Goal: Task Accomplishment & Management: Complete application form

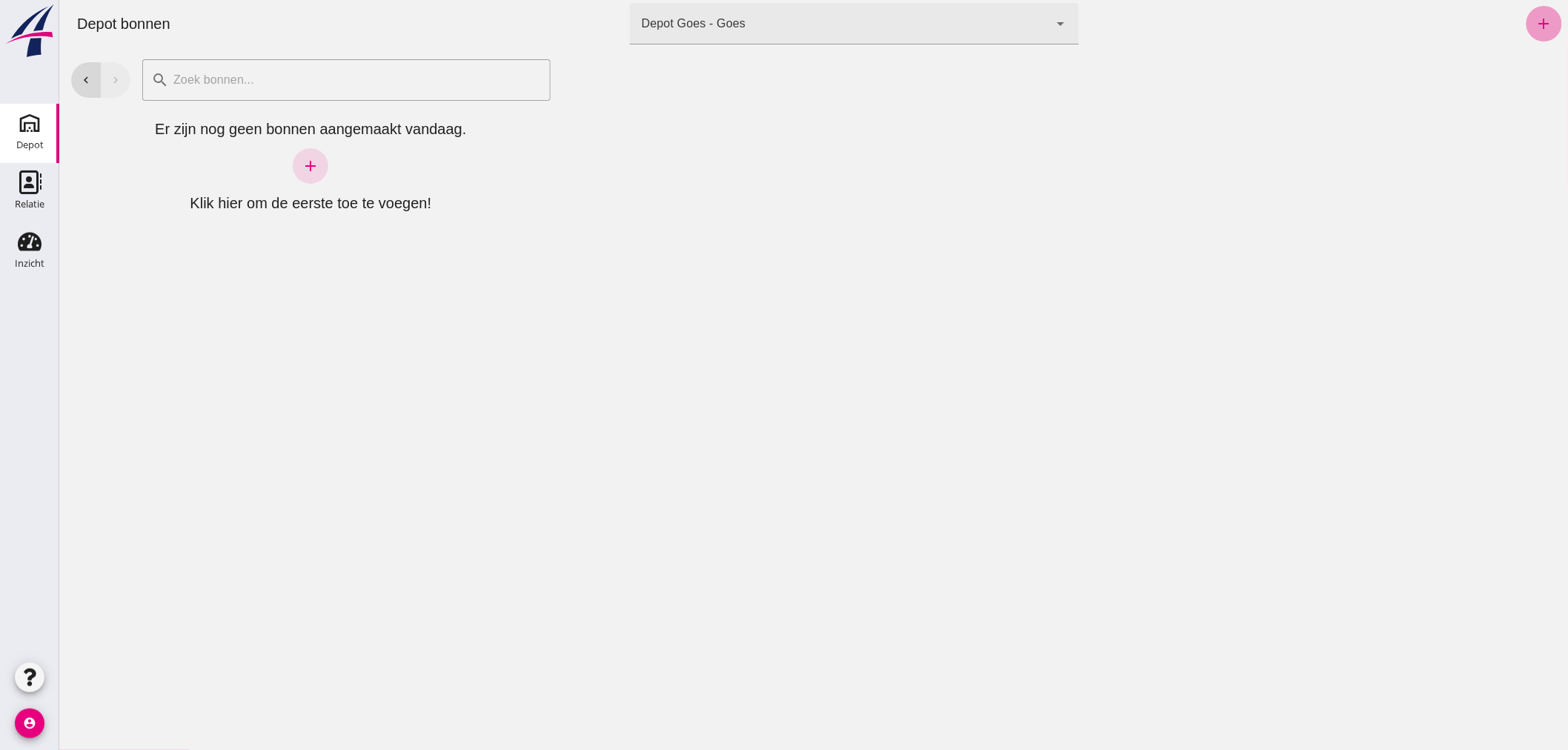
click at [1535, 20] on icon "add" at bounding box center [1543, 24] width 18 height 18
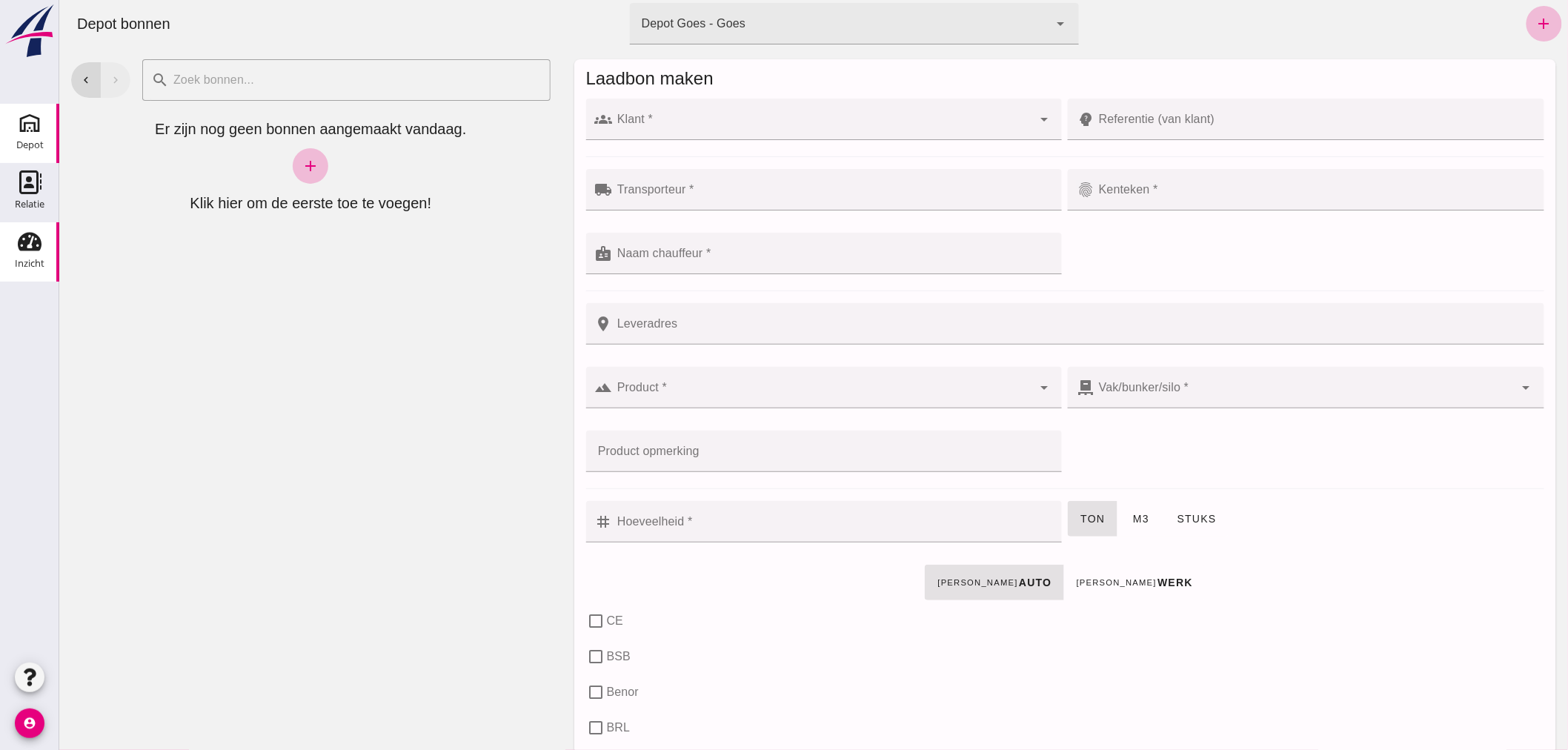
click at [18, 246] on icon "Inzicht" at bounding box center [29, 241] width 24 height 24
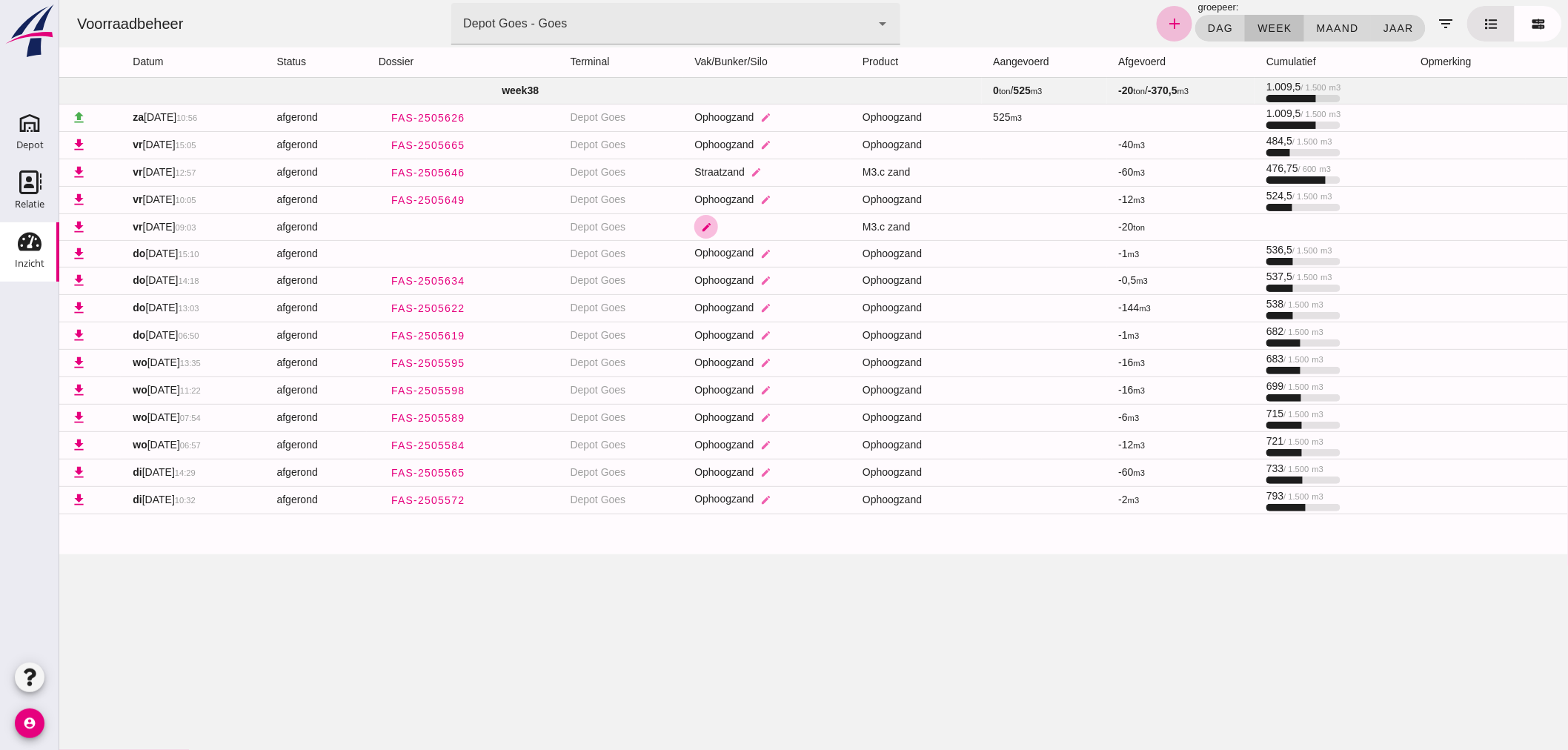
click at [712, 224] on icon "edit" at bounding box center [706, 227] width 11 height 11
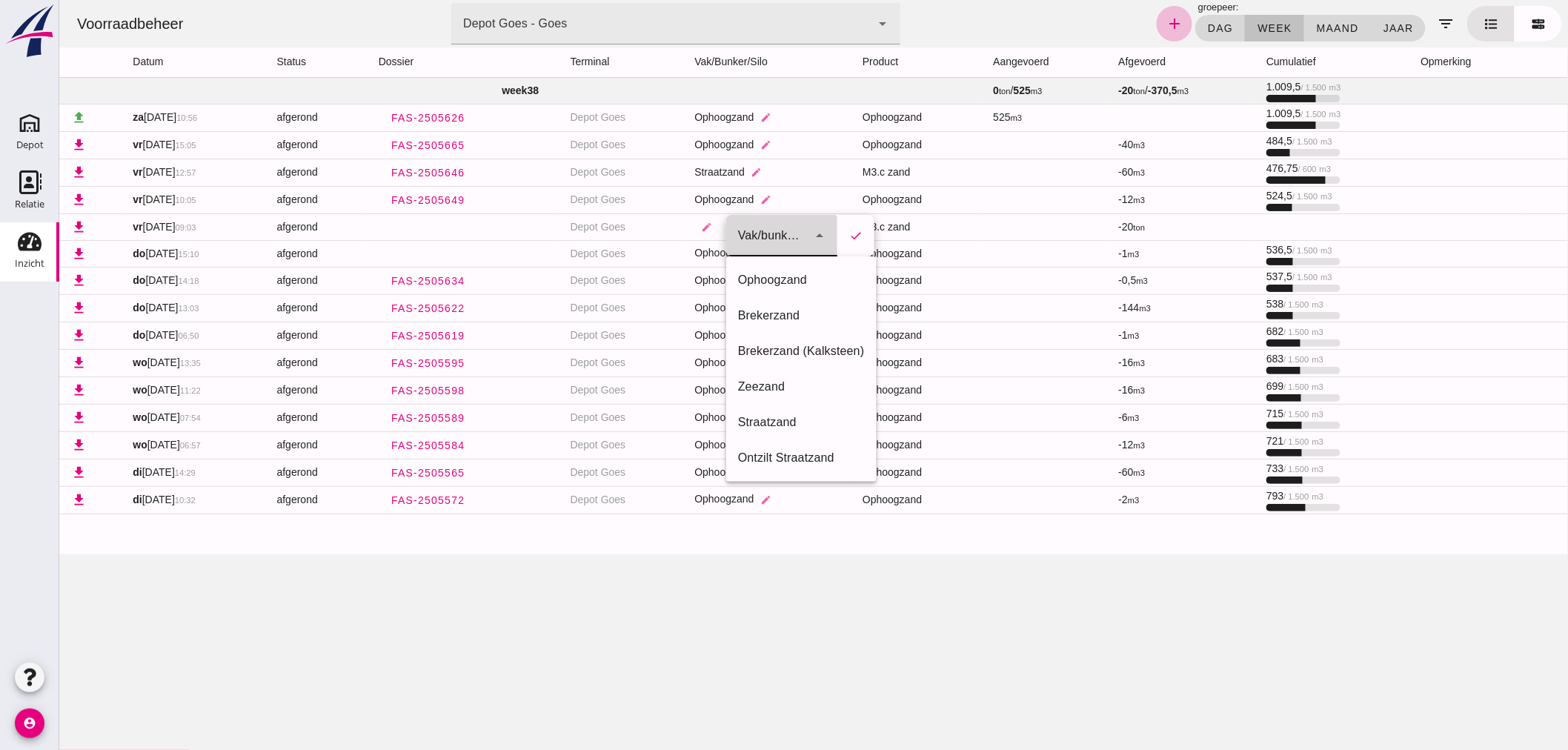
click at [820, 231] on icon "arrow_drop_down" at bounding box center [819, 236] width 18 height 18
click at [783, 423] on div "Straatzand" at bounding box center [800, 422] width 127 height 18
type input "303"
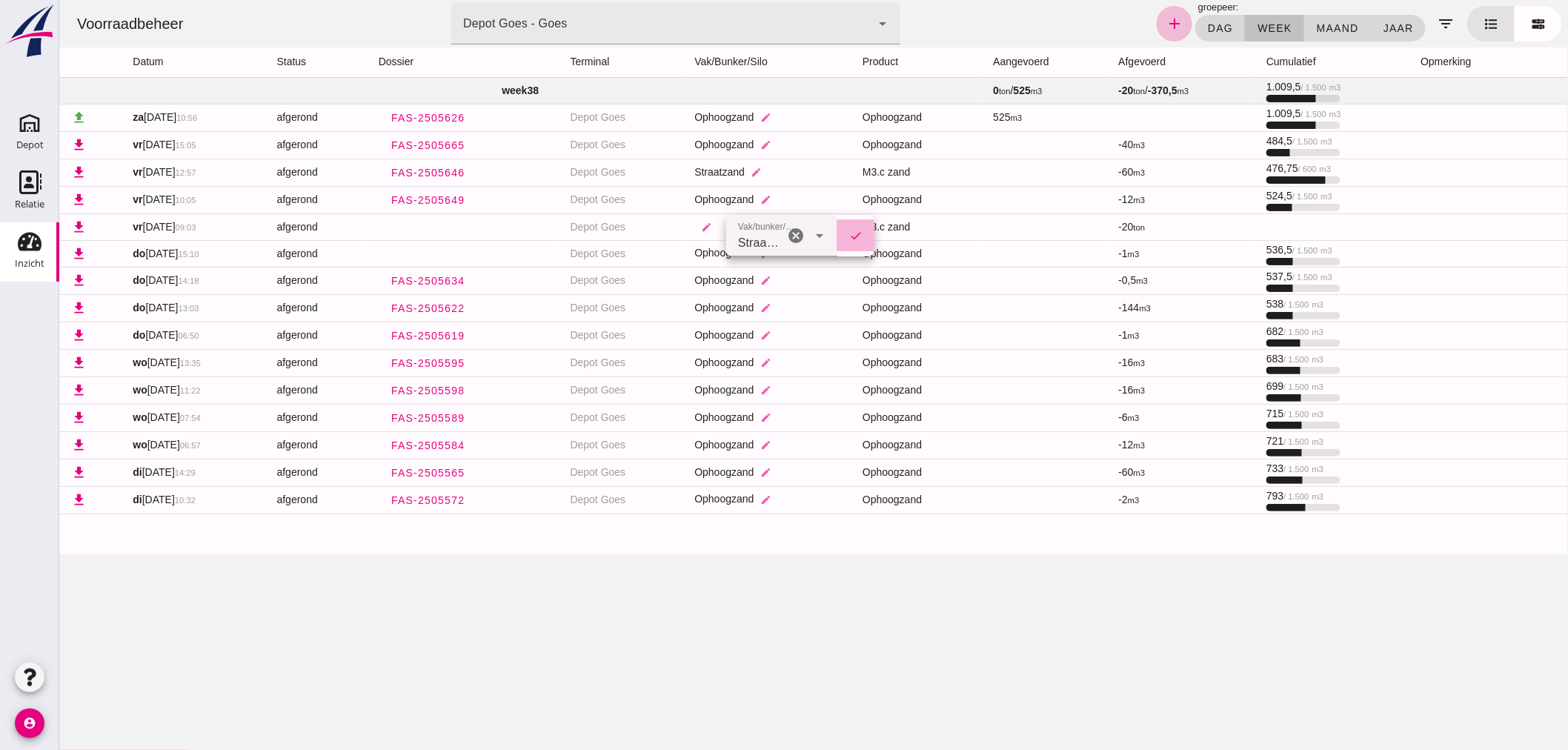
click at [856, 232] on icon "check" at bounding box center [855, 236] width 13 height 13
click at [33, 123] on use at bounding box center [29, 123] width 24 height 24
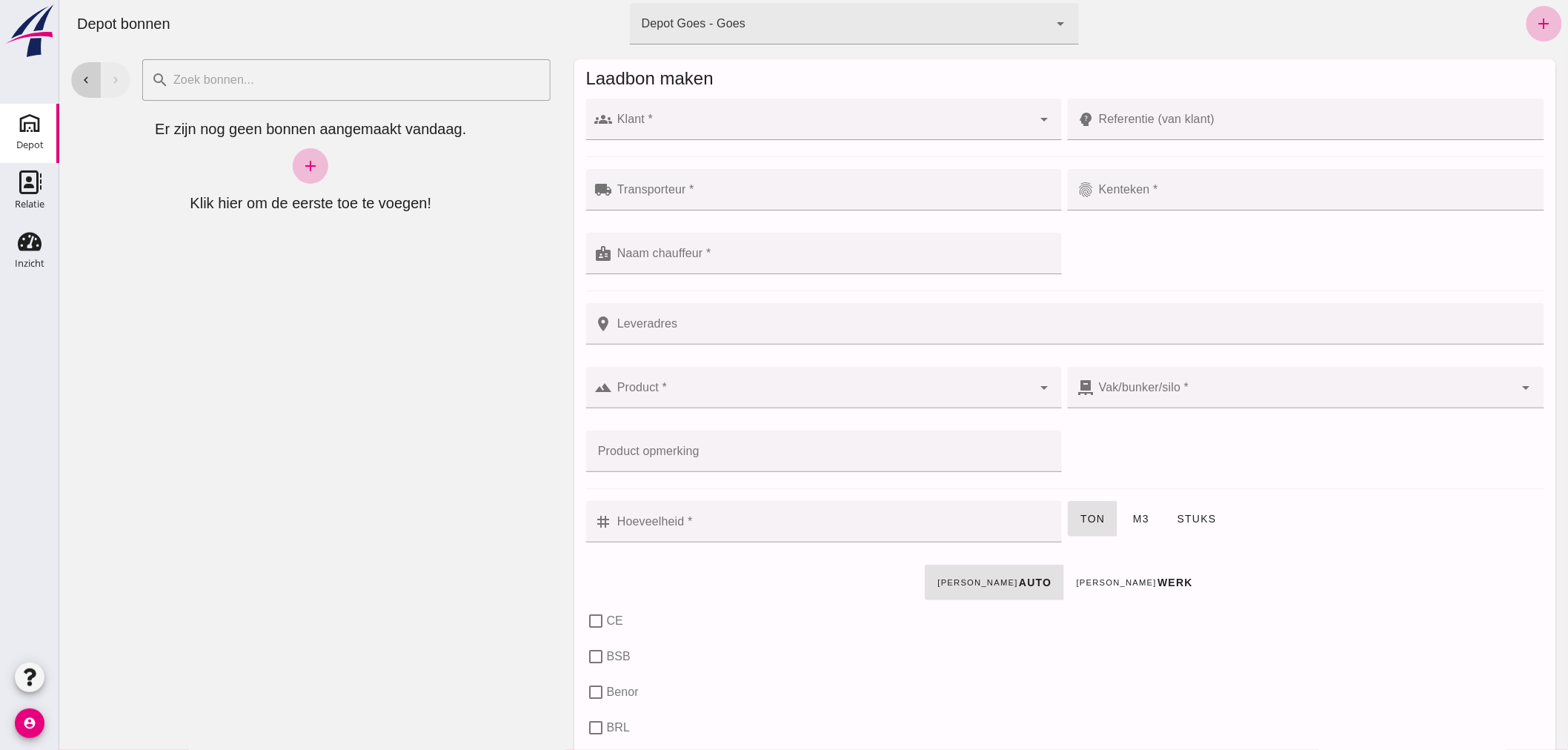
click at [79, 79] on icon "chevron_left" at bounding box center [85, 80] width 13 height 13
click at [79, 79] on icon "chevron_left" at bounding box center [85, 80] width 13 height 13
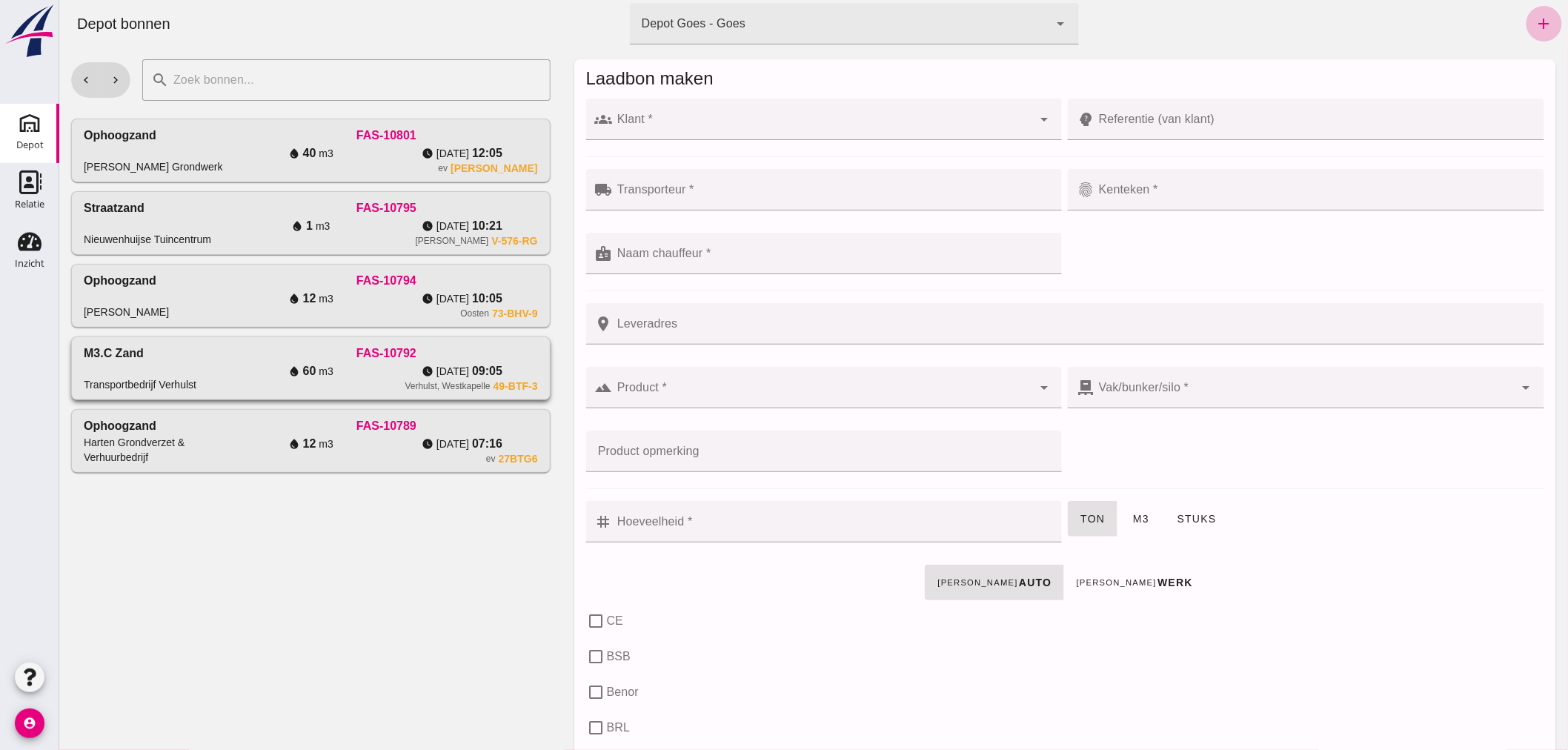
click at [236, 357] on div "FAS-10792" at bounding box center [385, 353] width 303 height 18
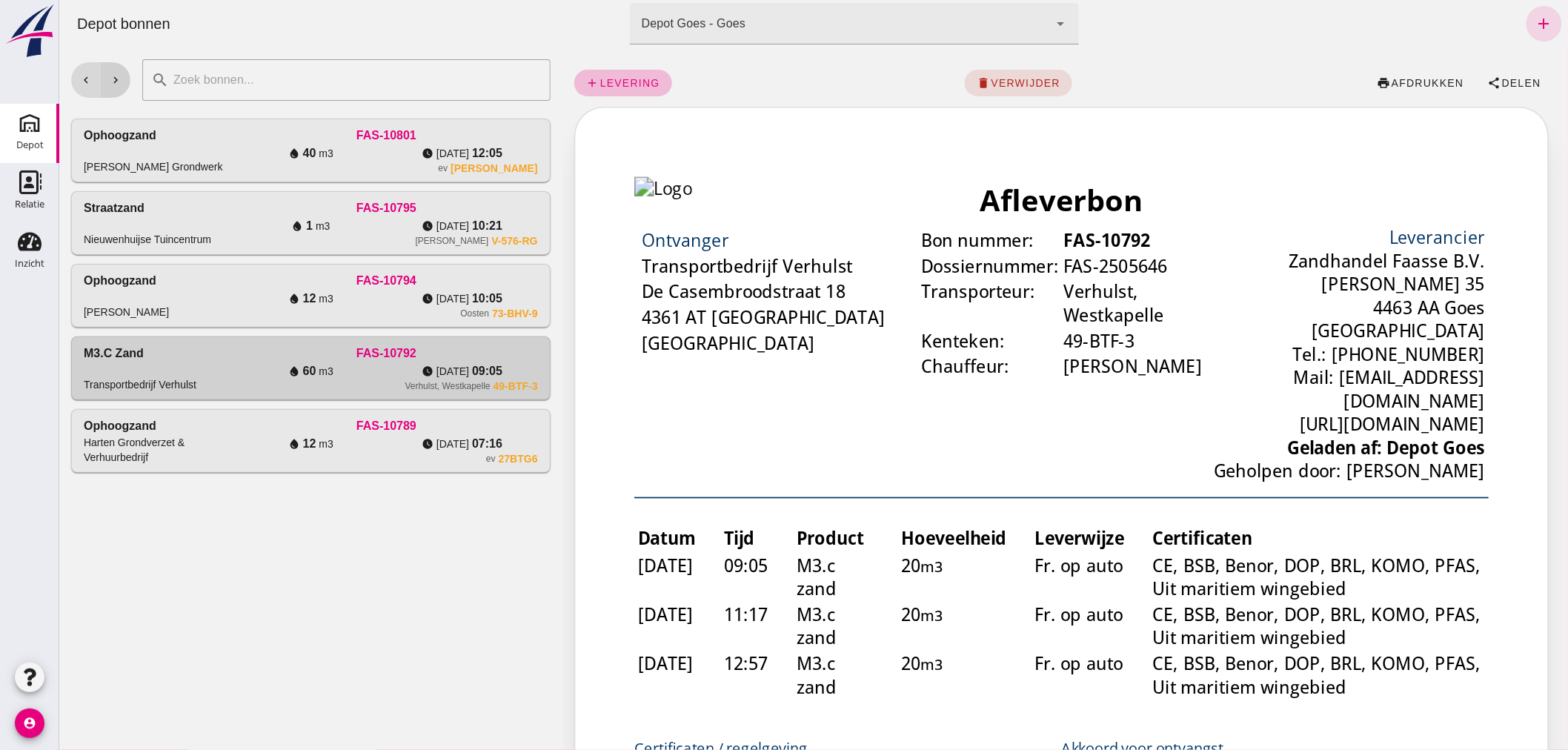
click at [115, 80] on icon "chevron_right" at bounding box center [115, 80] width 13 height 13
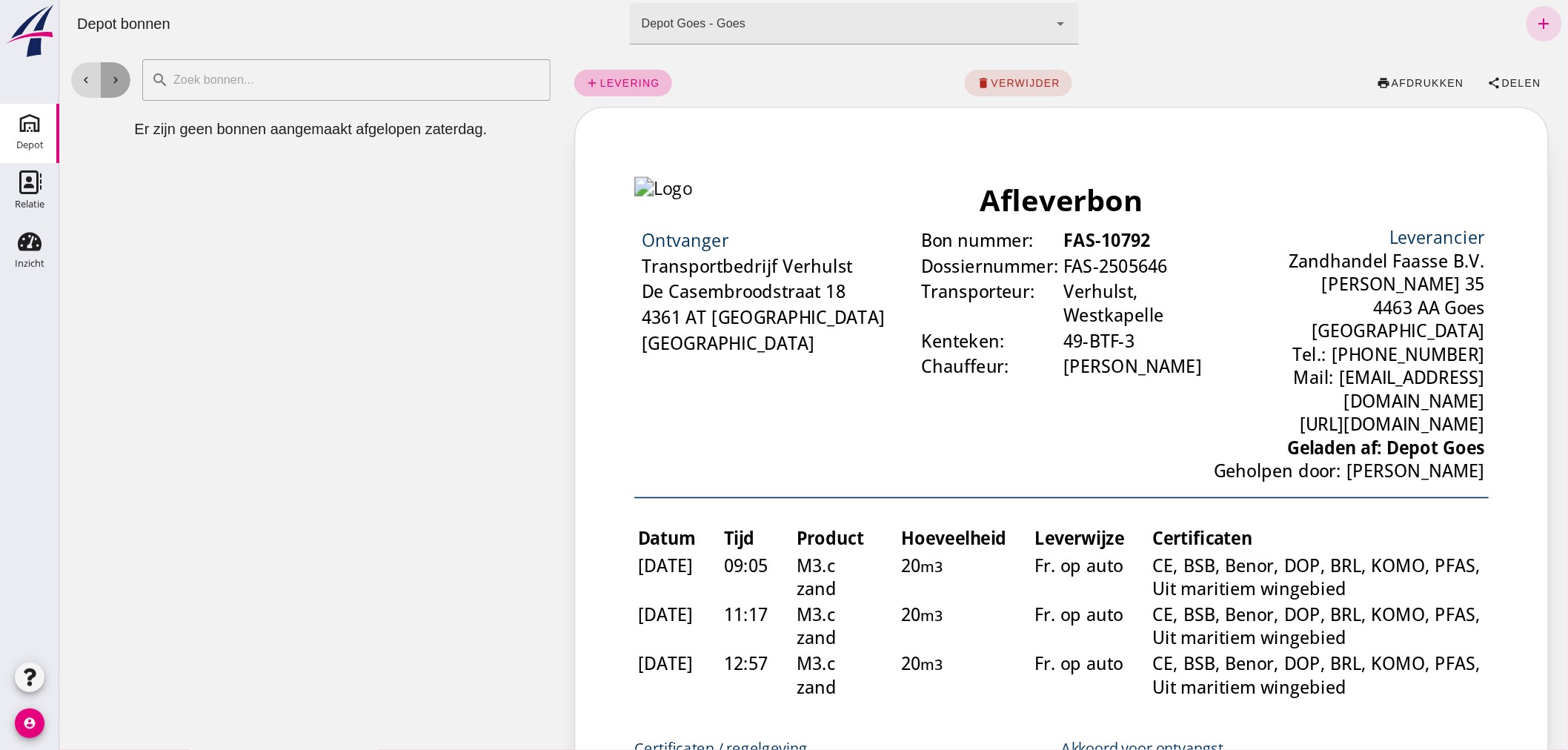
click at [115, 80] on icon "chevron_right" at bounding box center [115, 80] width 13 height 13
click at [115, 80] on icon "chevron_right" at bounding box center [115, 80] width 13 height 13
click at [1536, 15] on icon "add" at bounding box center [1543, 24] width 18 height 18
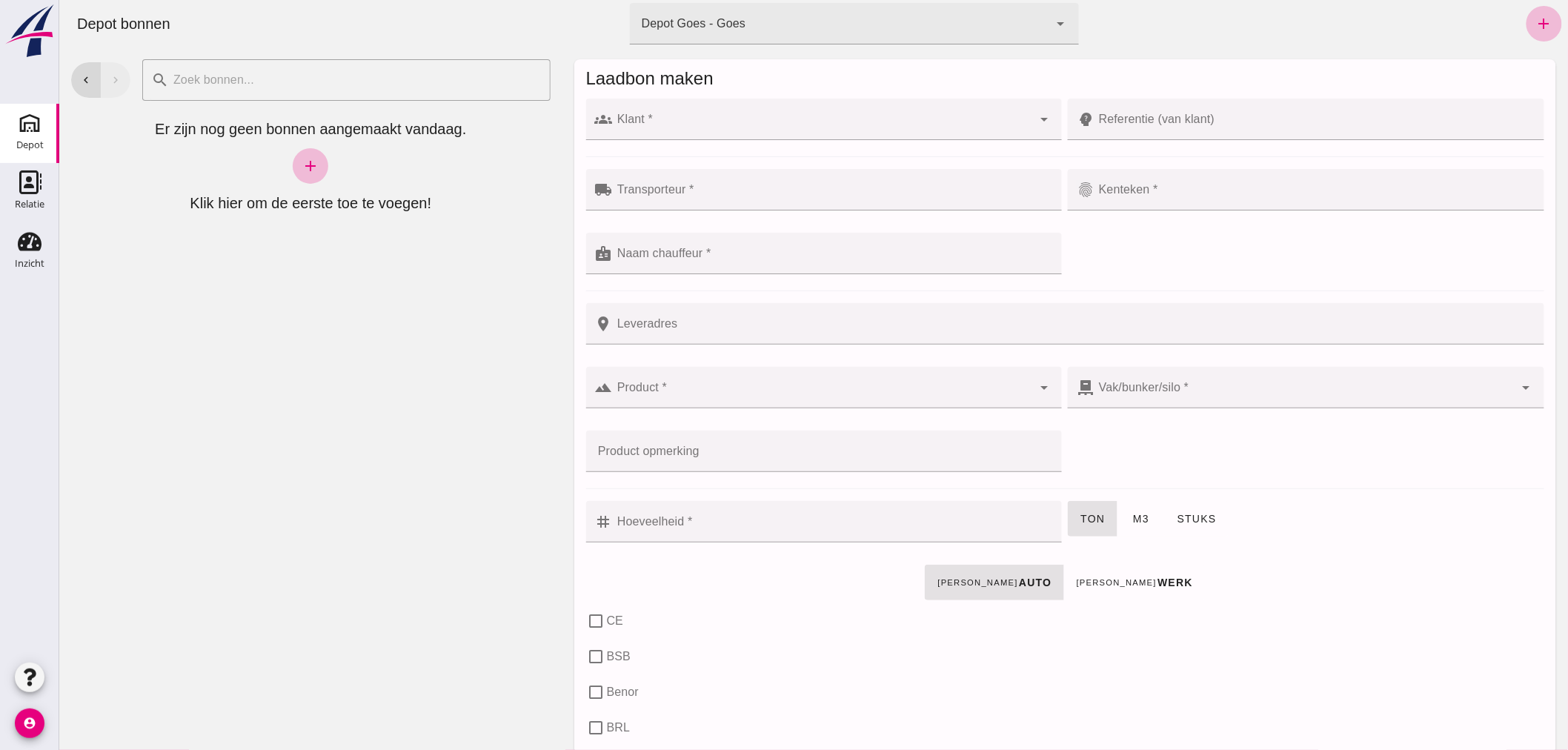
click at [833, 118] on input "Klant *" at bounding box center [822, 127] width 420 height 18
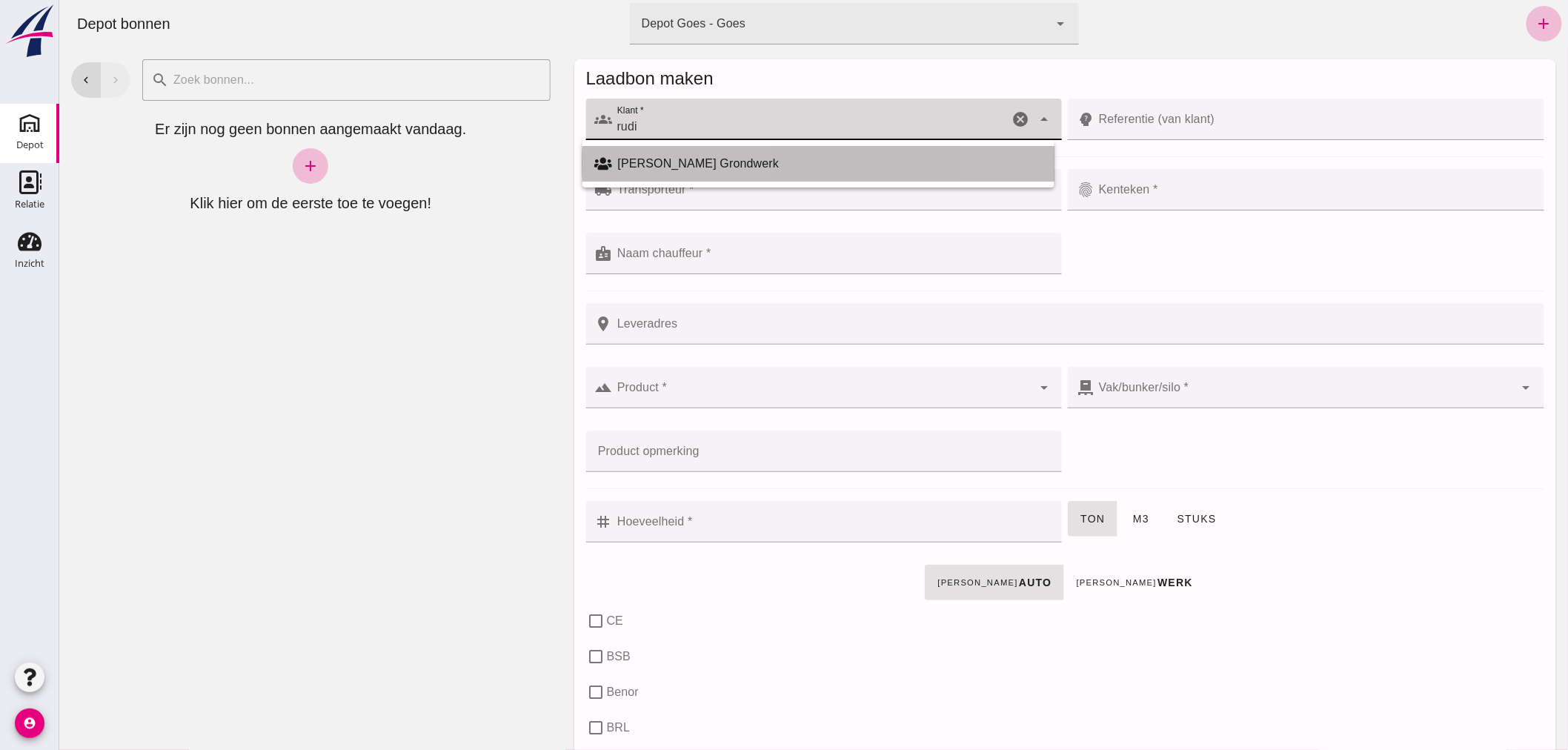
click at [780, 159] on div "[PERSON_NAME] Grondwerk" at bounding box center [829, 164] width 425 height 18
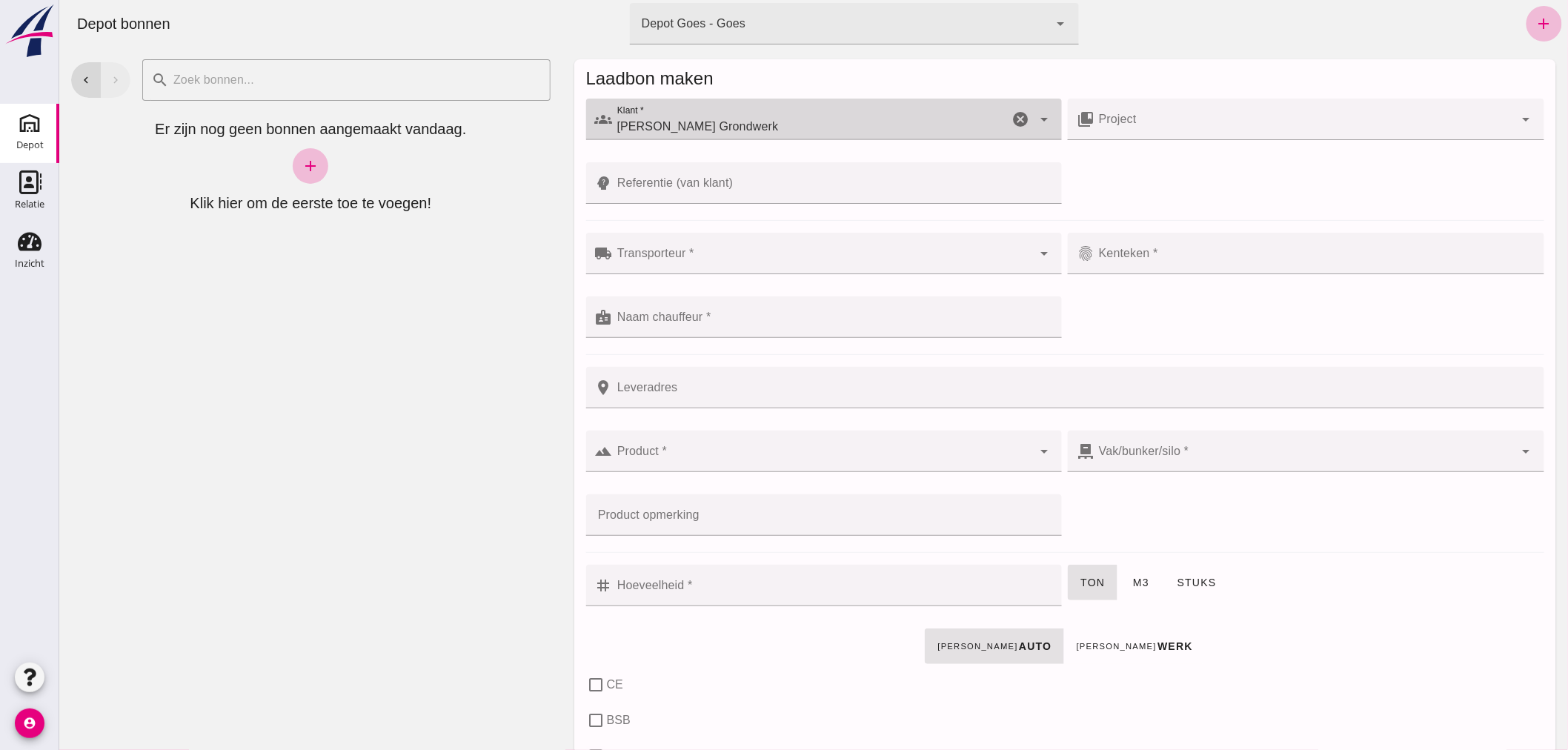
type input "[PERSON_NAME] Grondwerk"
click at [733, 248] on div at bounding box center [822, 253] width 420 height 42
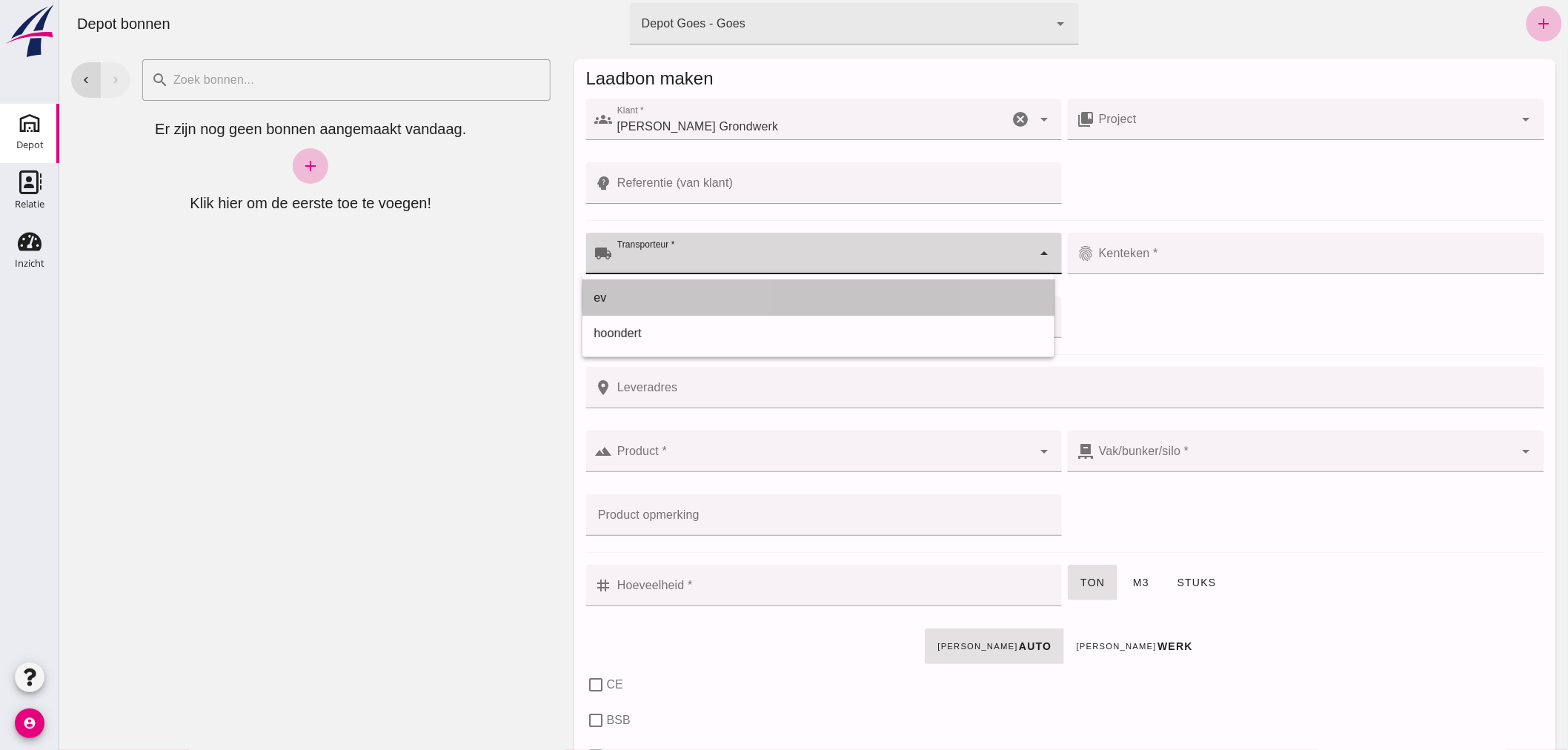
drag, startPoint x: 703, startPoint y: 295, endPoint x: 730, endPoint y: 290, distance: 27.5
click at [704, 294] on div "ev" at bounding box center [818, 298] width 448 height 18
type input "ev"
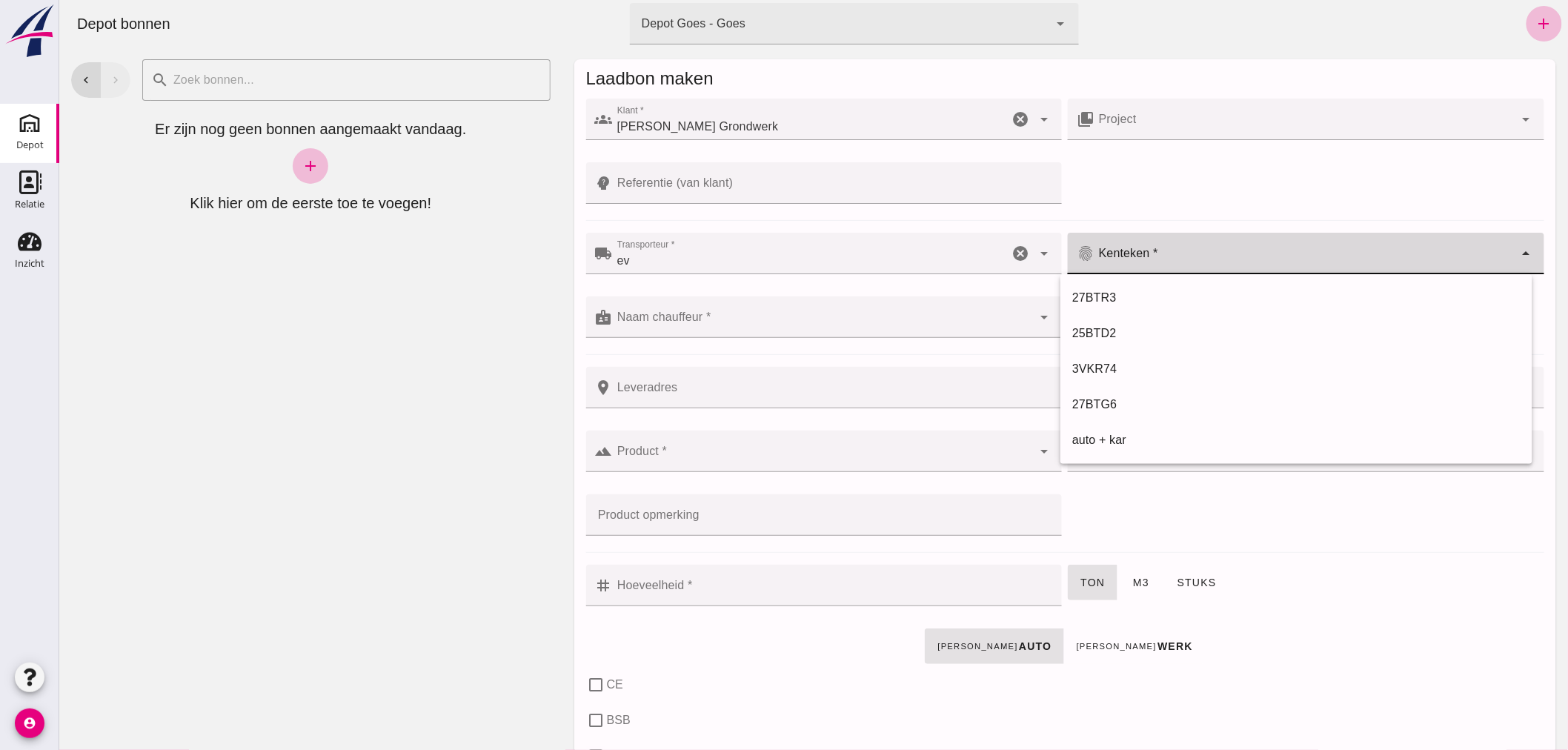
click at [1160, 254] on input "Kenteken *" at bounding box center [1304, 261] width 420 height 18
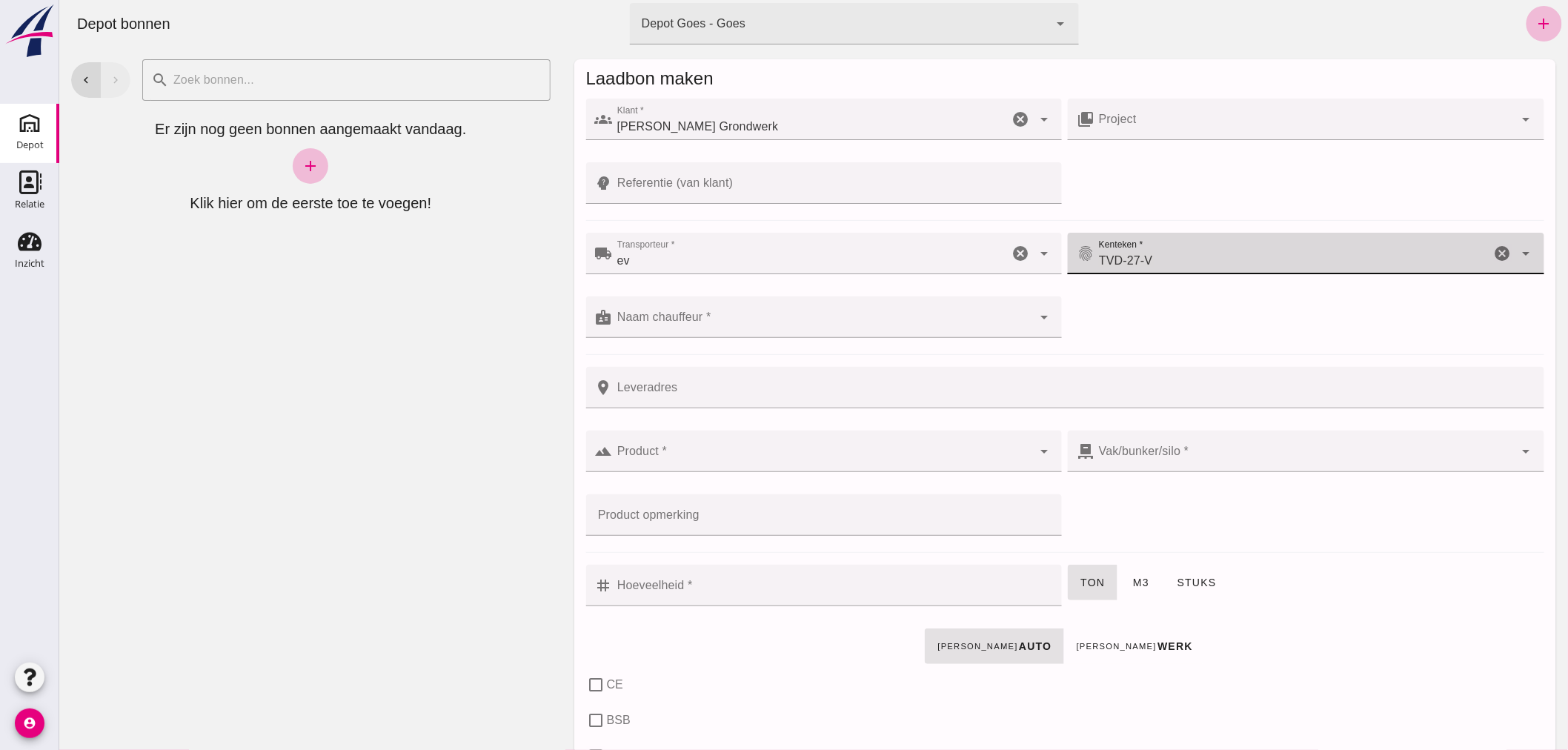
type input "TVD-27-V"
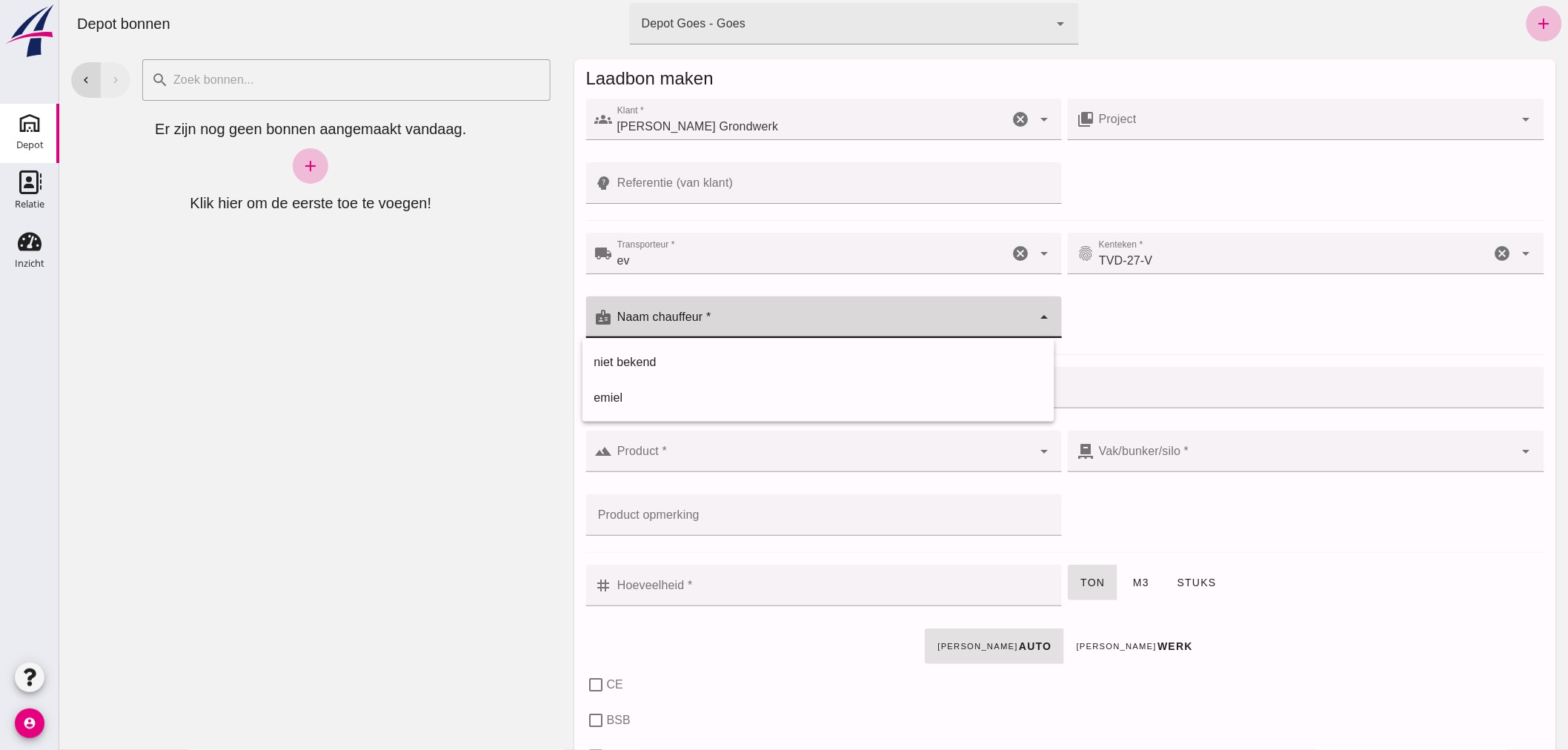
click at [753, 308] on div at bounding box center [822, 317] width 420 height 42
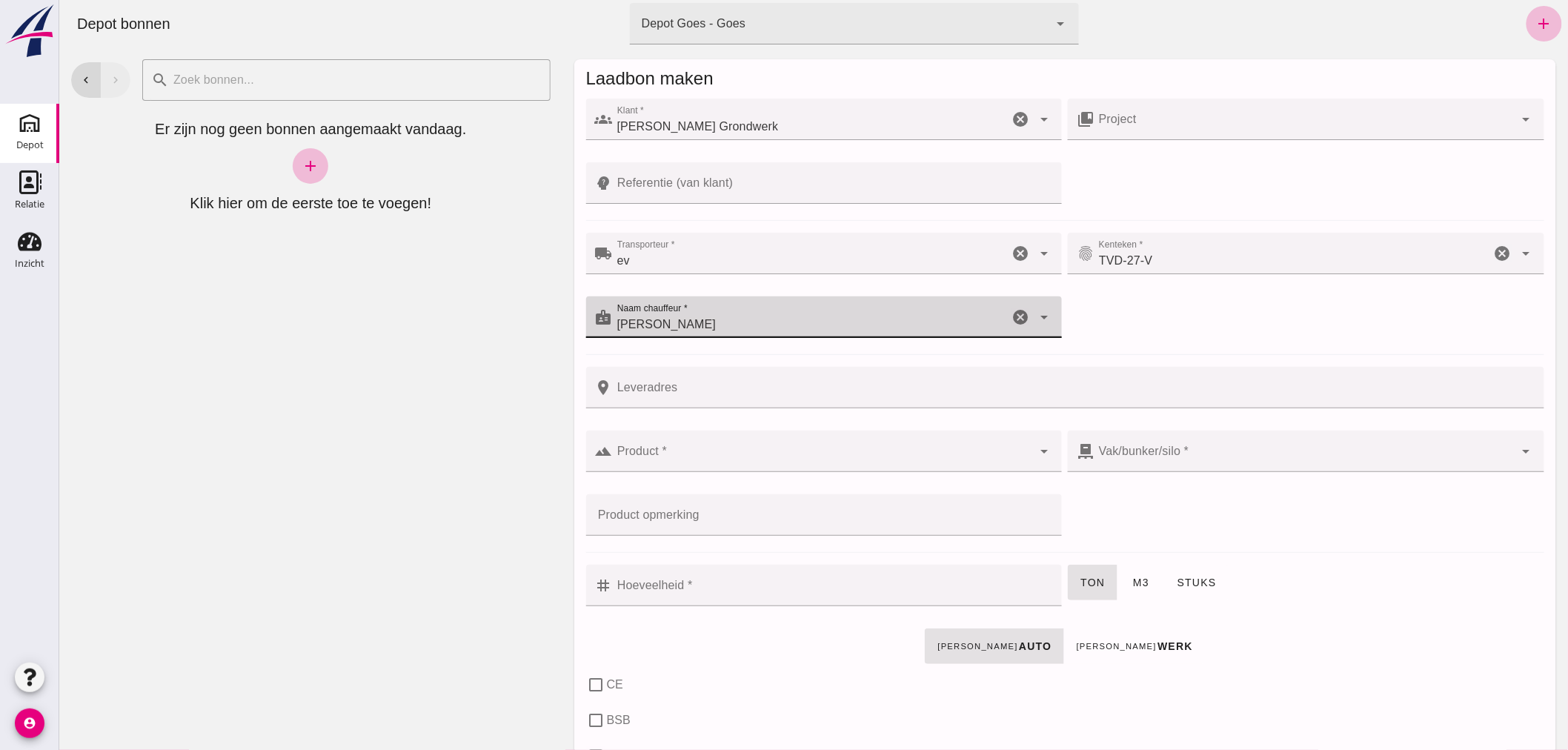
type input "[PERSON_NAME]"
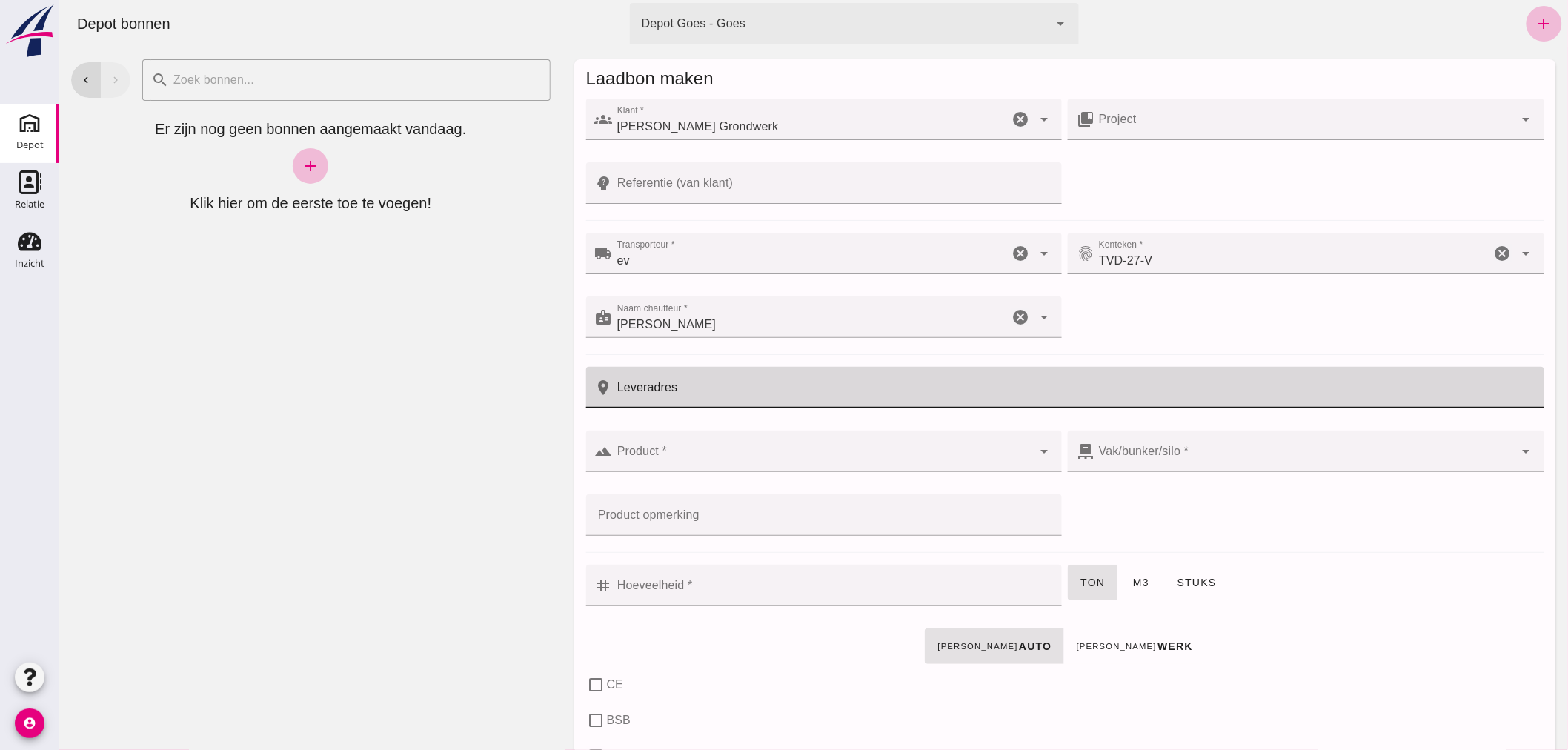
click at [756, 388] on input "Leveradres" at bounding box center [1073, 387] width 923 height 42
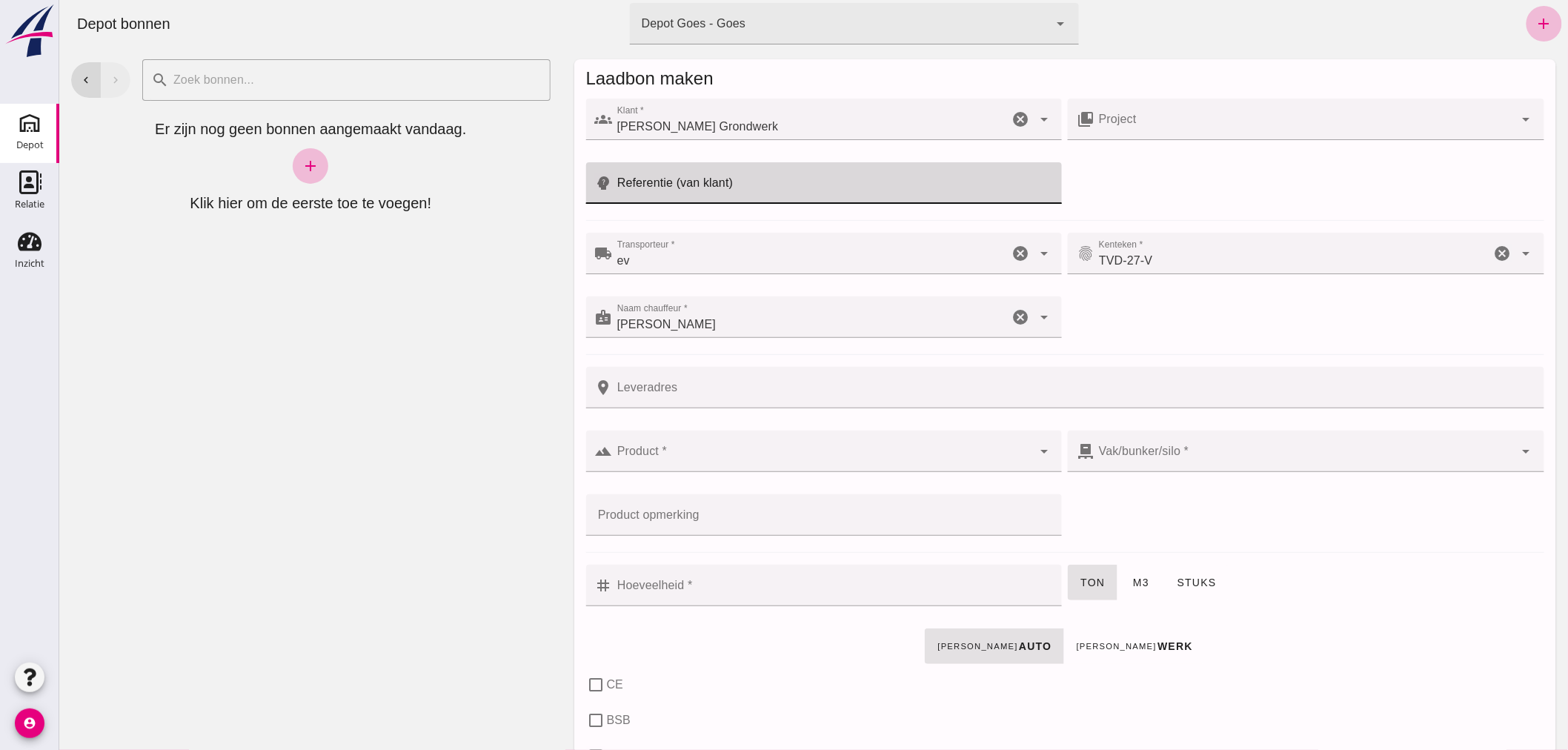
drag, startPoint x: 744, startPoint y: 184, endPoint x: 728, endPoint y: 194, distance: 18.9
click at [739, 190] on input "Referentie (van klant)" at bounding box center [832, 182] width 441 height 42
type input "Zankreeksluis"
drag, startPoint x: 649, startPoint y: 193, endPoint x: 560, endPoint y: 226, distance: 94.9
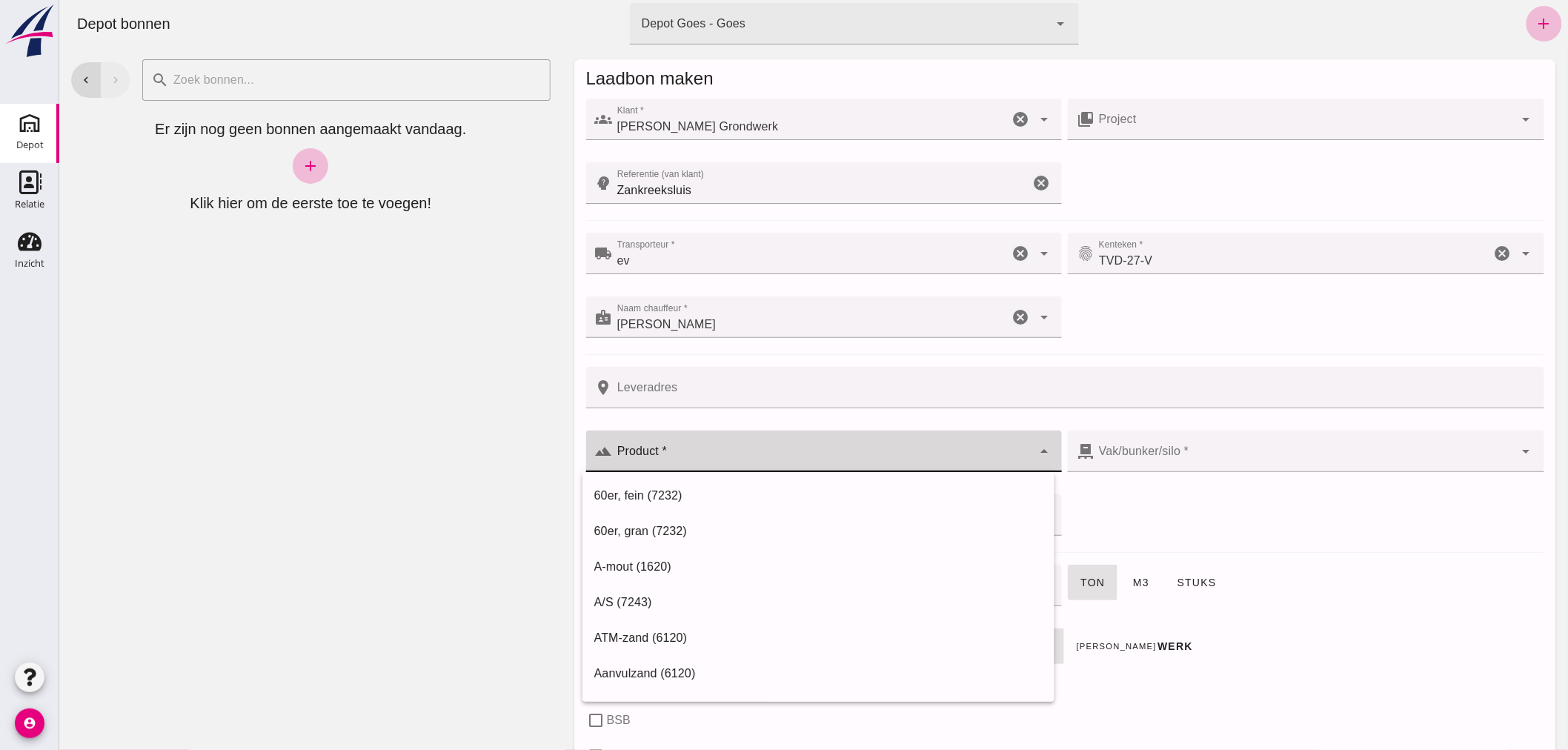
click at [751, 457] on input "Product *" at bounding box center [822, 459] width 420 height 18
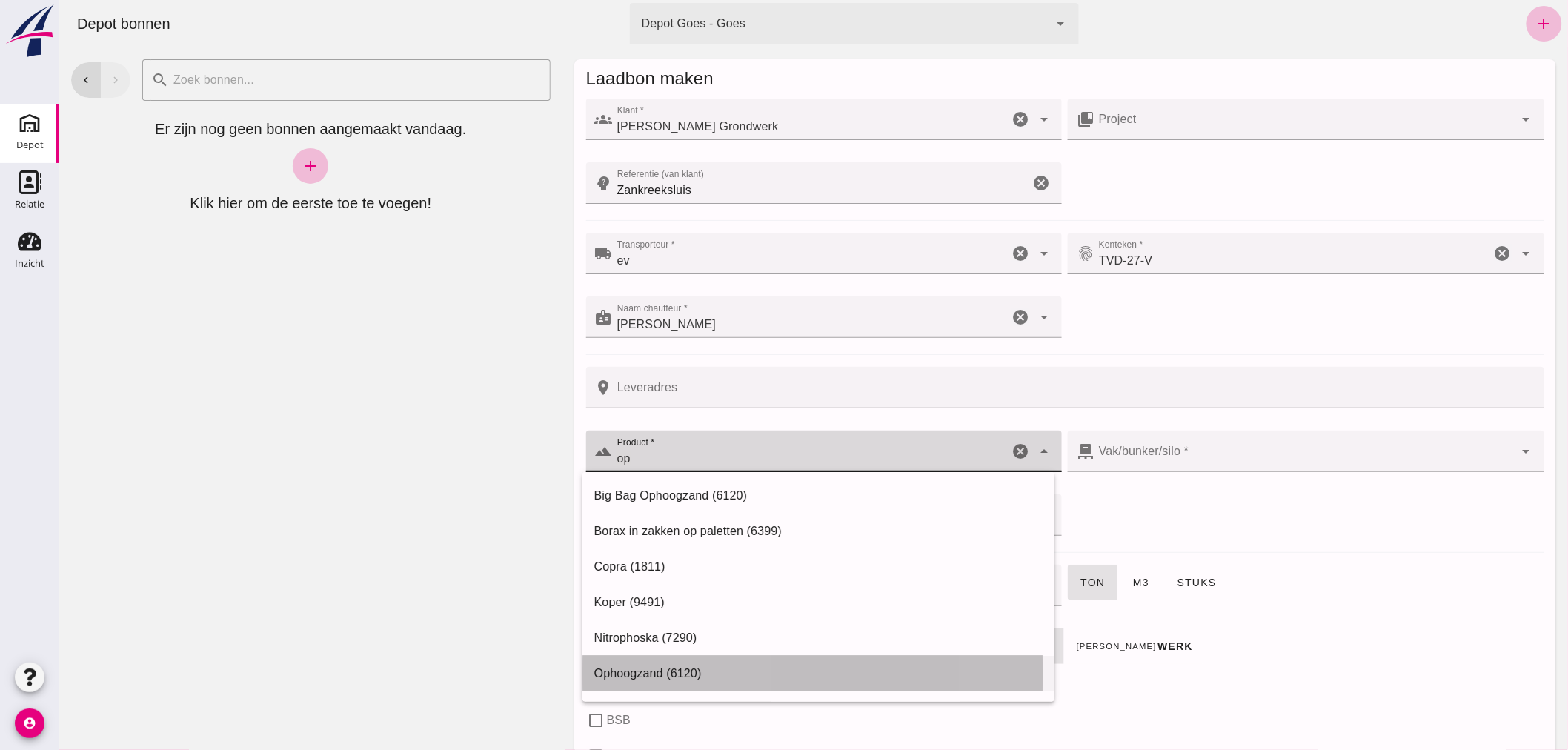
click at [694, 665] on div "Ophoogzand (6120)" at bounding box center [818, 674] width 448 height 18
type input "Ophoogzand (6120)"
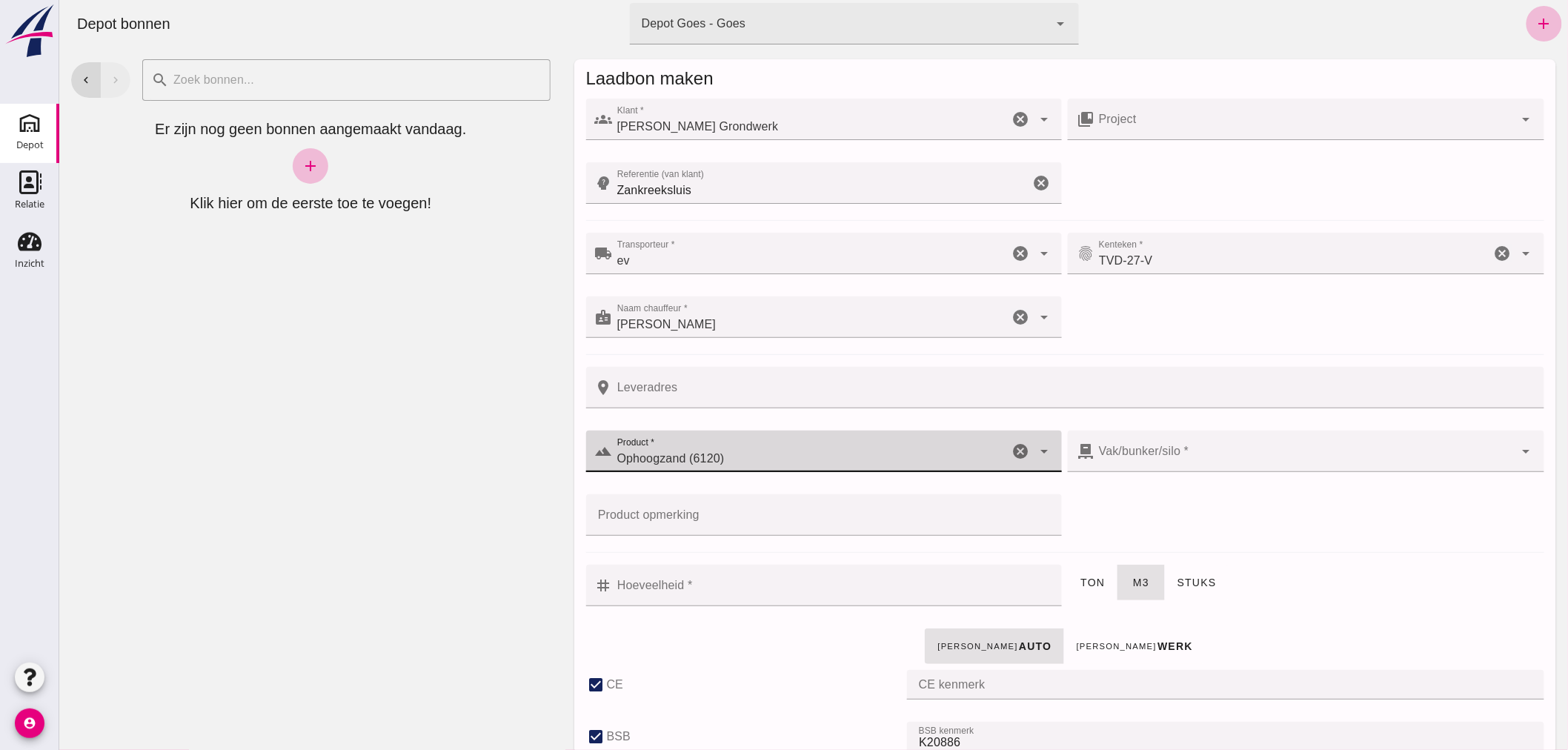
checkbox input "true"
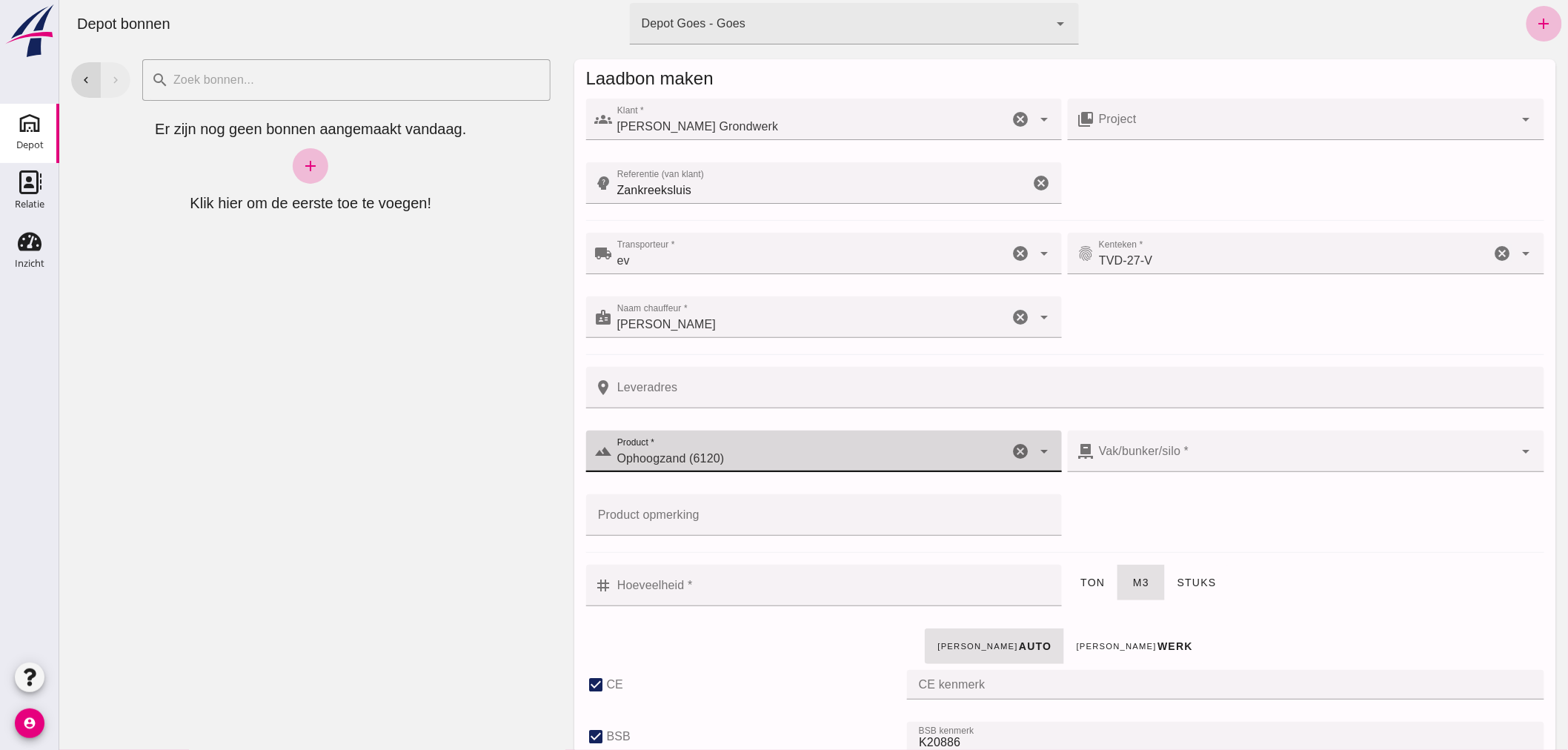
checkbox input "true"
type input "40"
type input "Ophoogzand (6120)"
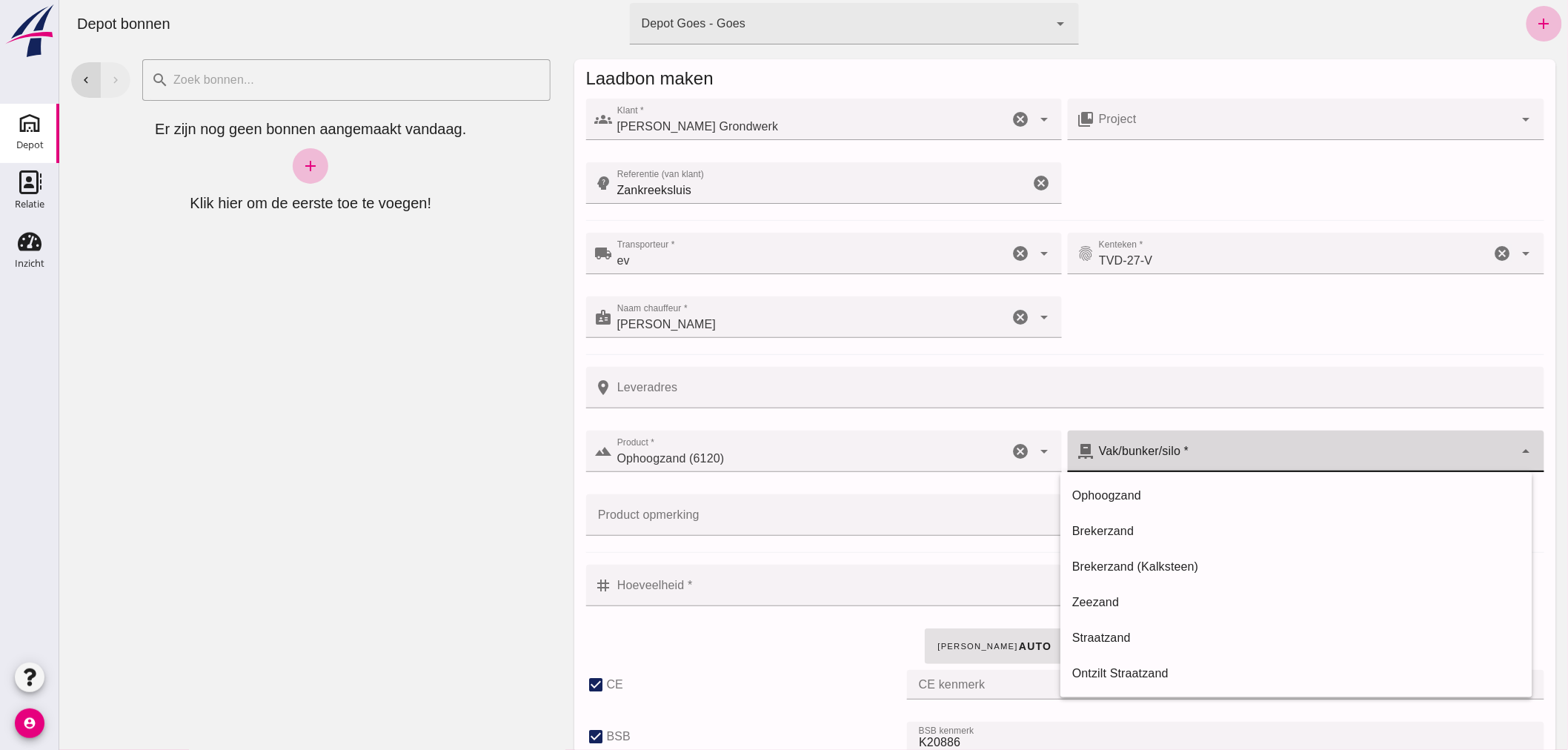
click at [1178, 451] on div at bounding box center [1304, 451] width 420 height 42
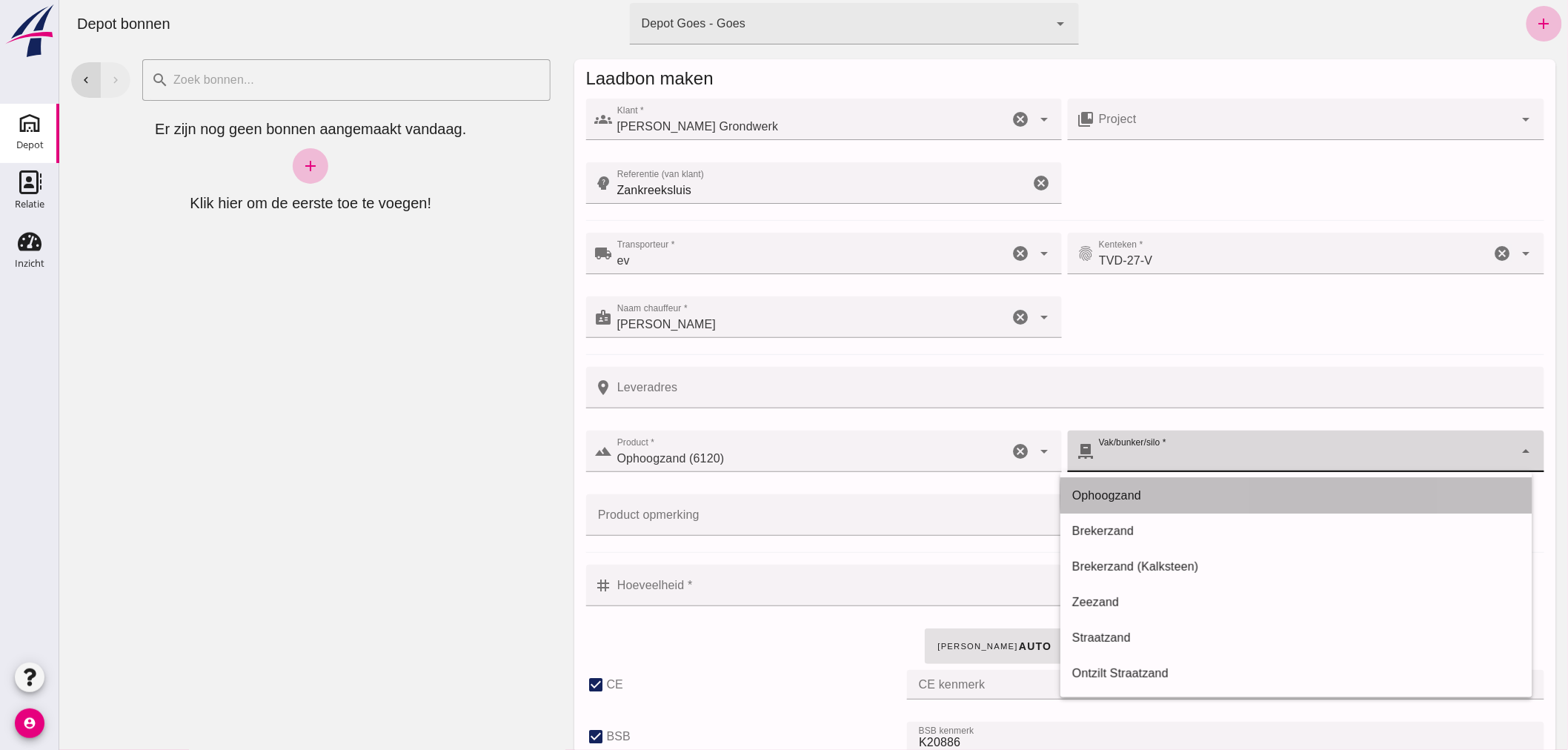
click at [1150, 487] on div "Ophoogzand" at bounding box center [1296, 496] width 448 height 18
type input "38"
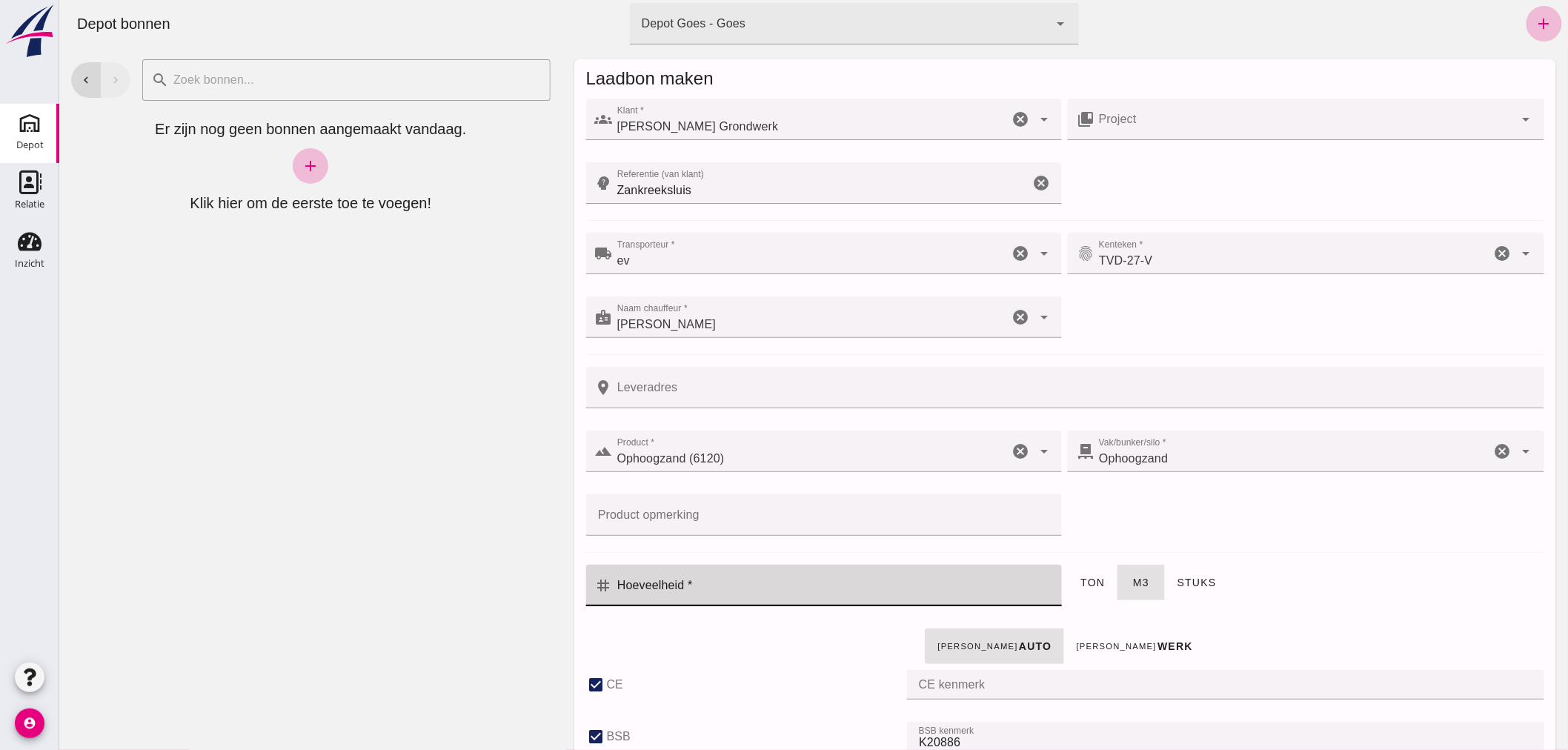
click at [800, 582] on input "Hoeveelheid *" at bounding box center [832, 585] width 441 height 42
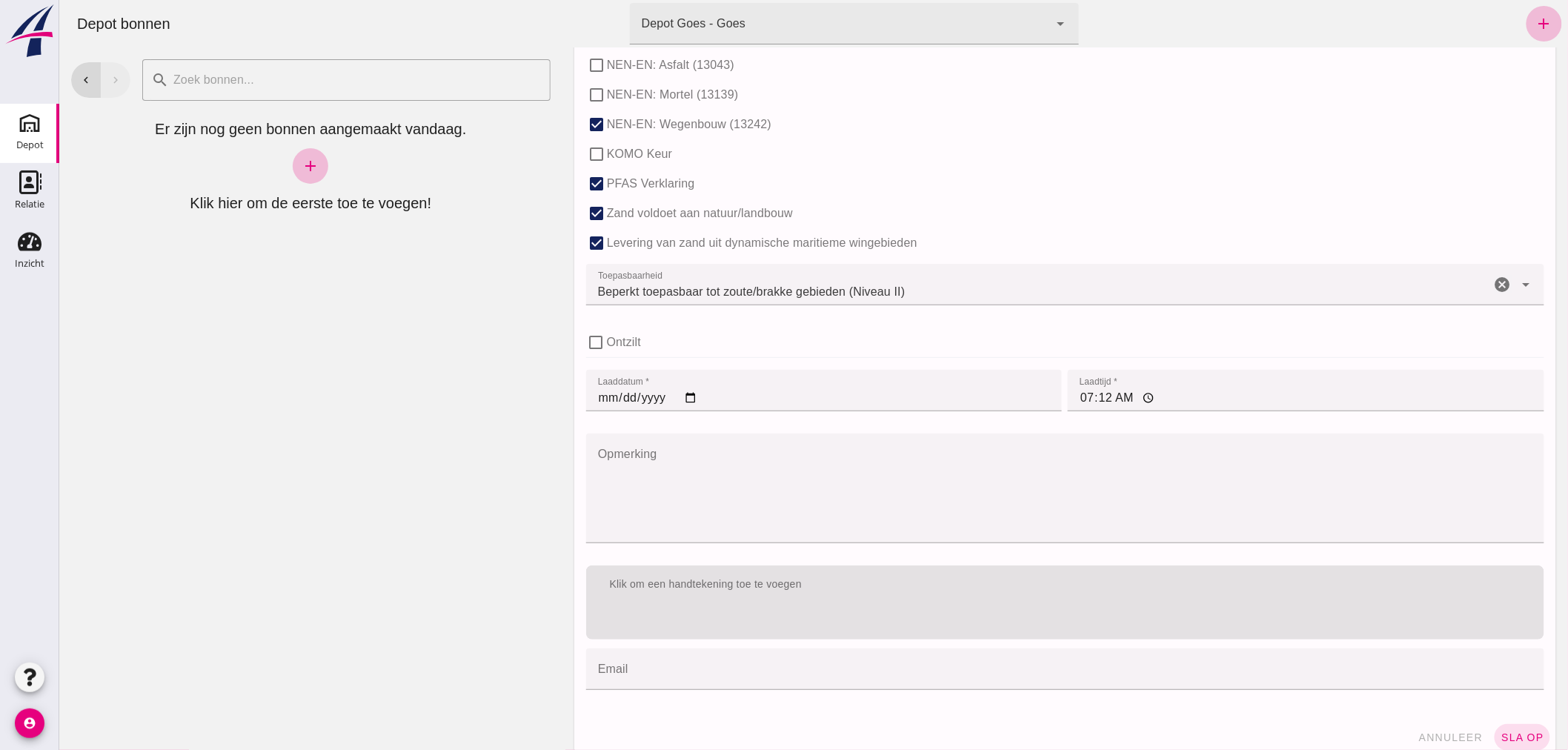
scroll to position [909, 0]
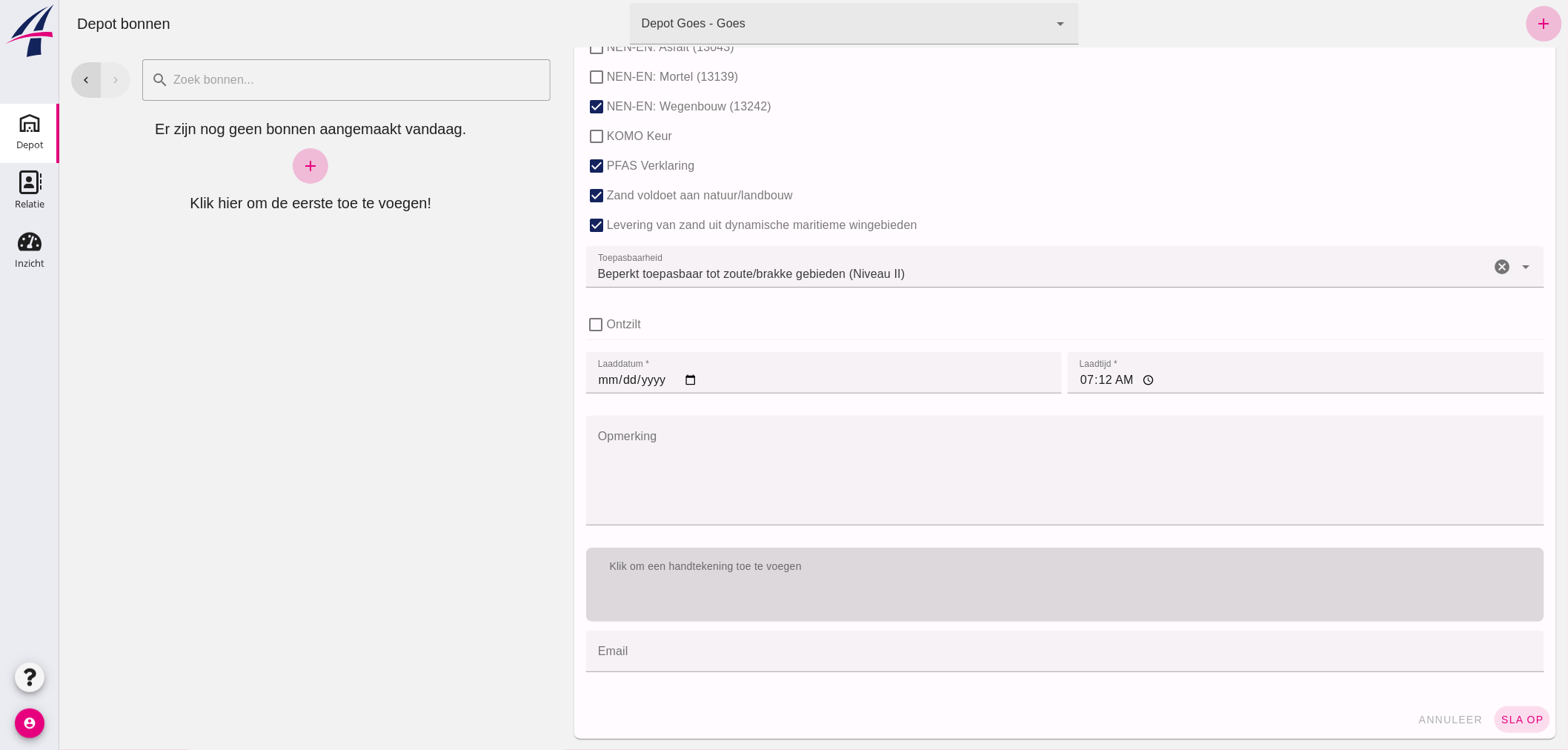
type input "8"
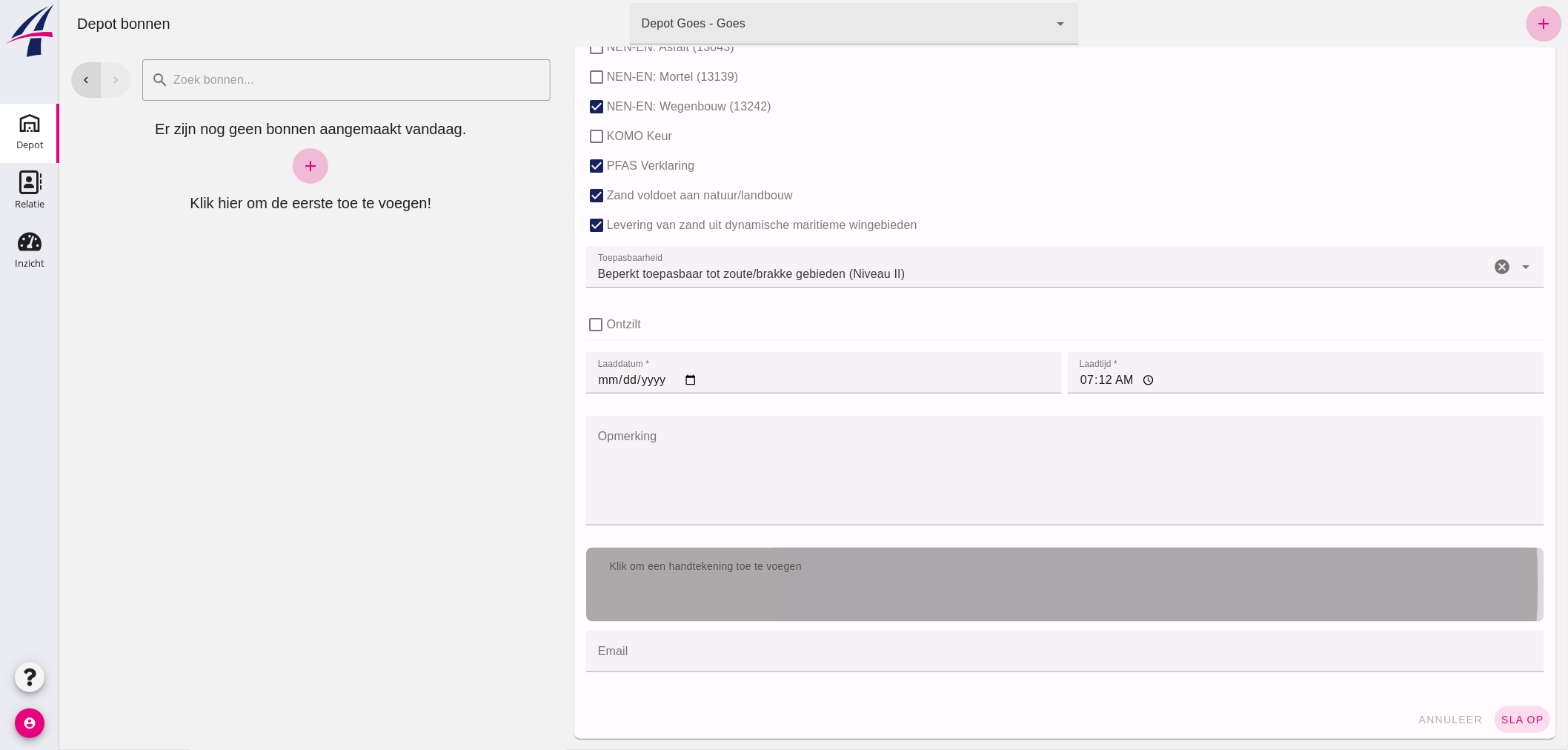
click at [1004, 588] on div "Klik om een handtekening toe te voegen" at bounding box center [1064, 584] width 958 height 74
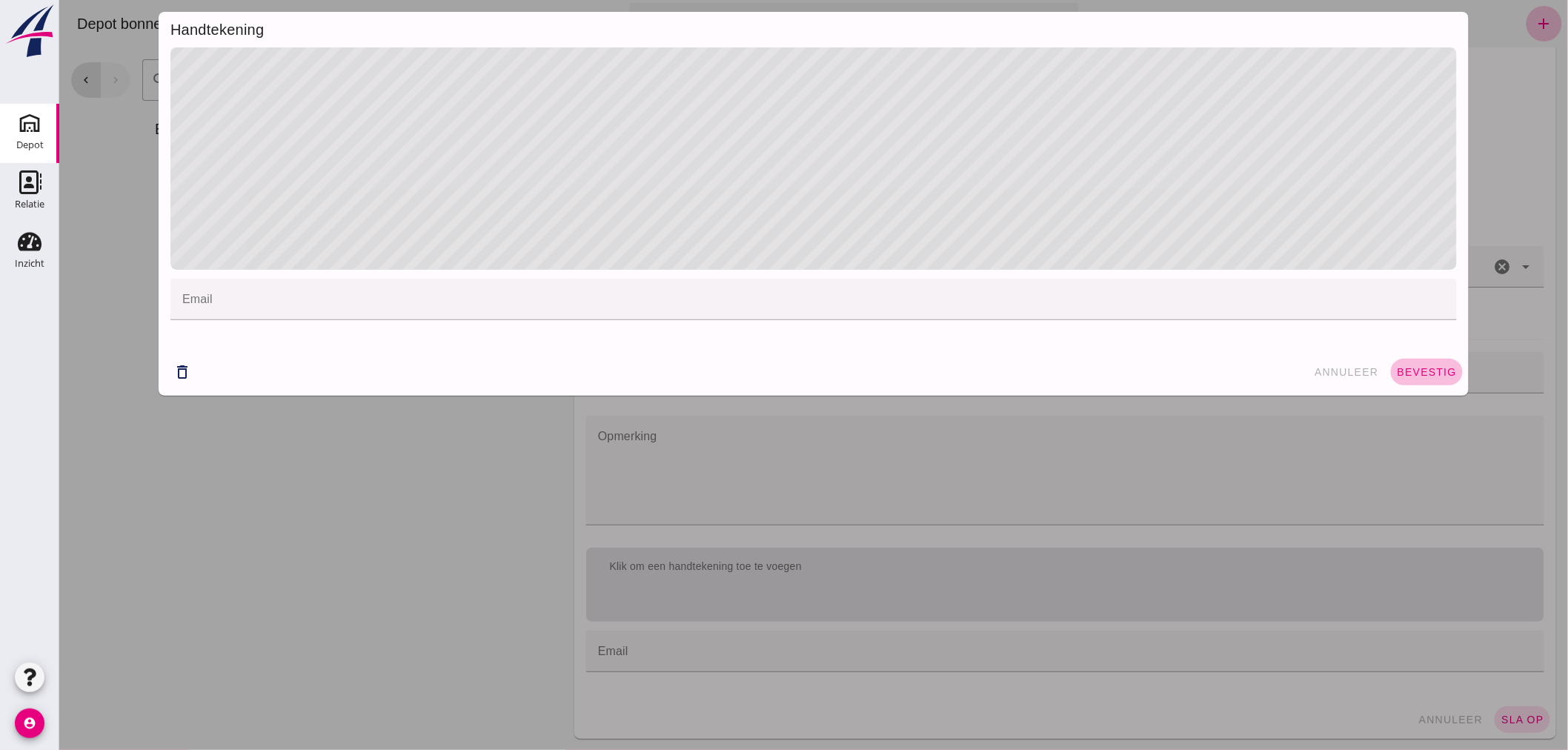
drag, startPoint x: 1413, startPoint y: 366, endPoint x: 1404, endPoint y: 387, distance: 22.8
click at [1409, 366] on span "bevestig" at bounding box center [1426, 372] width 60 height 11
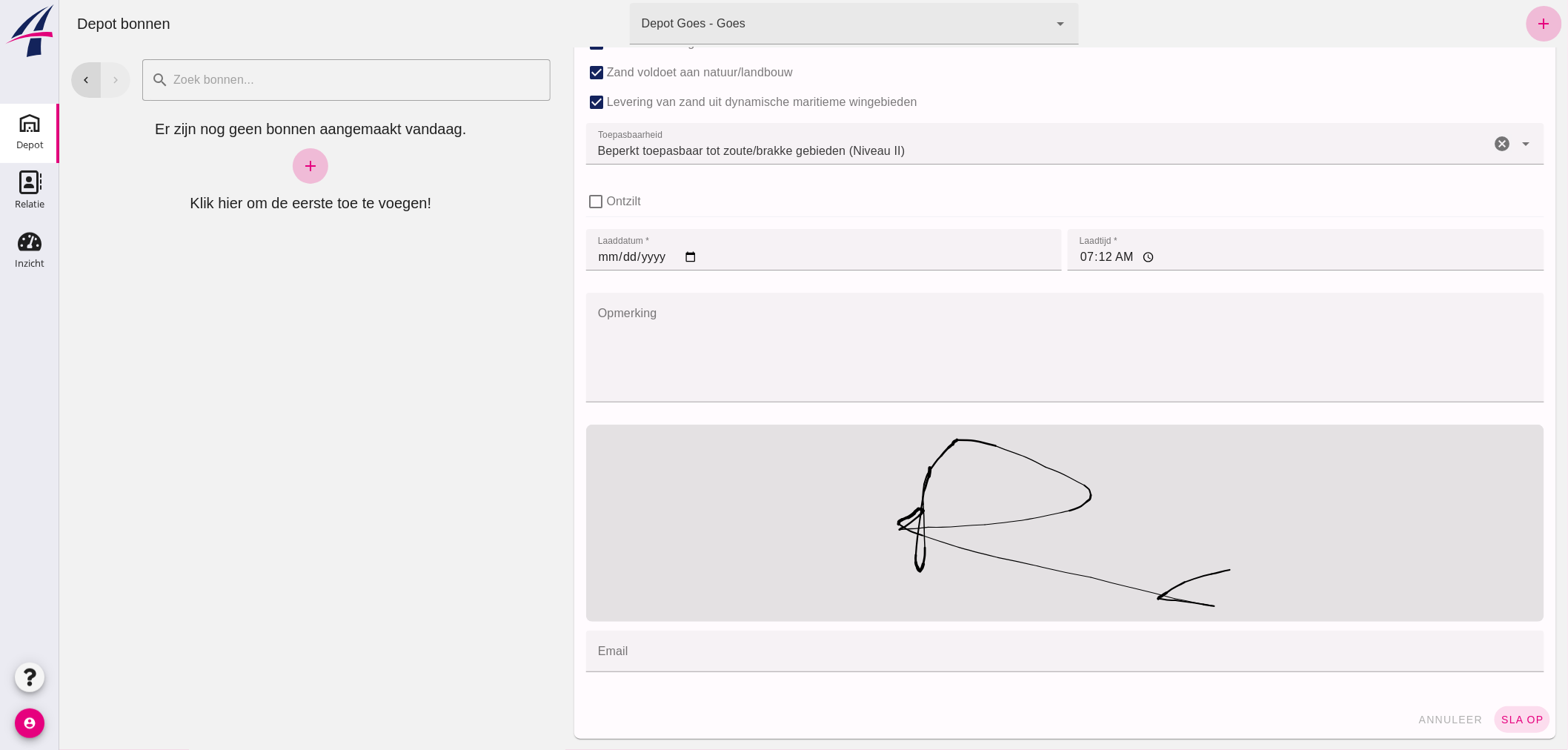
scroll to position [1034, 0]
click at [1507, 712] on span "sla op" at bounding box center [1521, 718] width 43 height 11
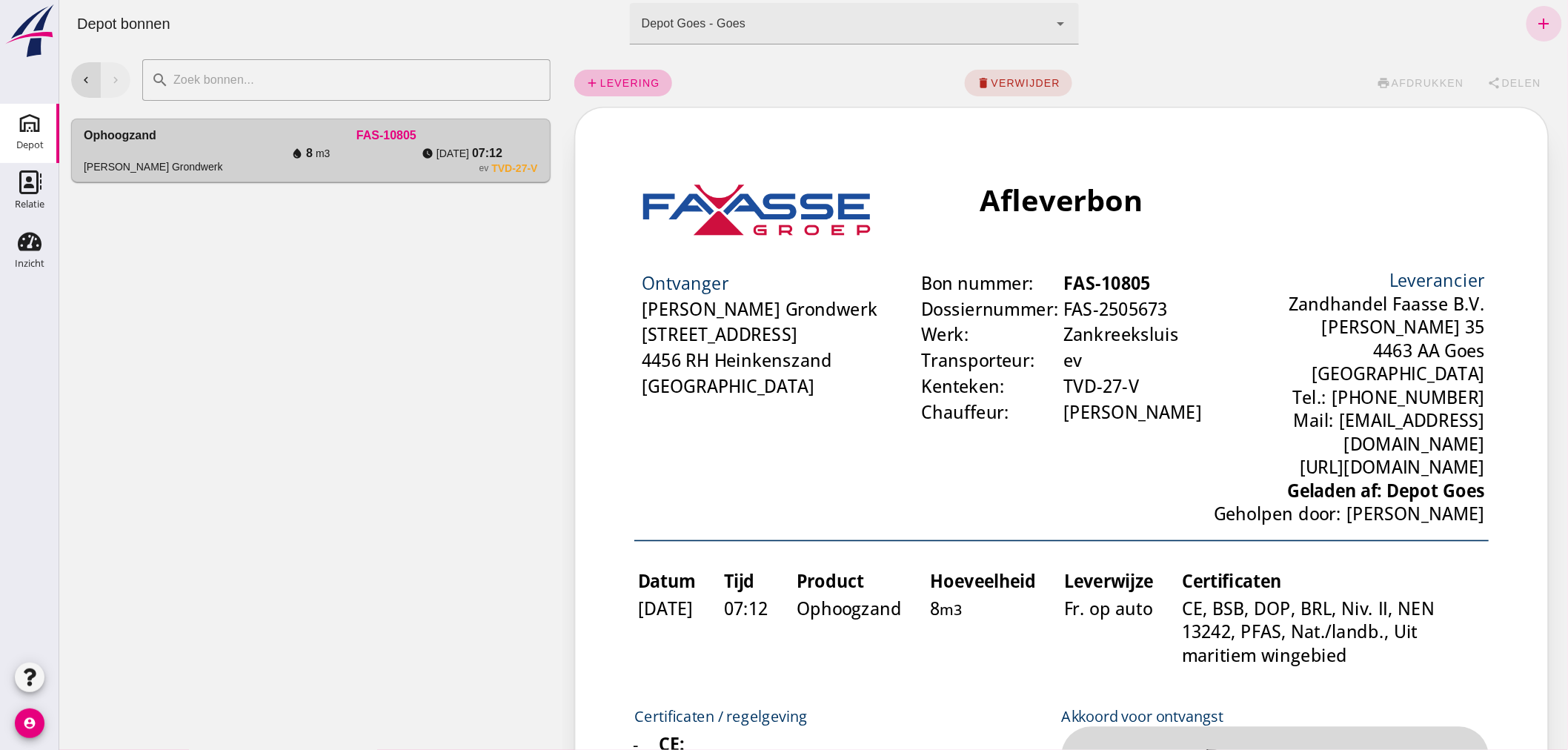
scroll to position [0, 0]
click at [83, 74] on icon "chevron_left" at bounding box center [85, 80] width 13 height 13
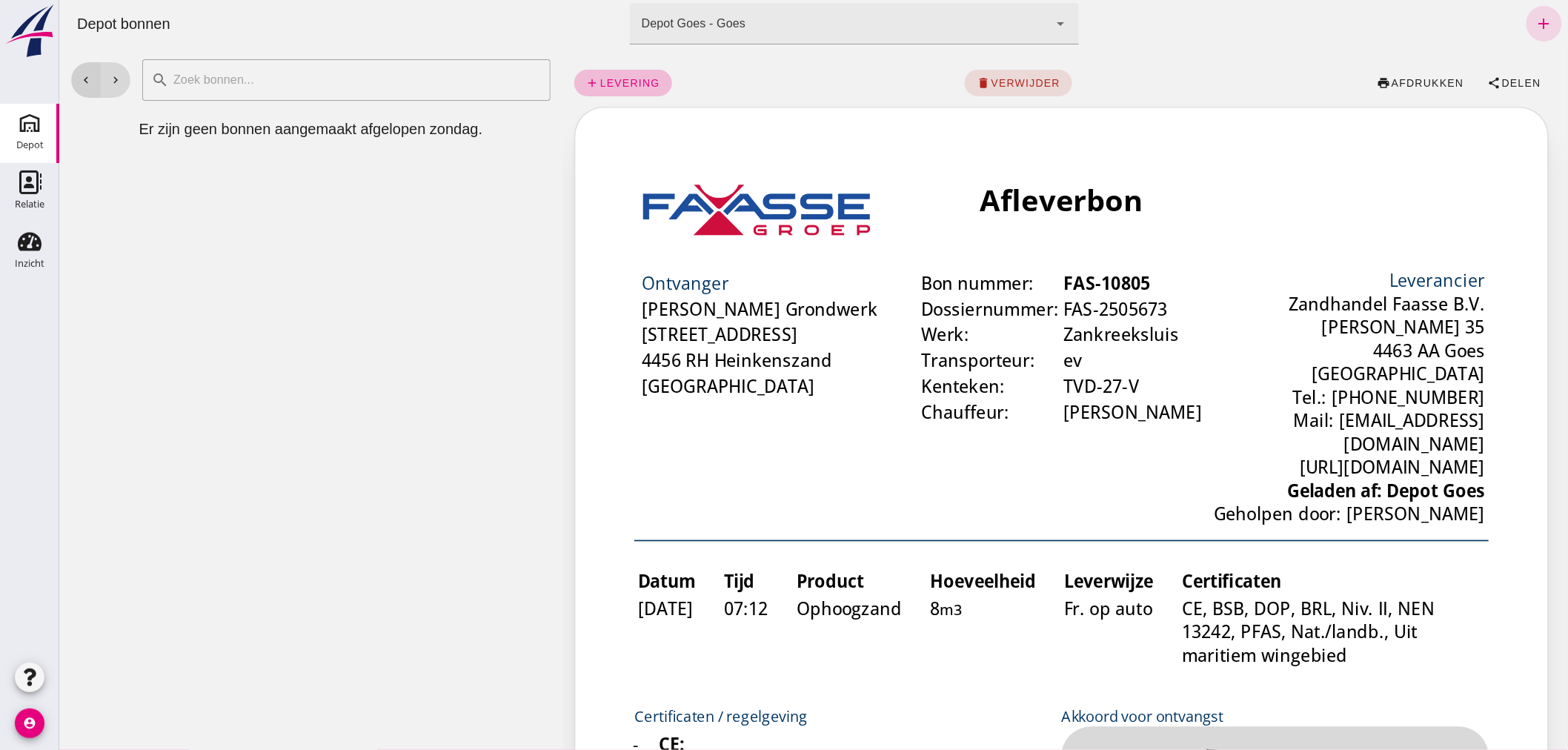
click at [83, 75] on icon "chevron_left" at bounding box center [85, 80] width 13 height 13
click at [93, 78] on button "chevron_left" at bounding box center [85, 79] width 29 height 35
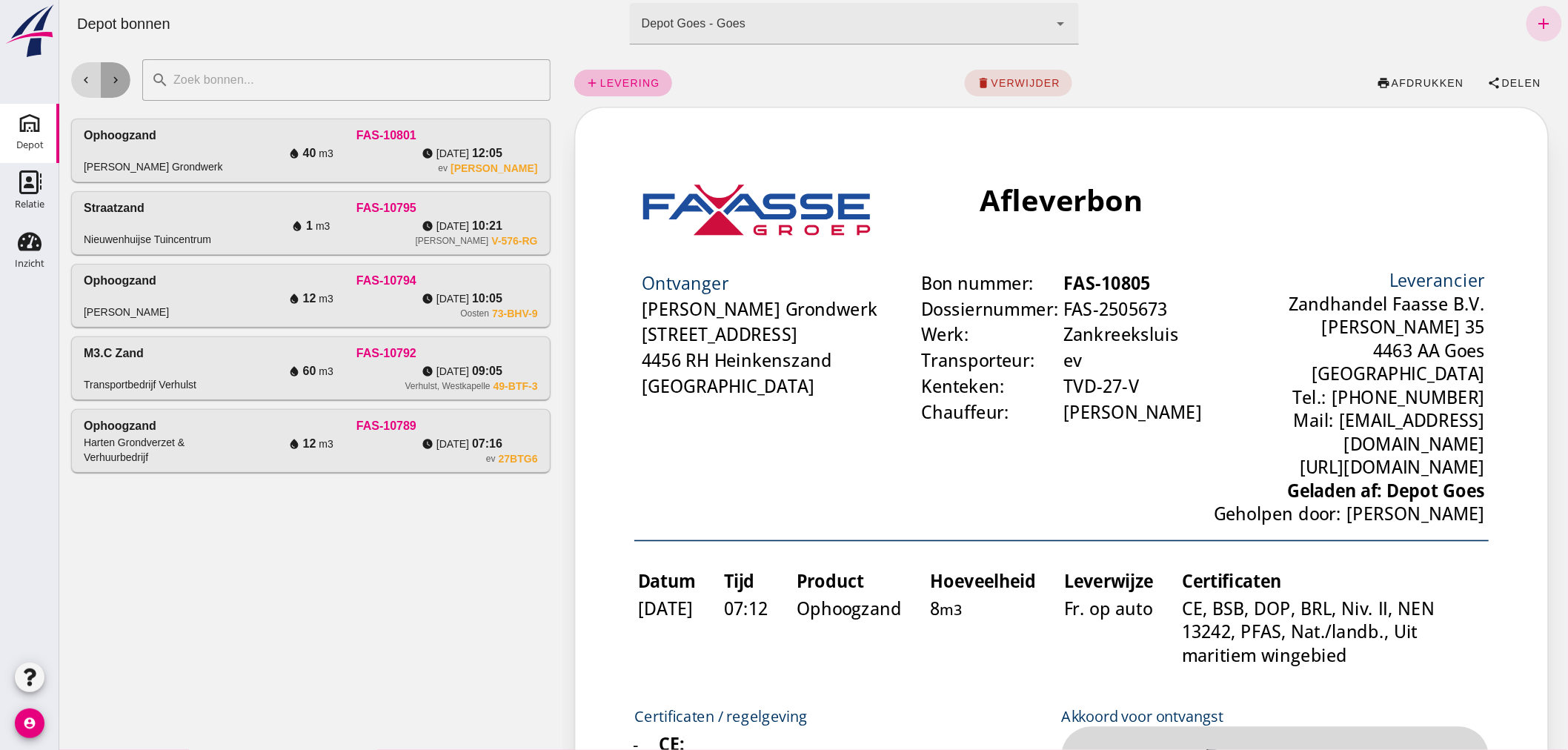
click at [114, 75] on icon "chevron_right" at bounding box center [115, 80] width 13 height 13
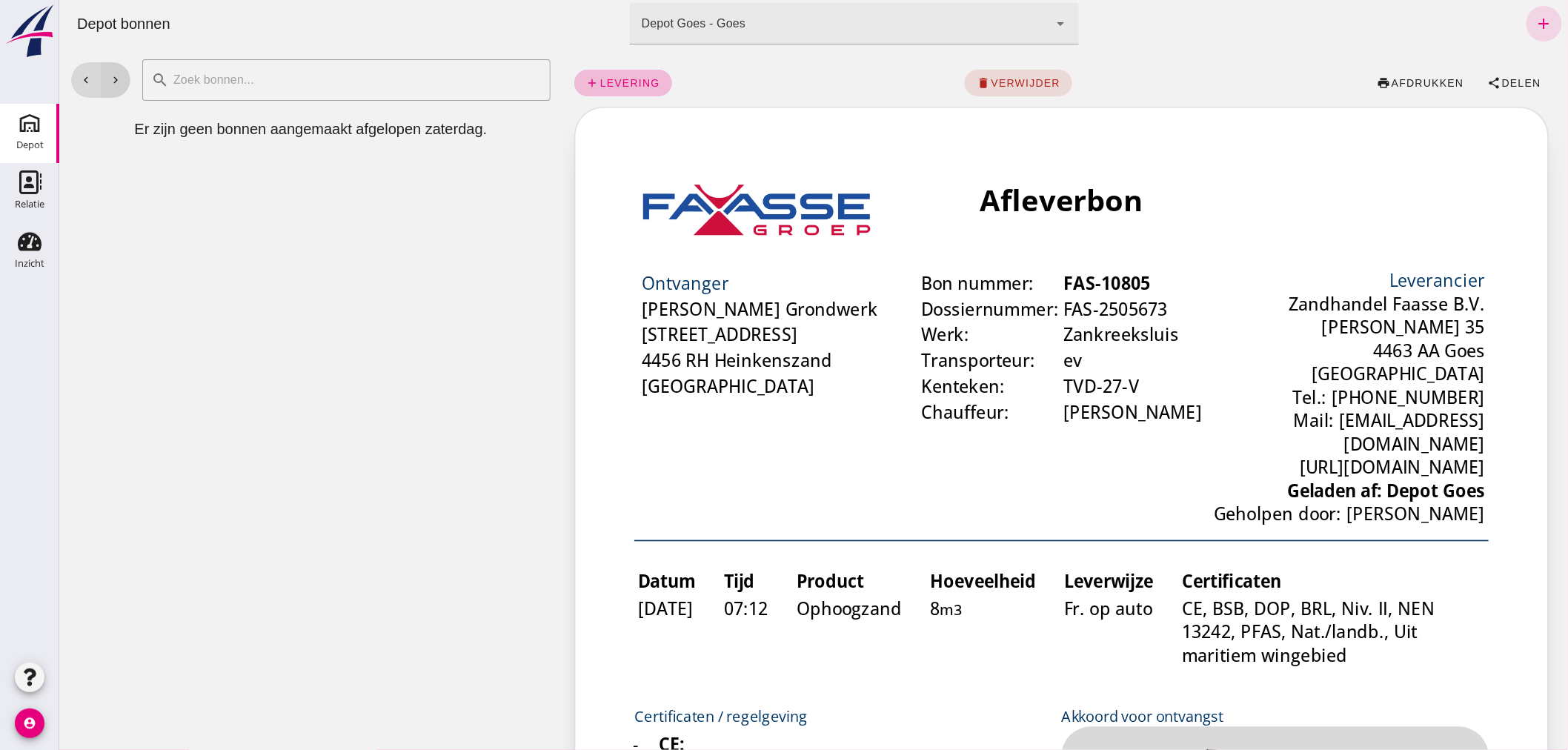
click at [115, 77] on icon "chevron_right" at bounding box center [115, 80] width 13 height 13
click at [118, 79] on icon "chevron_right" at bounding box center [115, 80] width 13 height 13
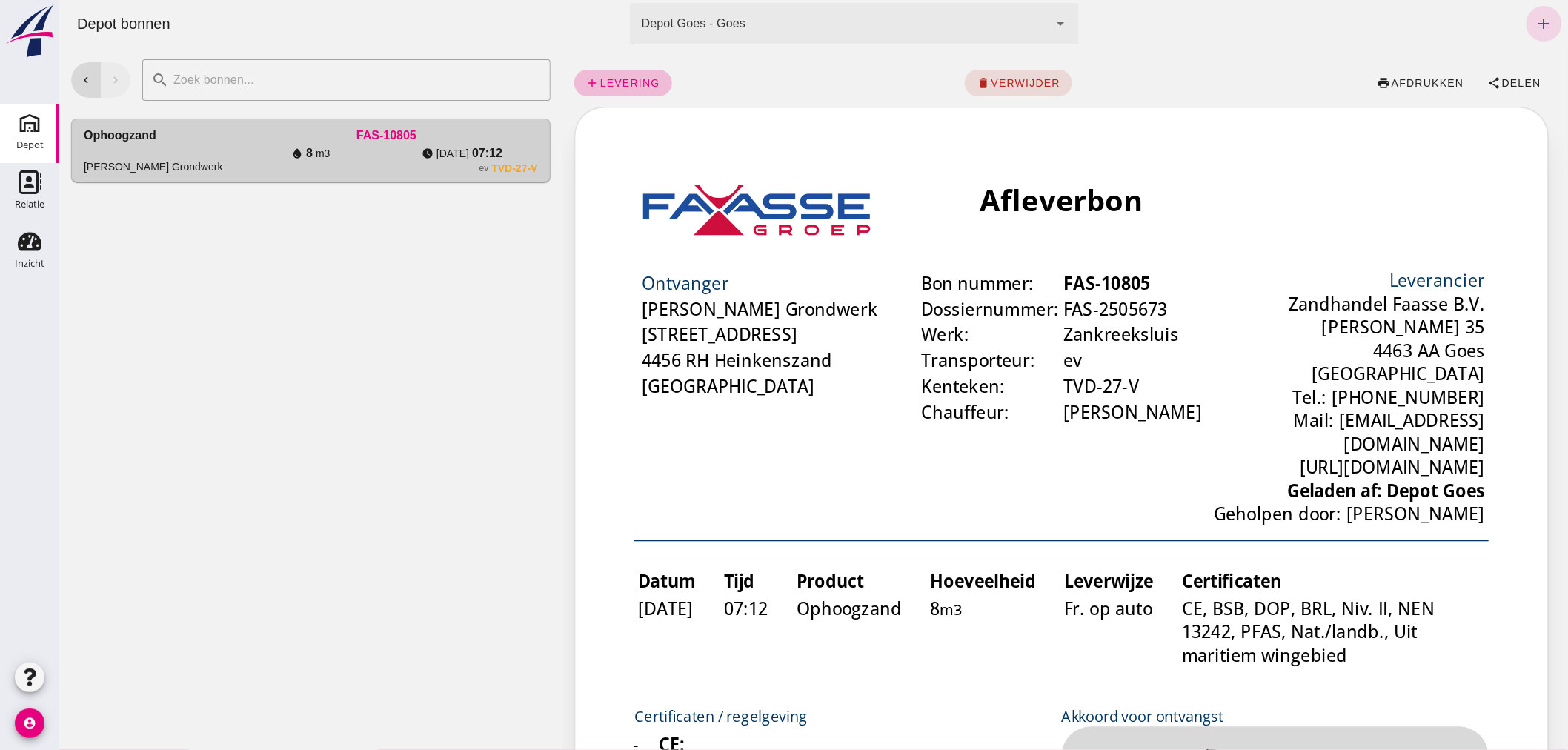
click at [334, 314] on div "chevron_left chevron_right search cancel Ophoogzand [PERSON_NAME] Grondwerk FAS…" at bounding box center [310, 398] width 503 height 703
click at [1534, 16] on icon "add" at bounding box center [1543, 24] width 18 height 18
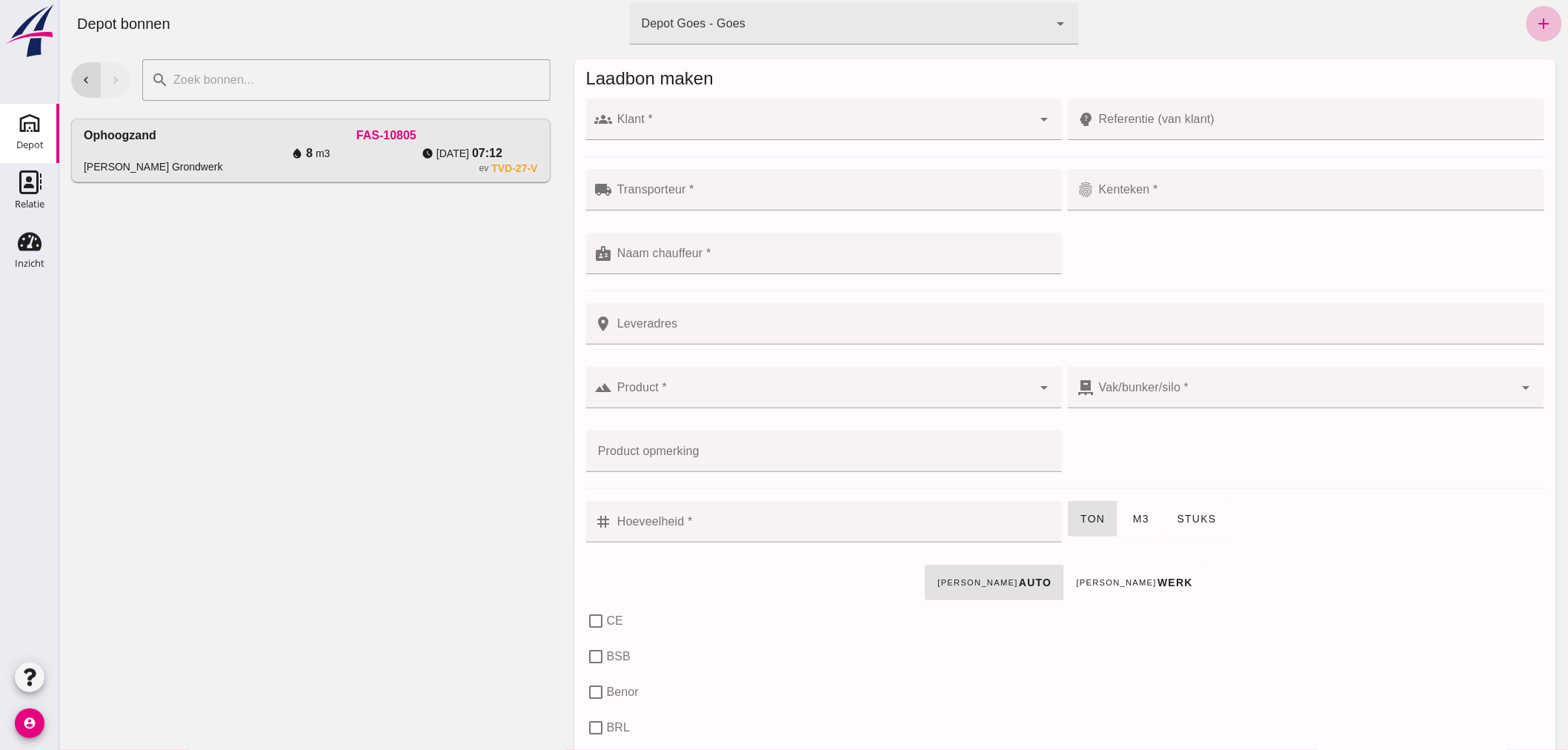
click at [711, 122] on input "Klant *" at bounding box center [822, 127] width 420 height 18
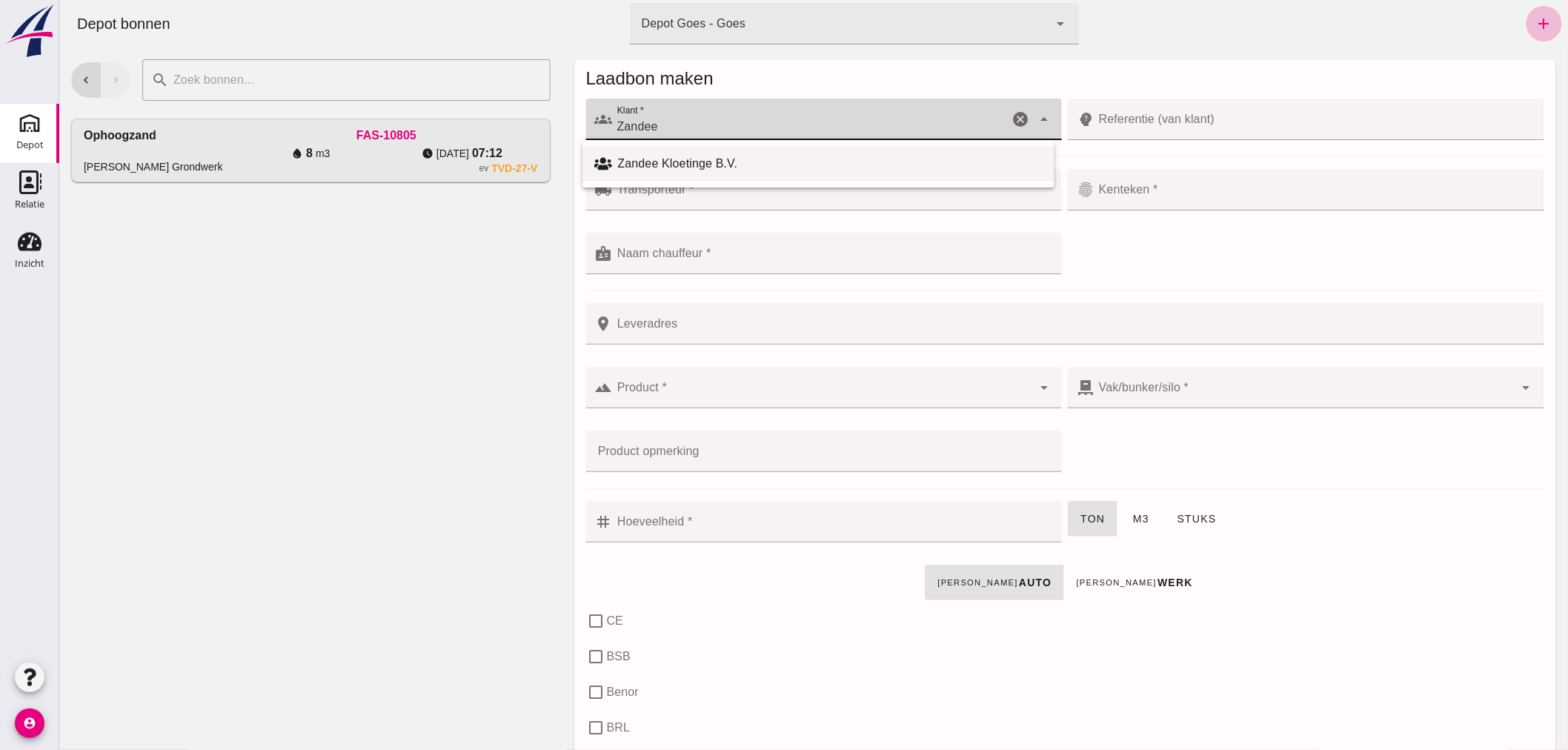
click at [653, 164] on div "Zandee Kloetinge B.V." at bounding box center [829, 164] width 425 height 18
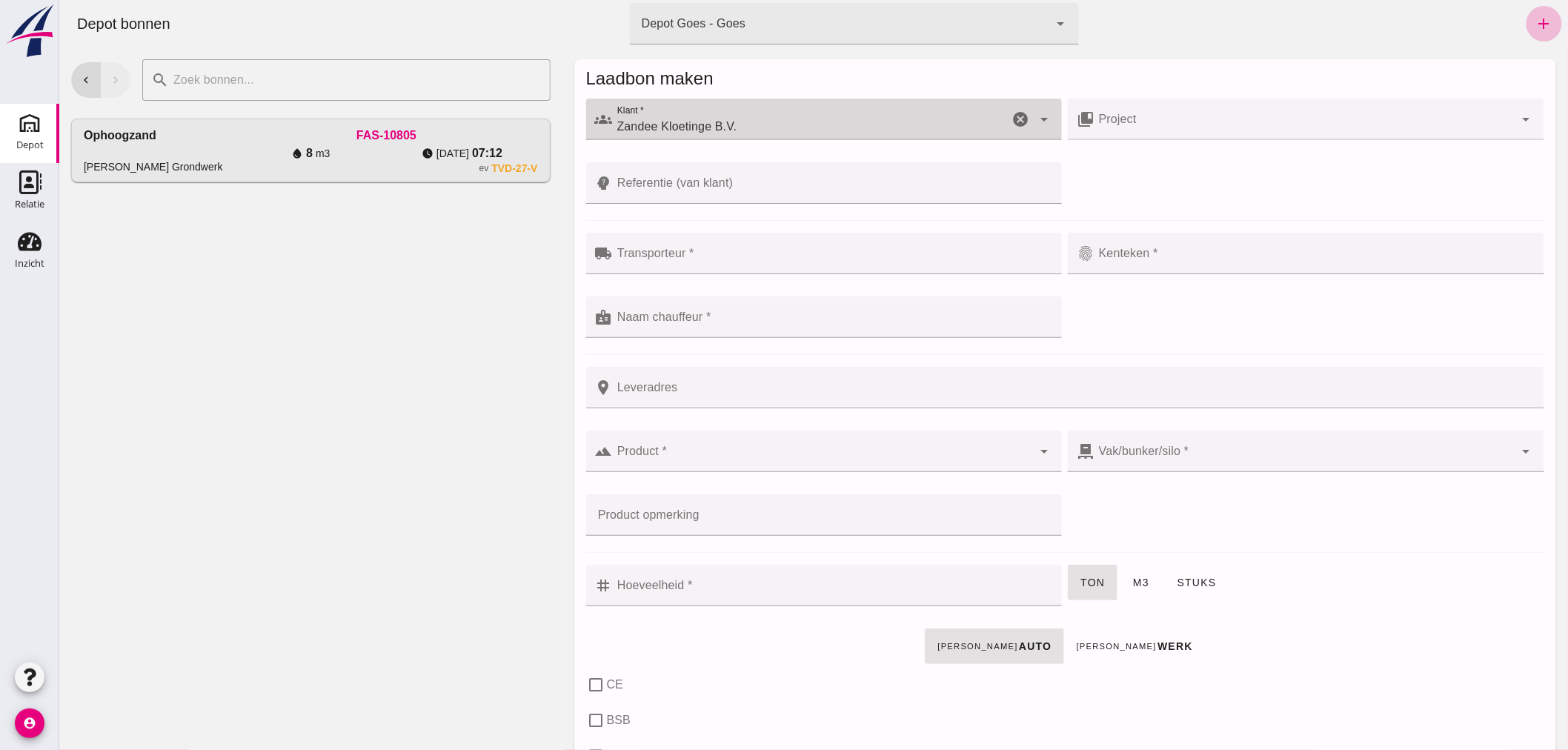
type input "Zandee Kloetinge B.V."
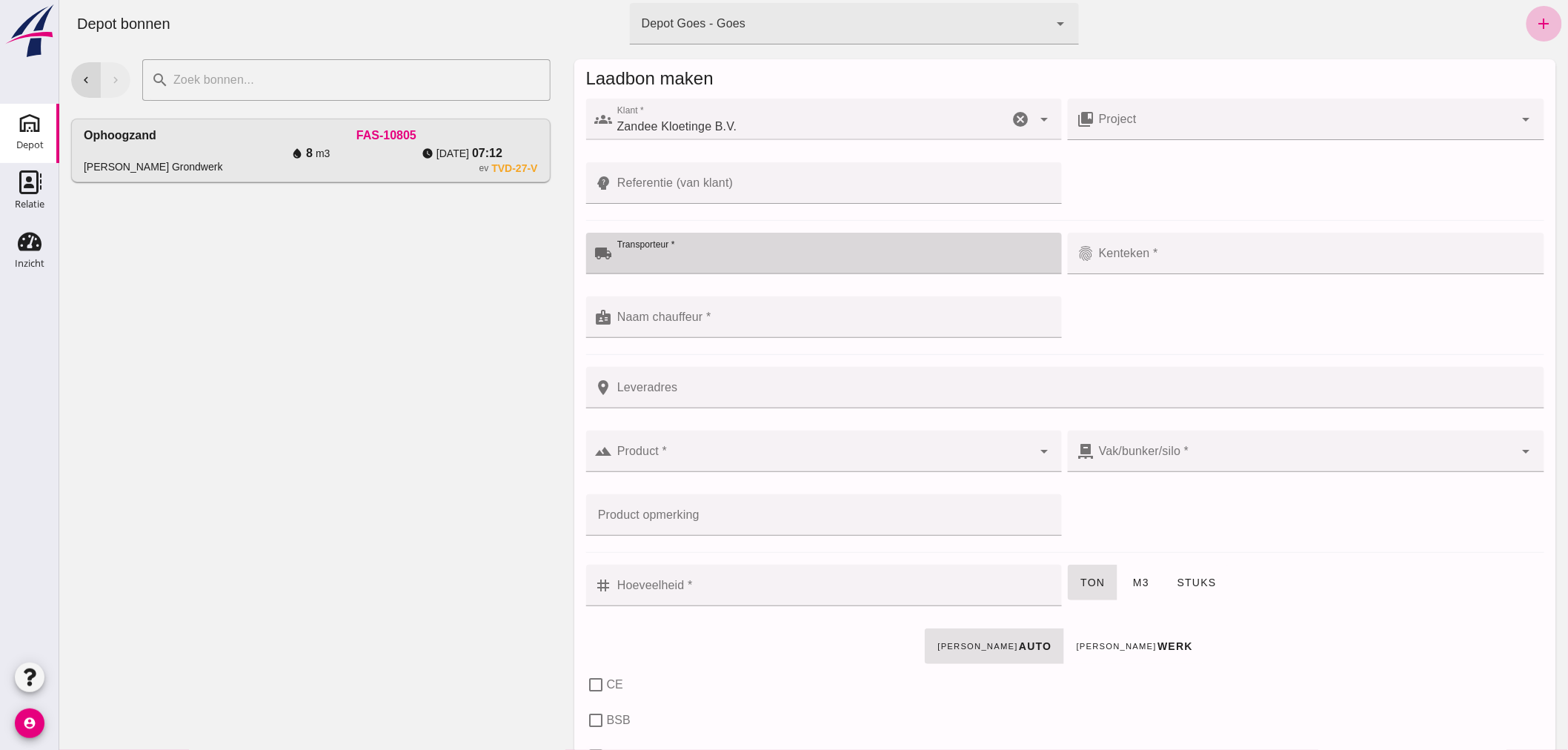
click at [700, 249] on div at bounding box center [832, 253] width 441 height 42
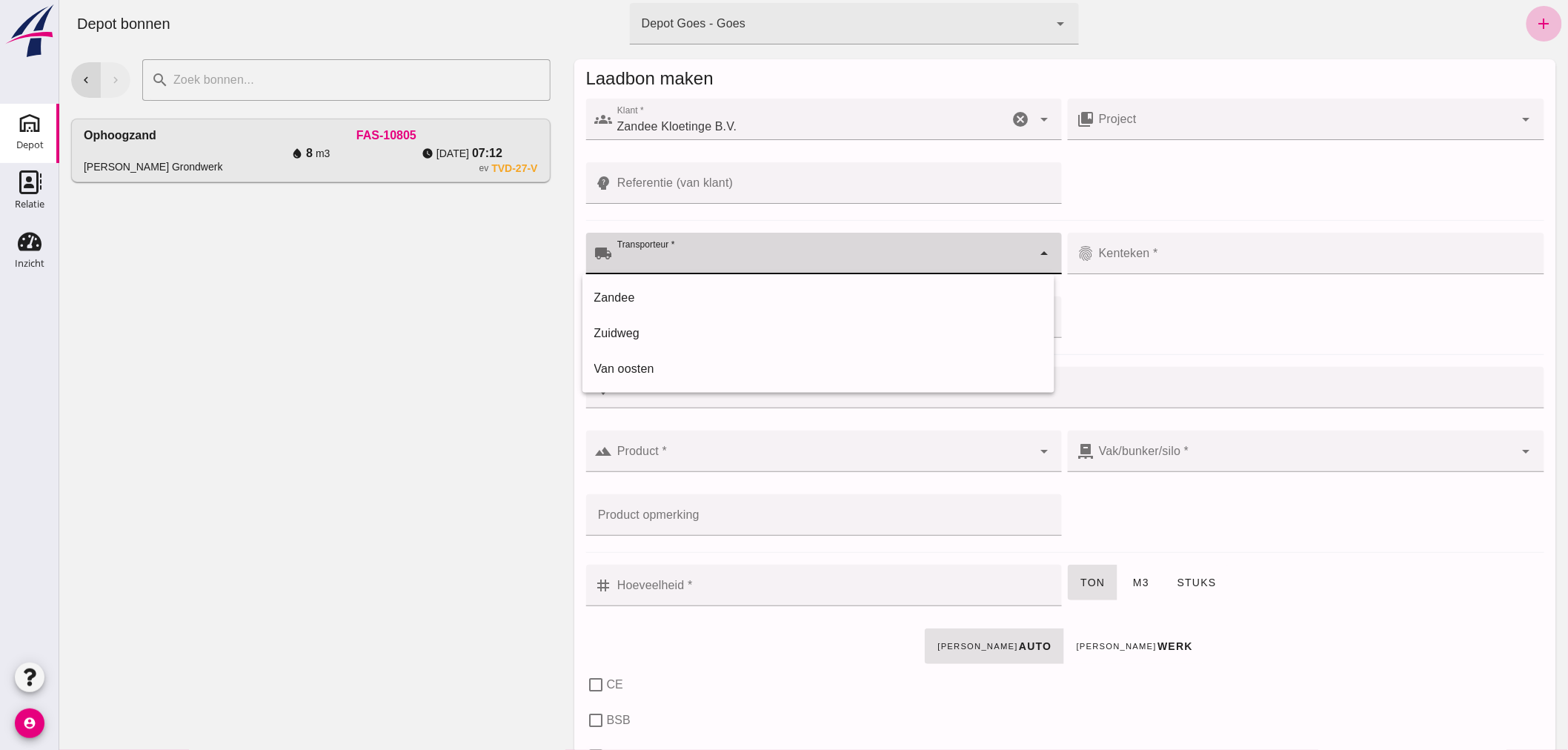
click at [700, 249] on div at bounding box center [822, 253] width 420 height 42
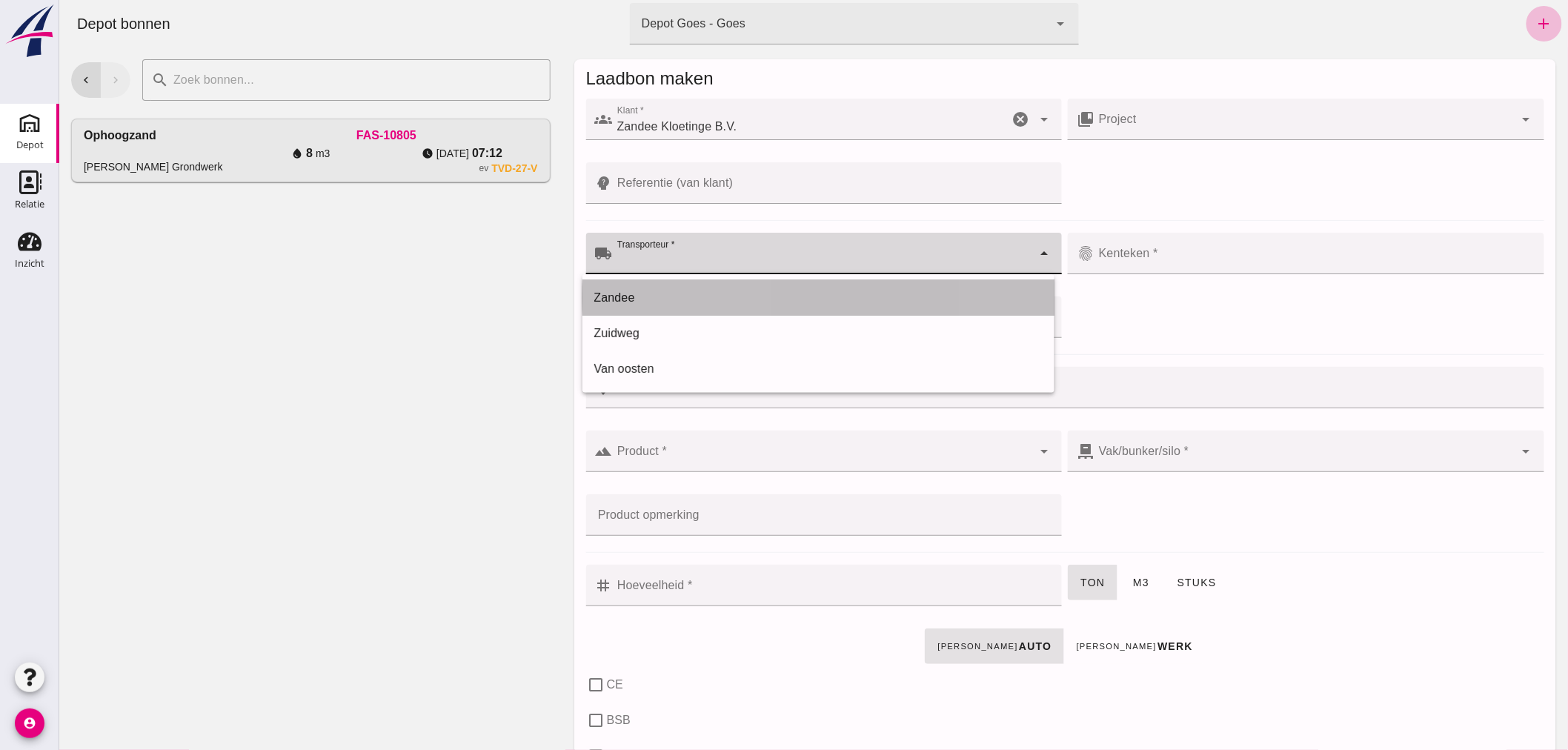
drag, startPoint x: 667, startPoint y: 290, endPoint x: 712, endPoint y: 279, distance: 46.3
click at [667, 290] on div "Zandee" at bounding box center [818, 298] width 448 height 18
type input "Zandee"
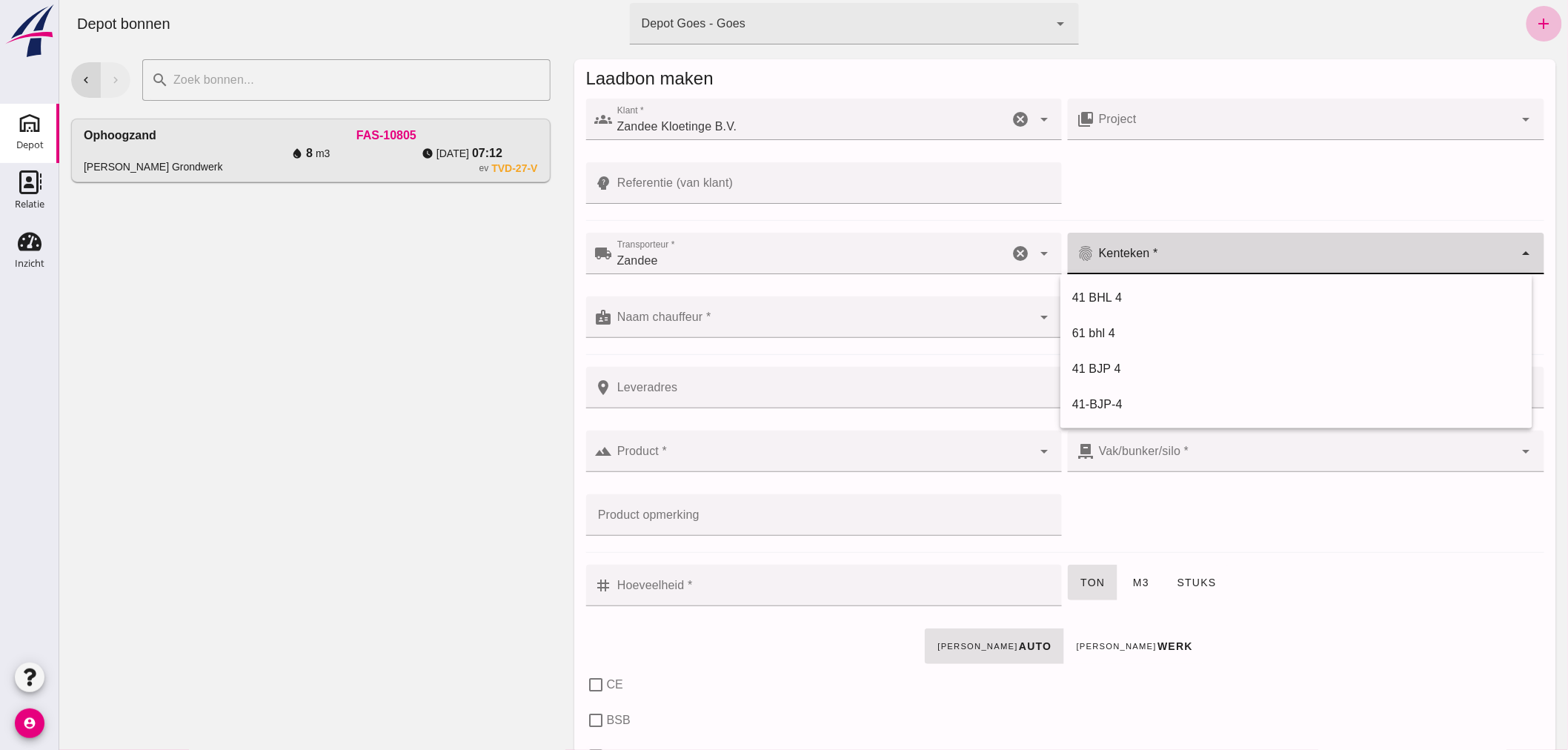
click at [1167, 256] on input "Kenteken *" at bounding box center [1304, 261] width 420 height 18
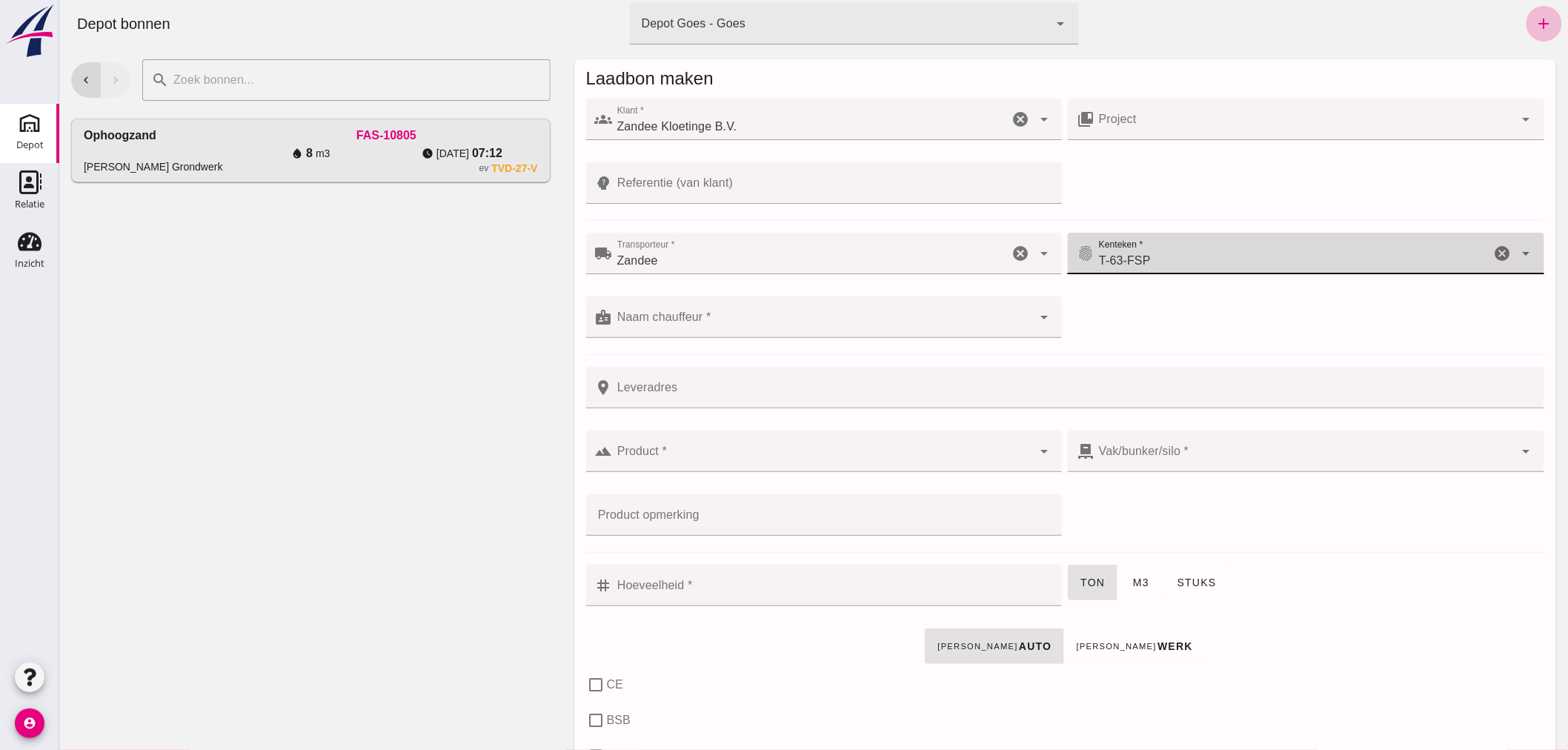
type input "T-63-FSP"
click at [775, 317] on input "Naam chauffeur *" at bounding box center [822, 325] width 420 height 18
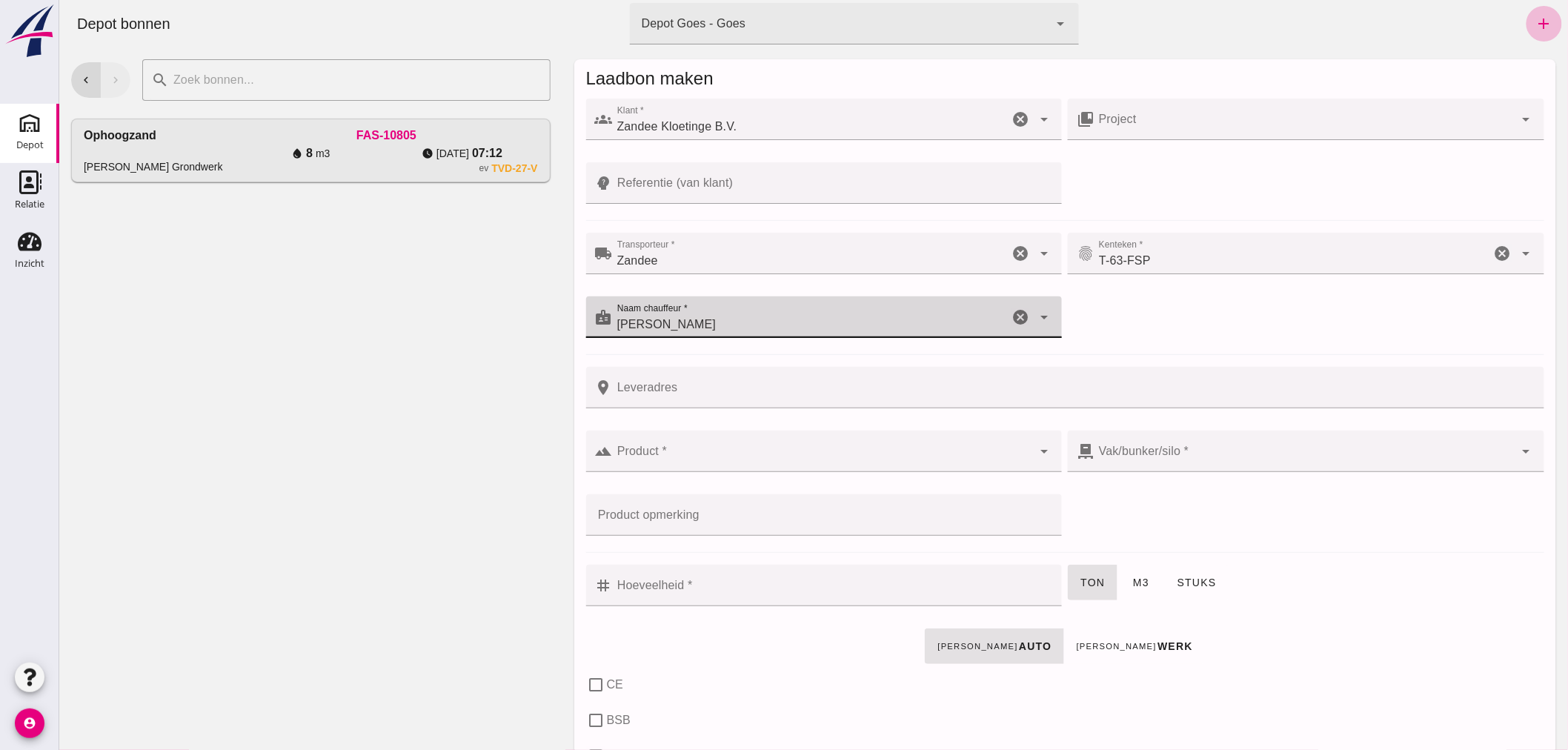
type input "[PERSON_NAME]"
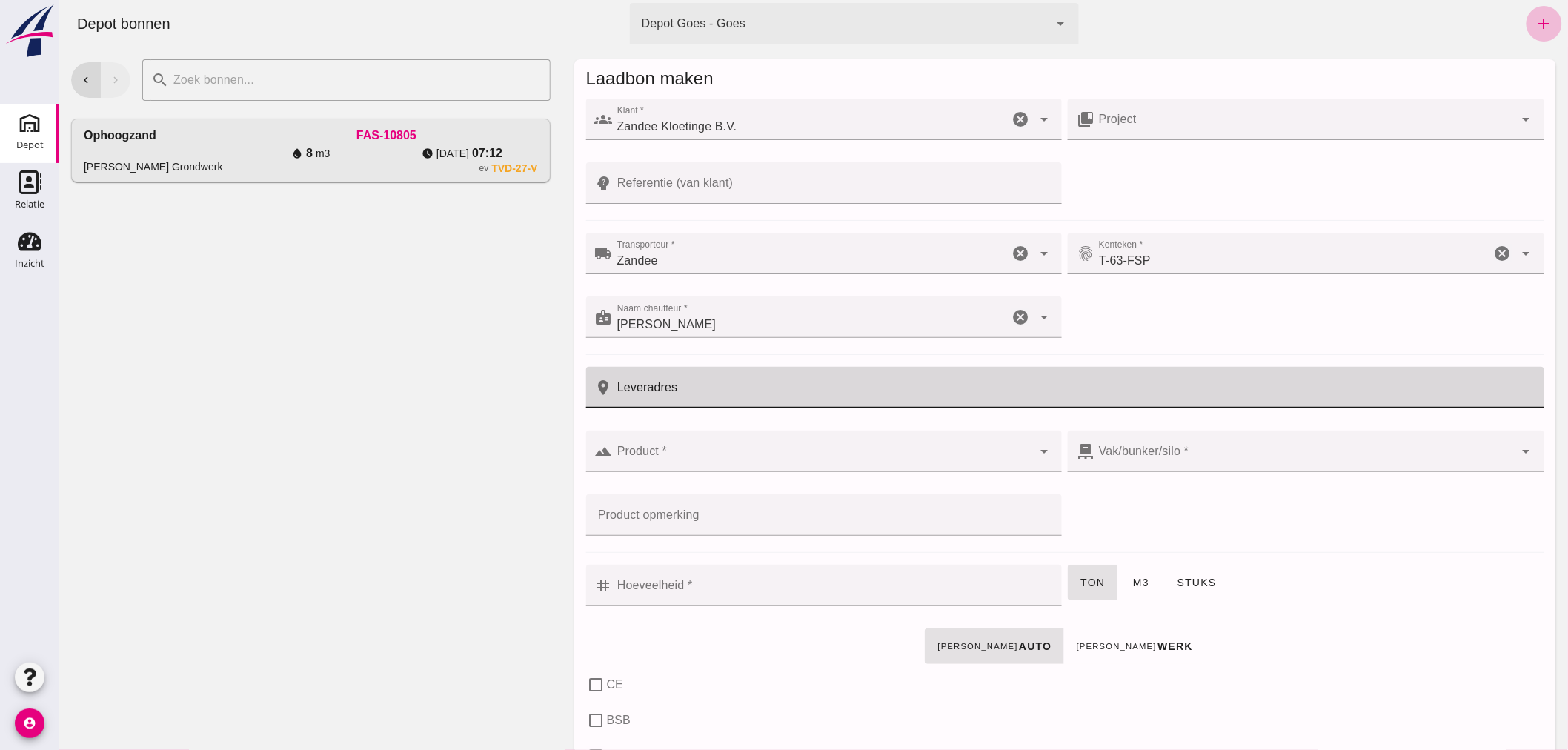
click at [757, 383] on input "Leveradres" at bounding box center [1073, 387] width 923 height 42
type input "Bals"
click at [721, 185] on input "Referentie (van klant)" at bounding box center [832, 182] width 441 height 42
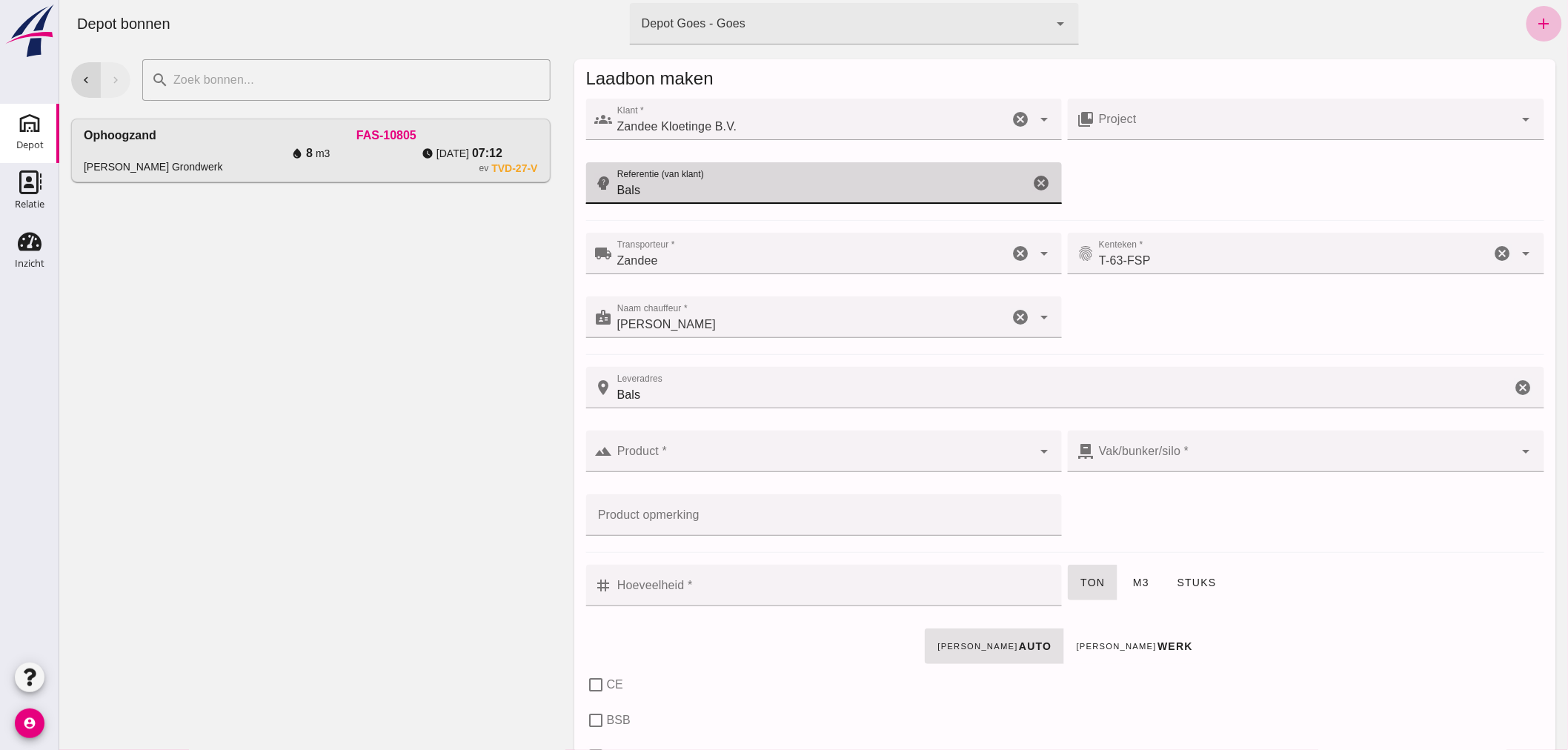
type input "Bals"
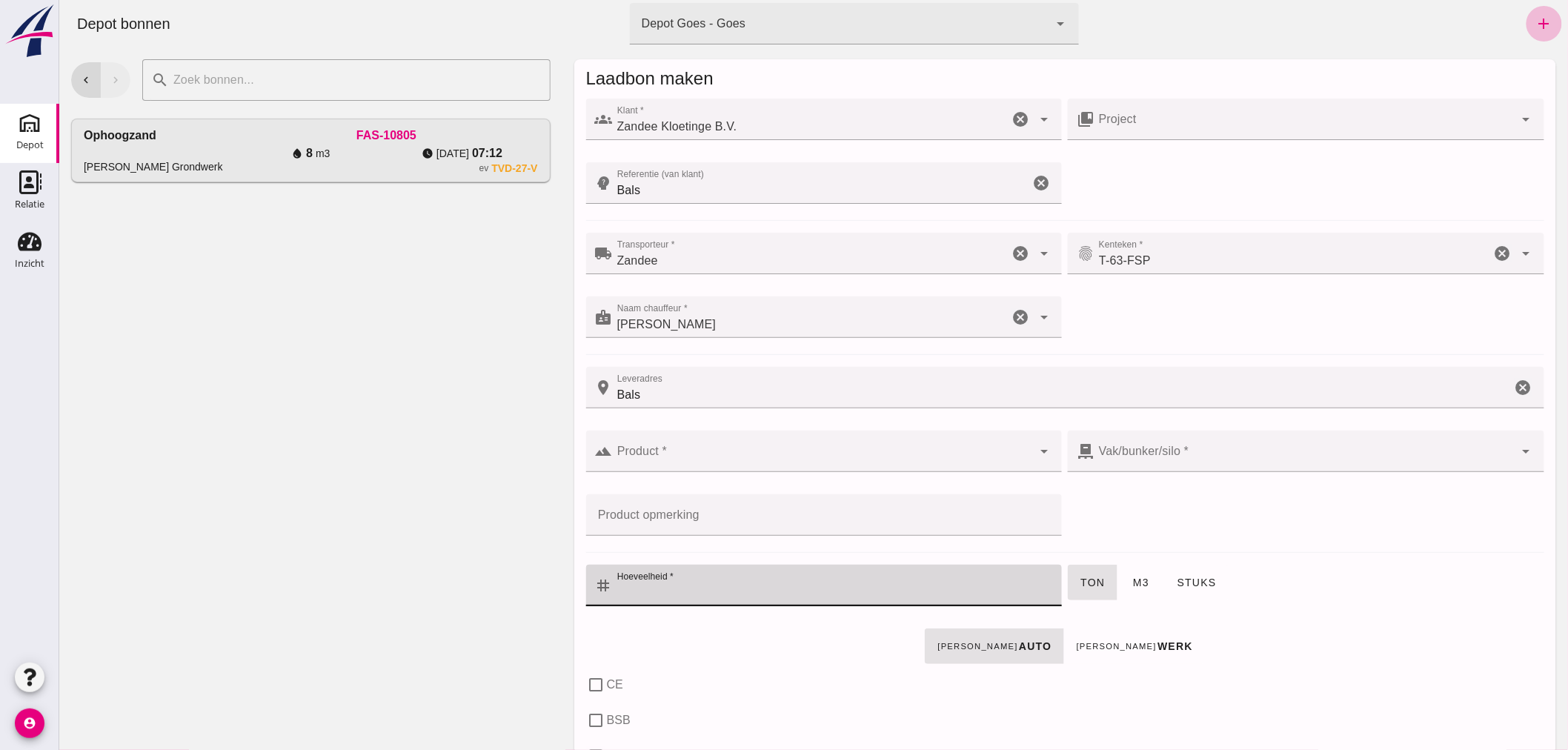
click at [744, 586] on input "Hoeveelheid *" at bounding box center [832, 585] width 441 height 42
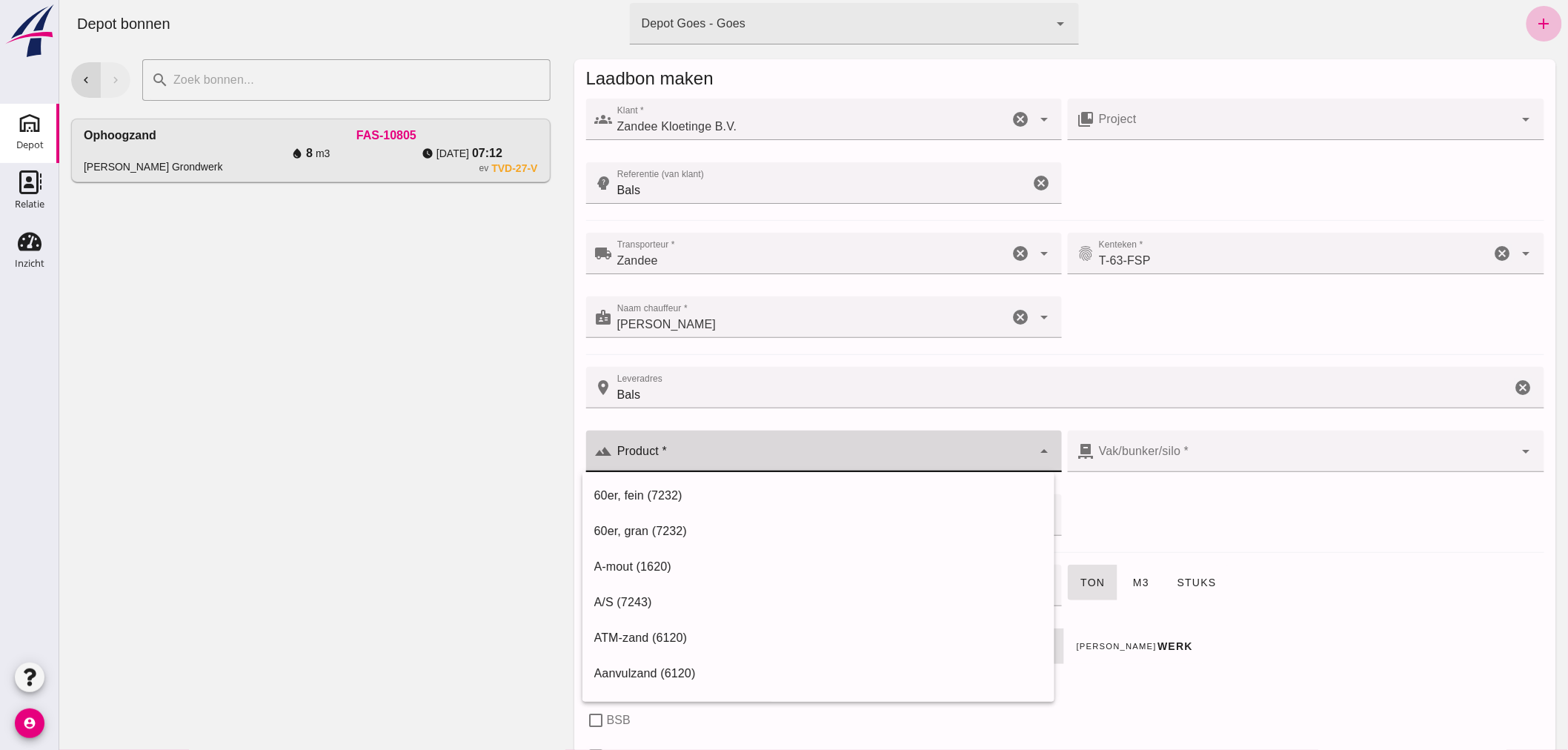
click at [724, 453] on input "Product *" at bounding box center [822, 459] width 420 height 18
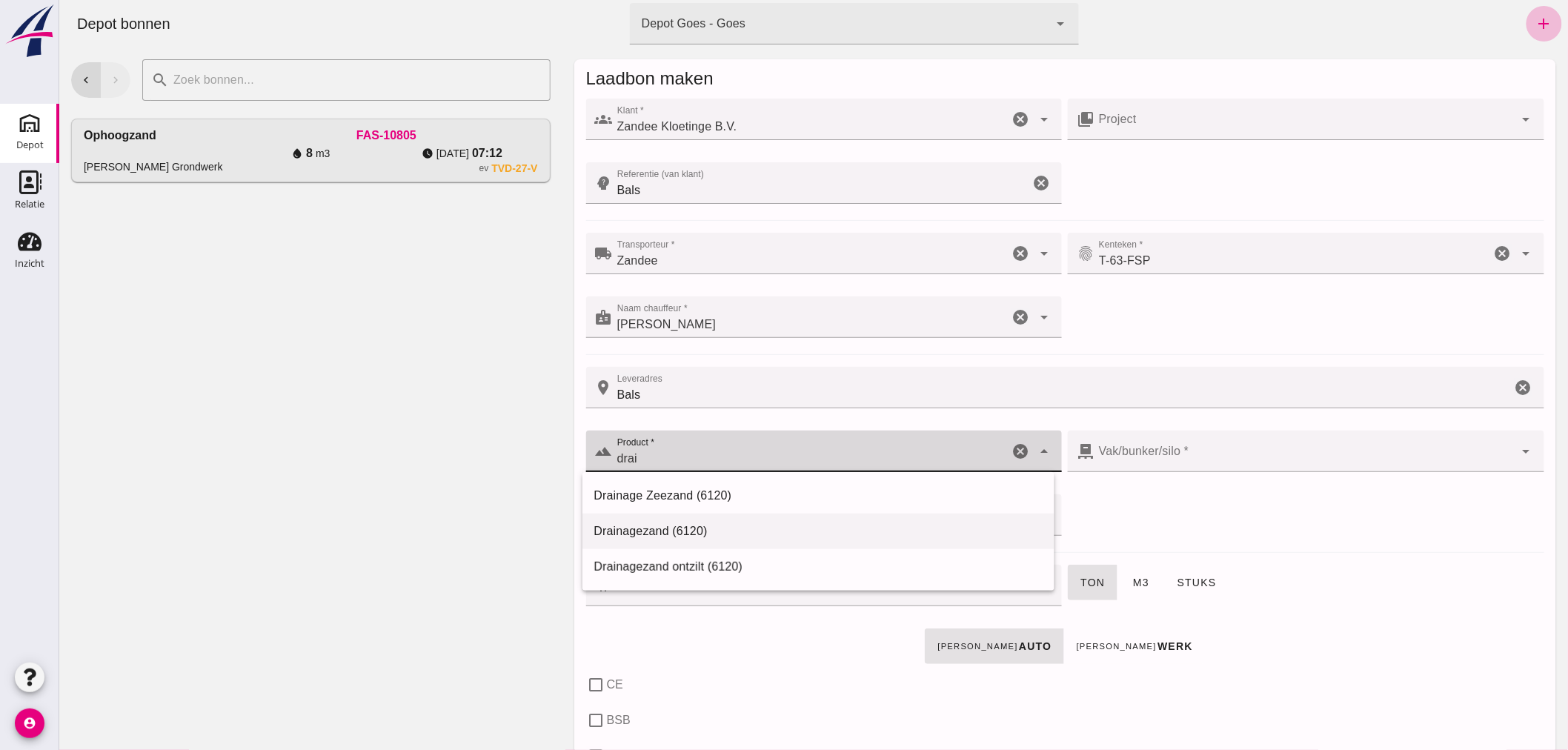
click at [669, 527] on div "Drainagezand (6120)" at bounding box center [818, 532] width 448 height 18
type input "Drainagezand (6120)"
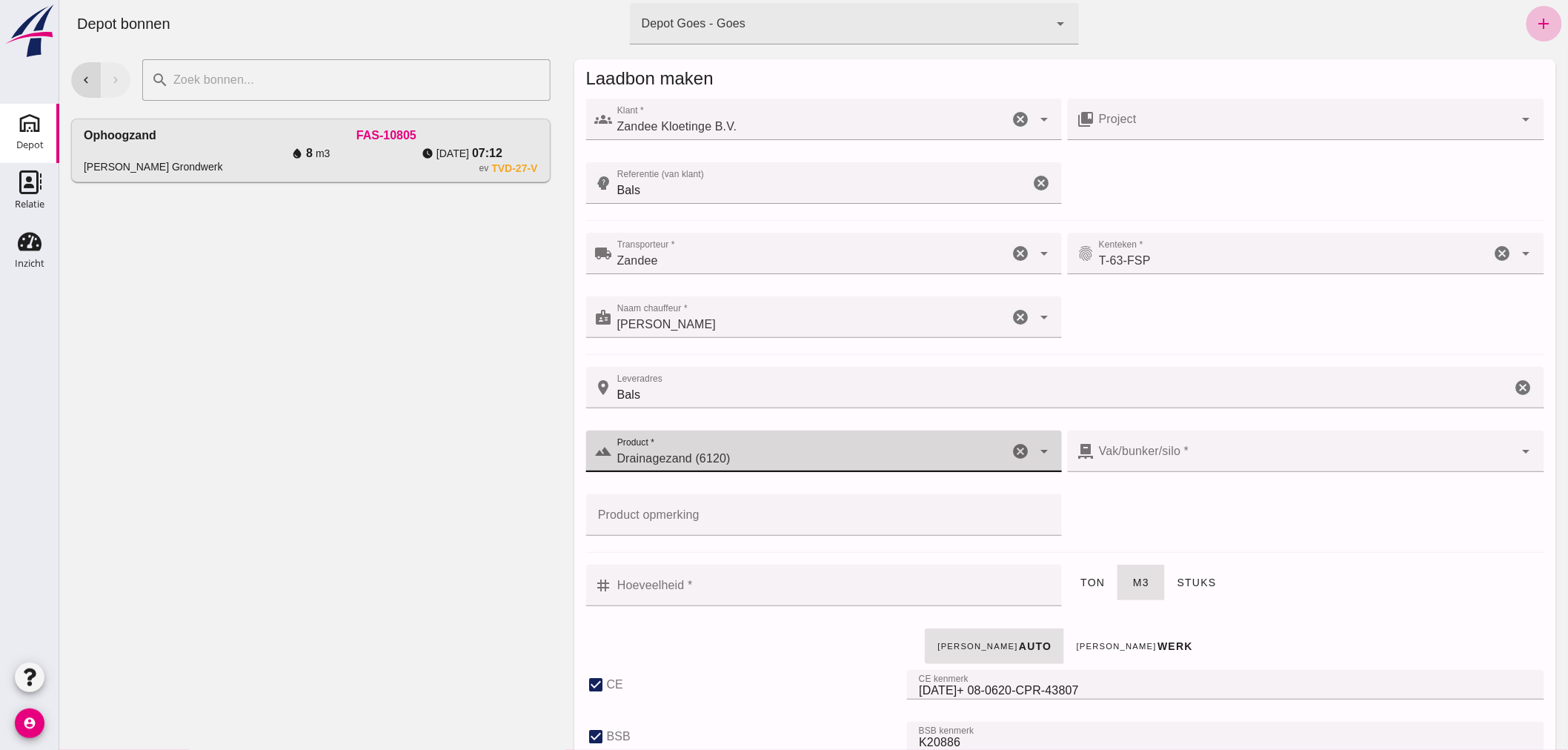
checkbox input "true"
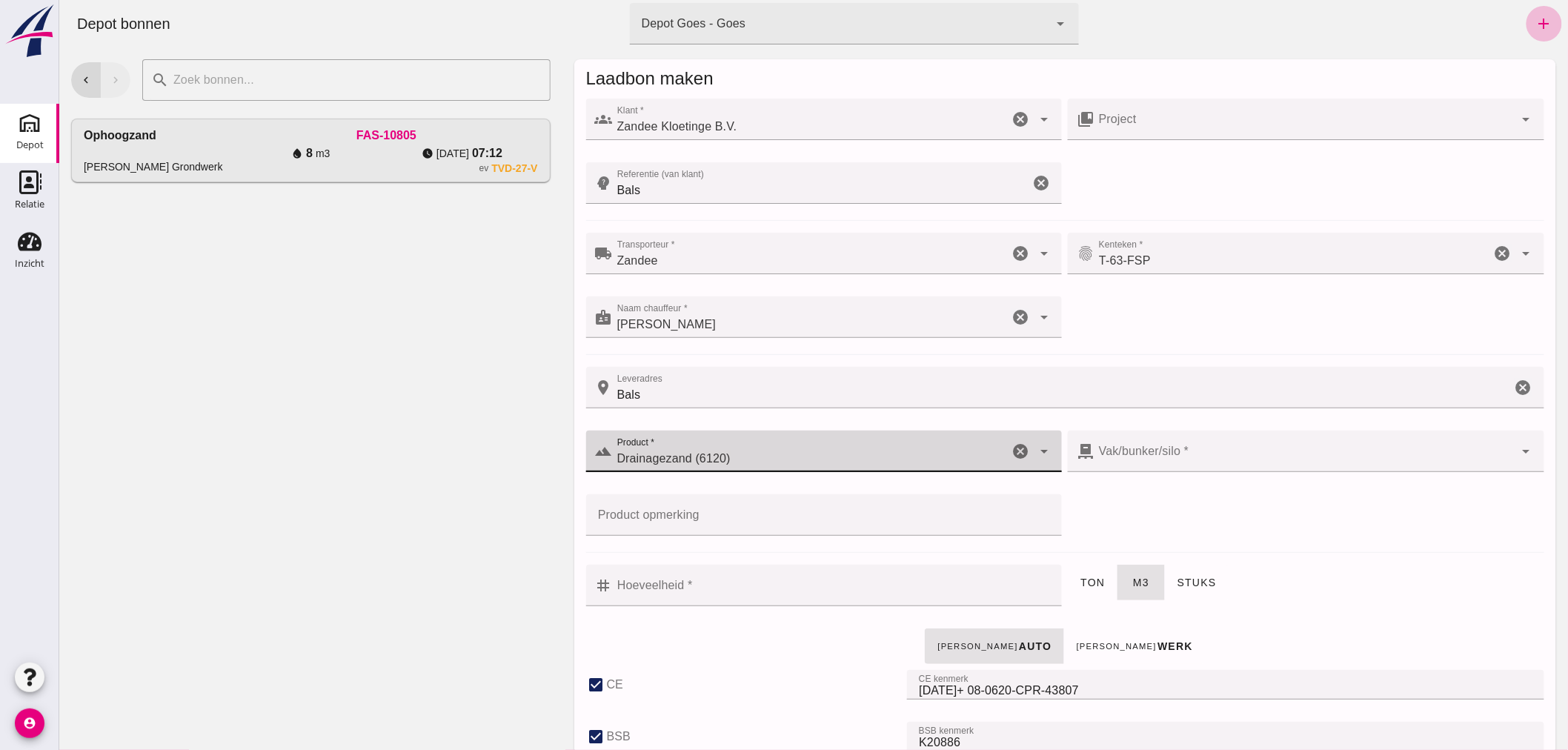
checkbox input "true"
type input "40"
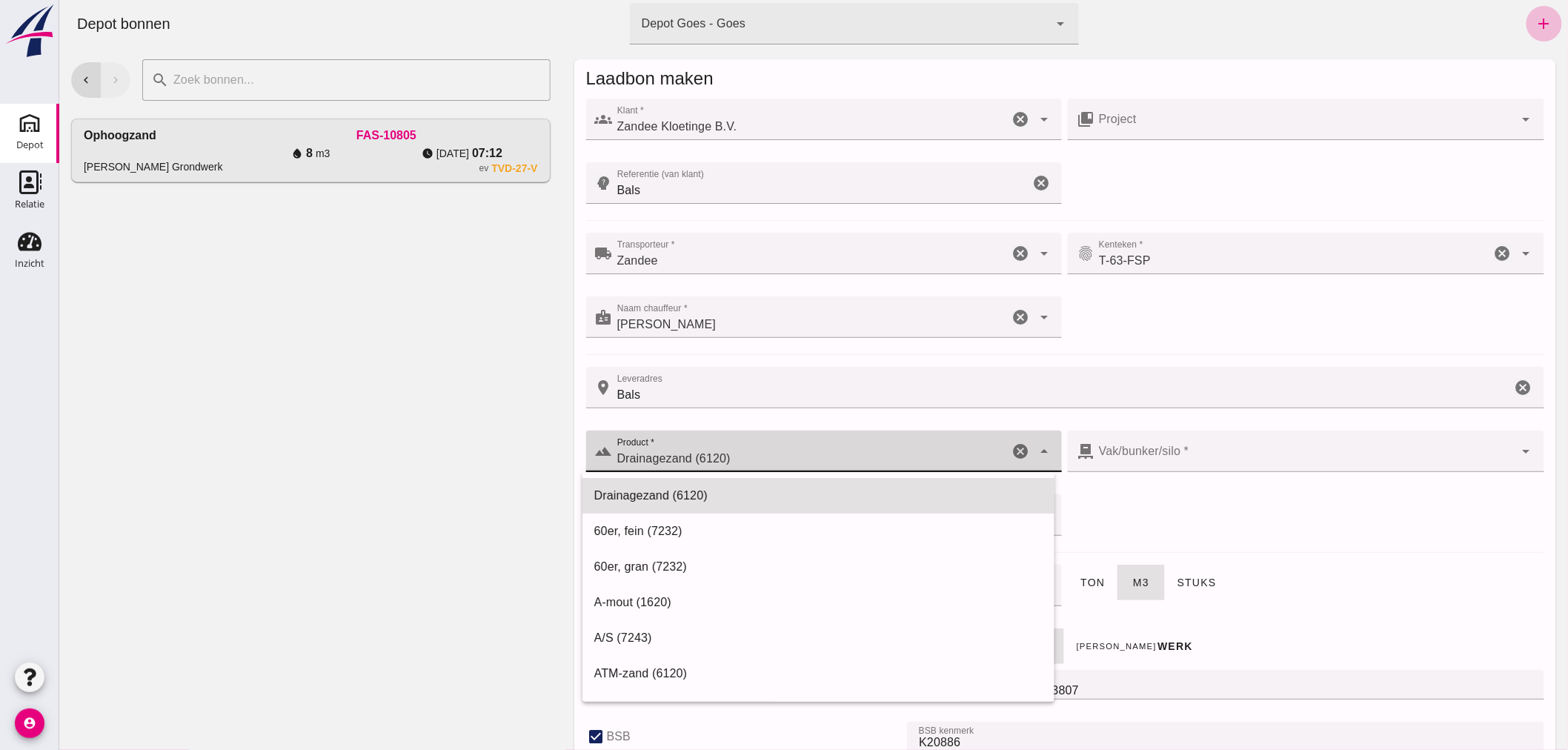
drag, startPoint x: 752, startPoint y: 457, endPoint x: 591, endPoint y: 467, distance: 161.3
click at [591, 467] on div "terrain Product * Product * Drainagezand (6120) Drainagezand (6120) cancel arro…" at bounding box center [824, 451] width 476 height 42
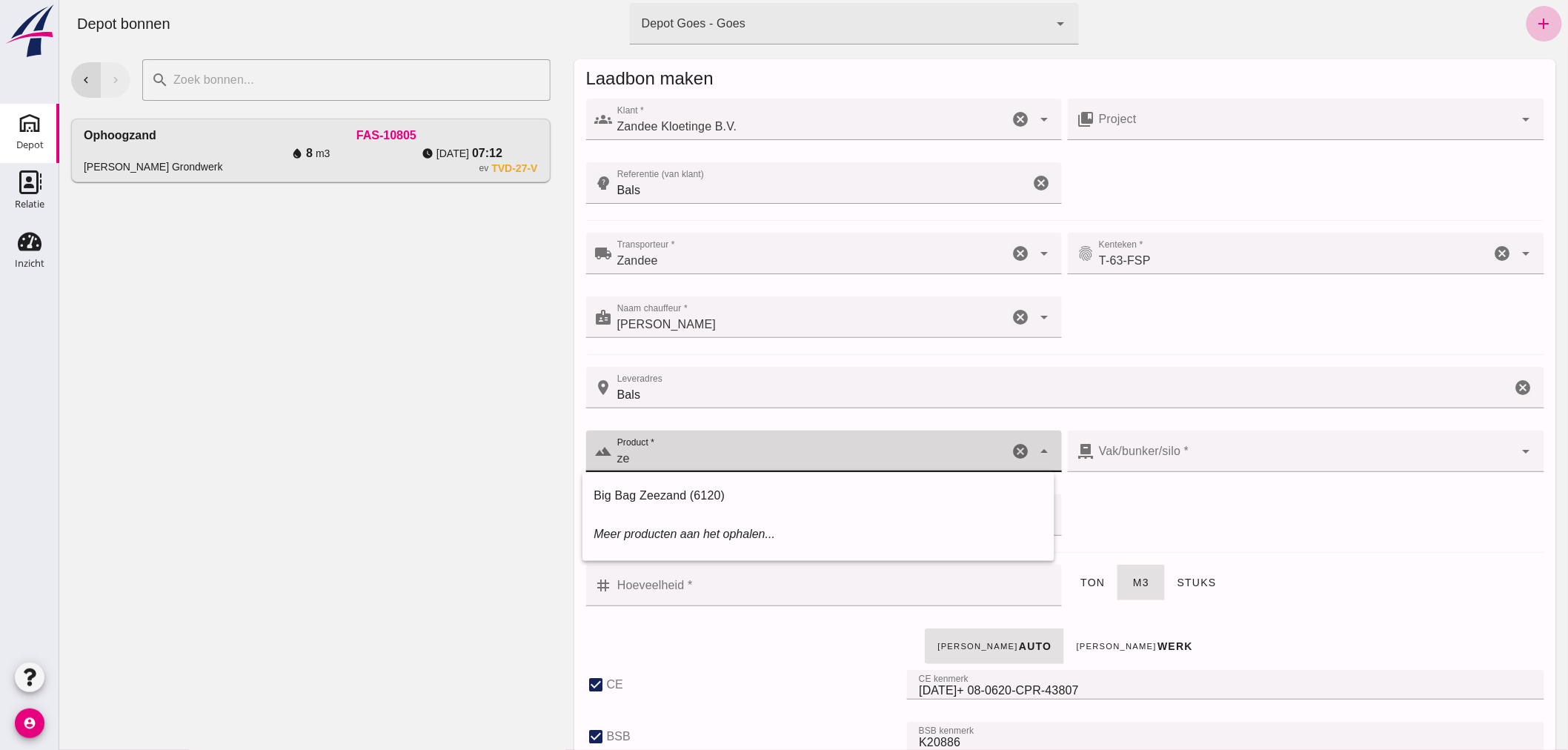
type input "z"
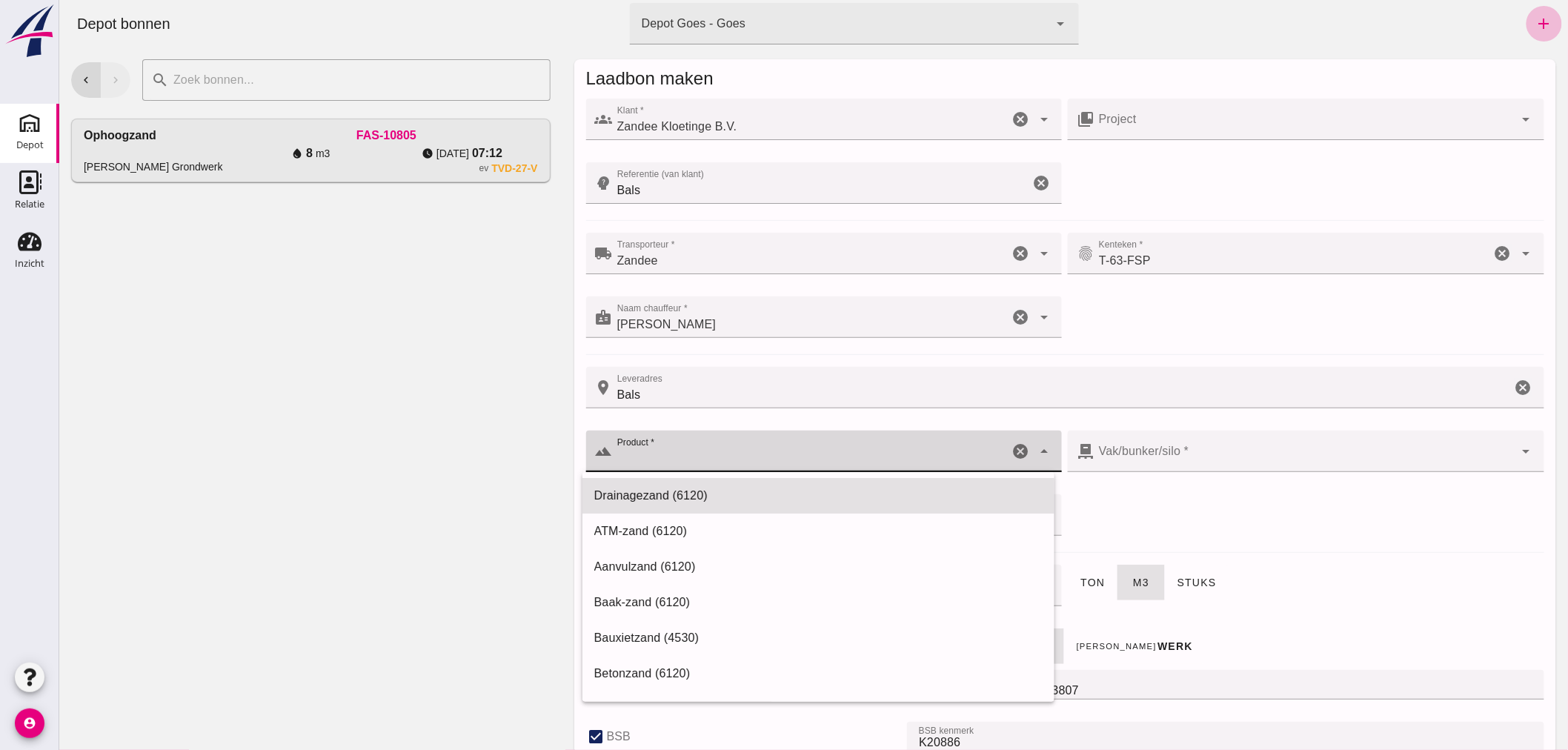
checkbox input "false"
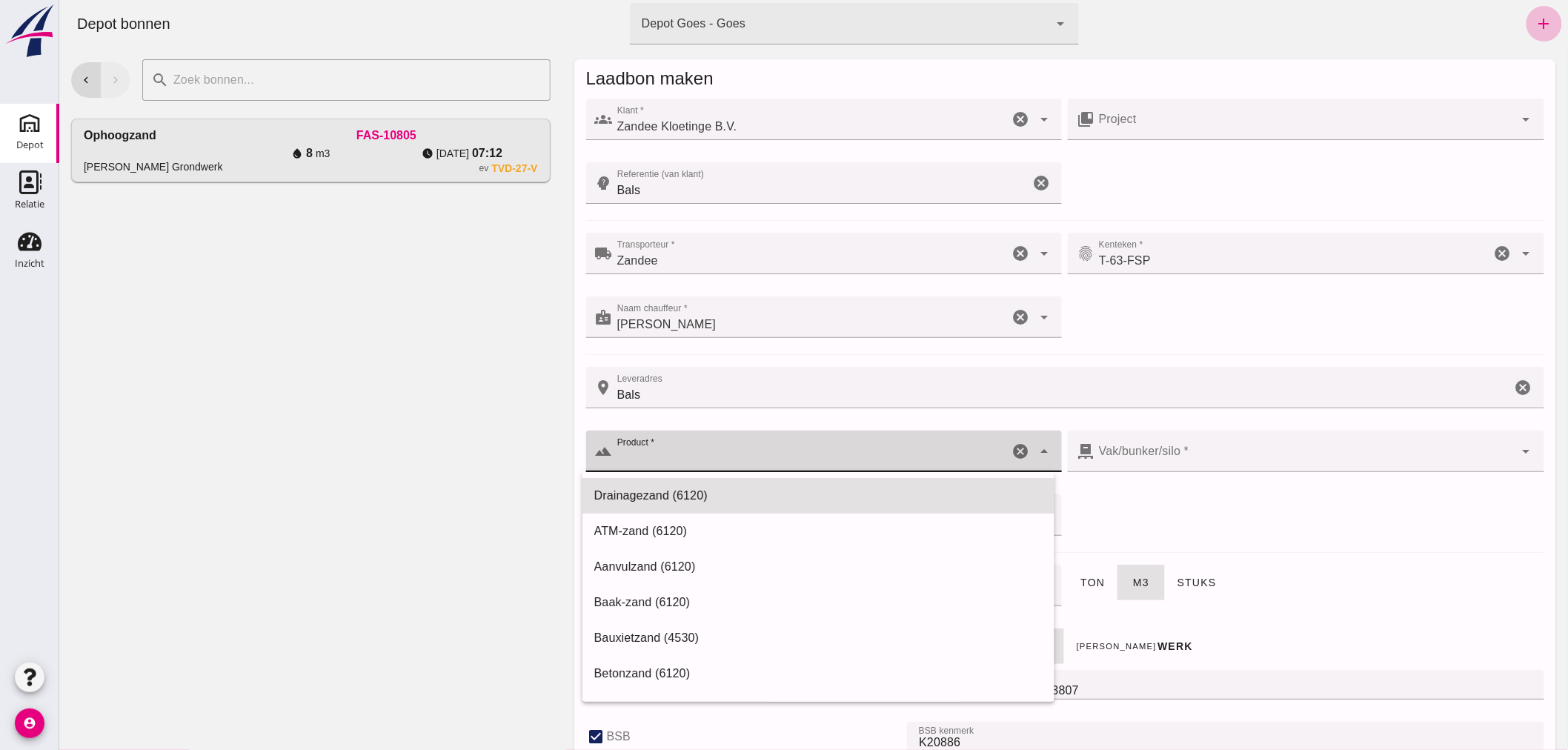
checkbox input "false"
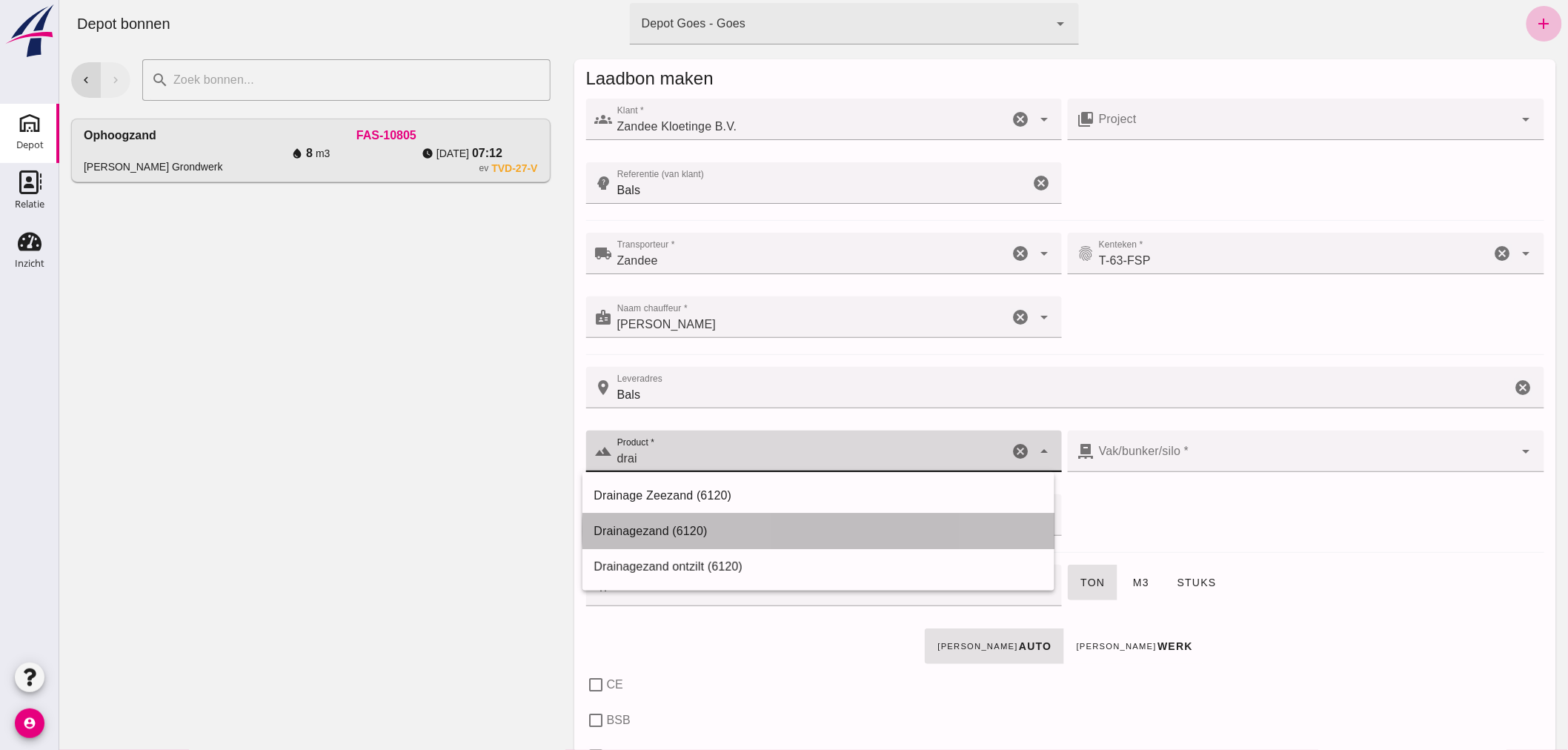
click at [668, 528] on div "Drainagezand (6120)" at bounding box center [818, 532] width 448 height 18
type input "Drainagezand (6120)"
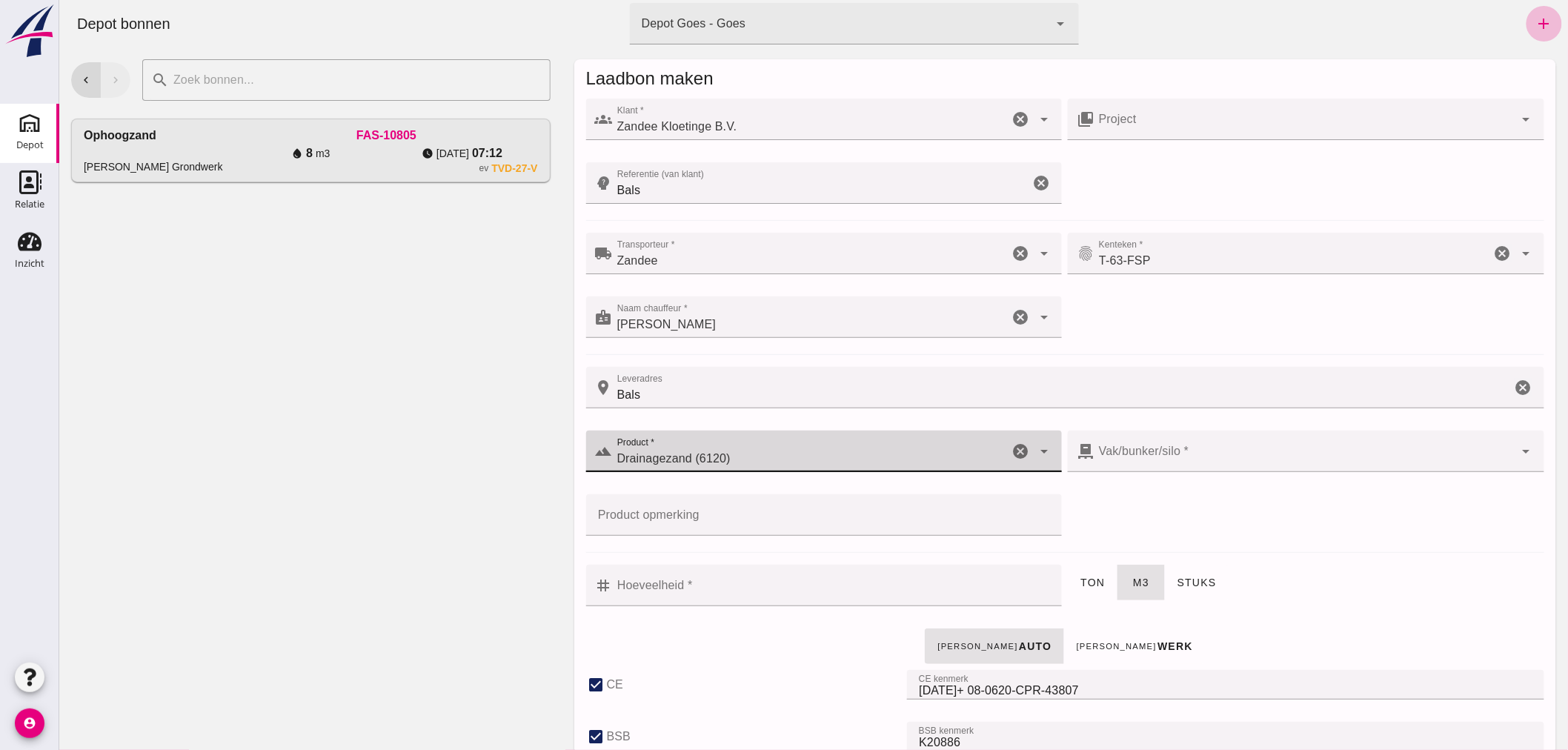
checkbox input "true"
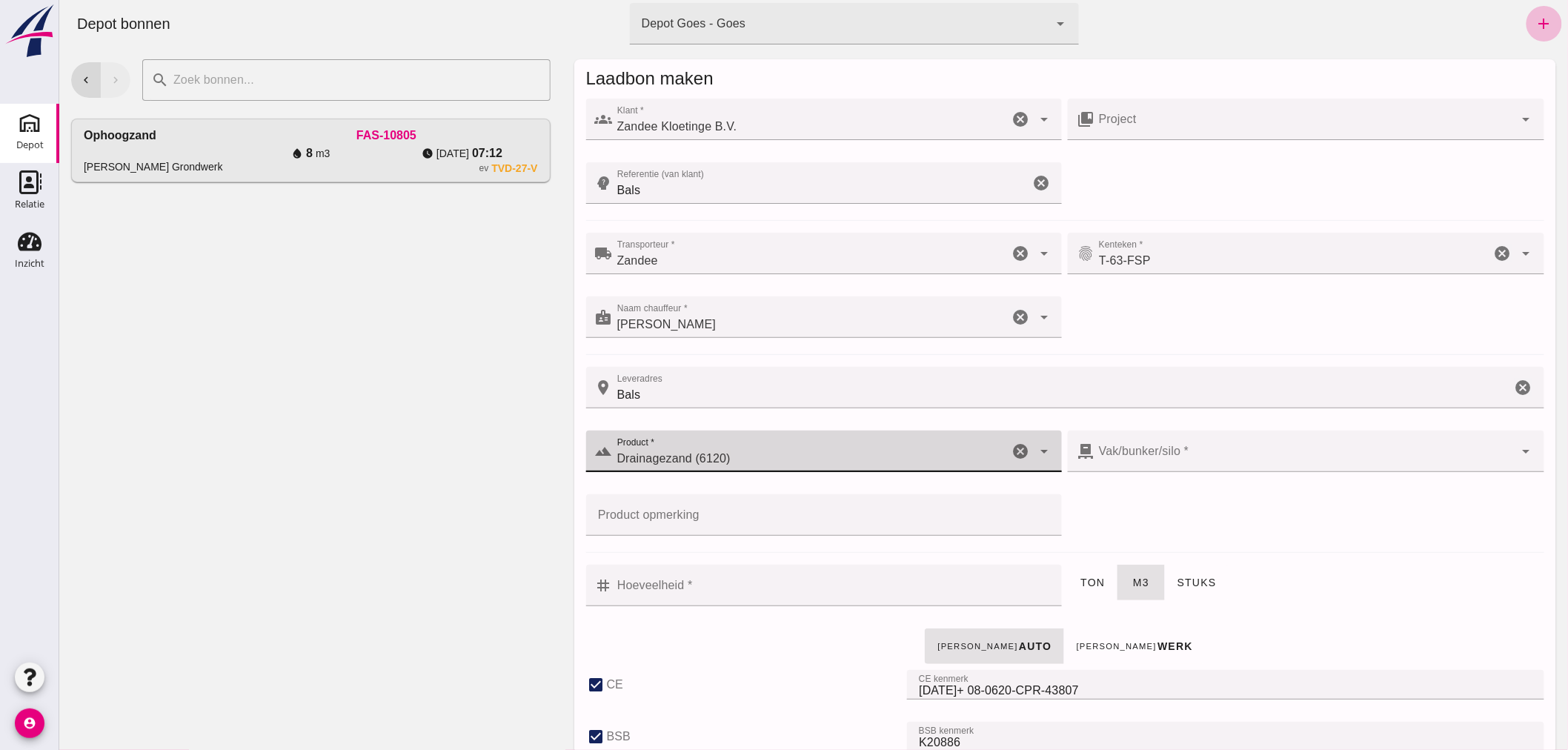
checkbox input "true"
type input "40"
type input "Drainagezand (6120)"
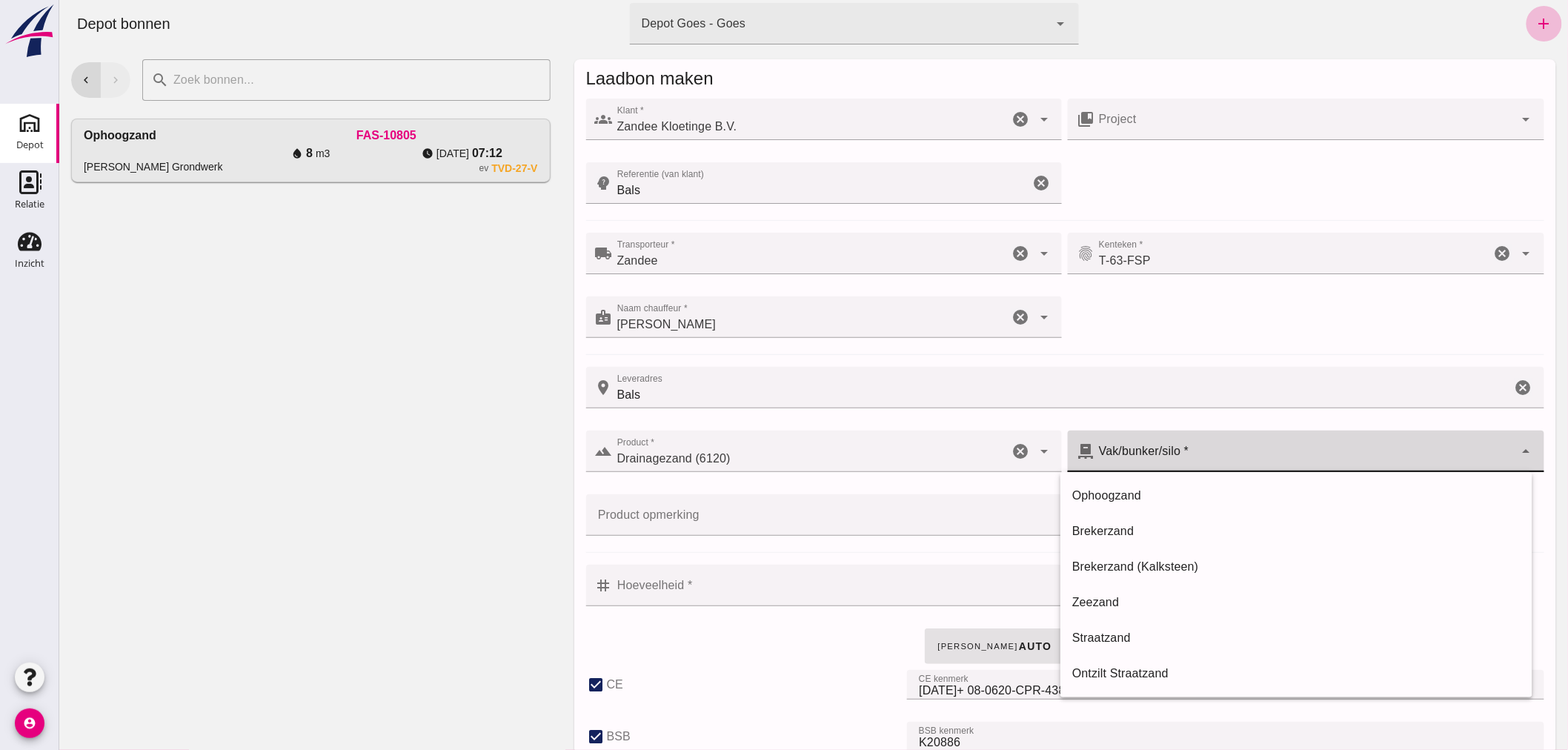
click at [1205, 455] on div at bounding box center [1304, 451] width 420 height 42
click at [1118, 597] on div "Zeezand" at bounding box center [1296, 603] width 448 height 18
type input "302"
click at [860, 586] on input "Hoeveelheid *" at bounding box center [832, 585] width 441 height 42
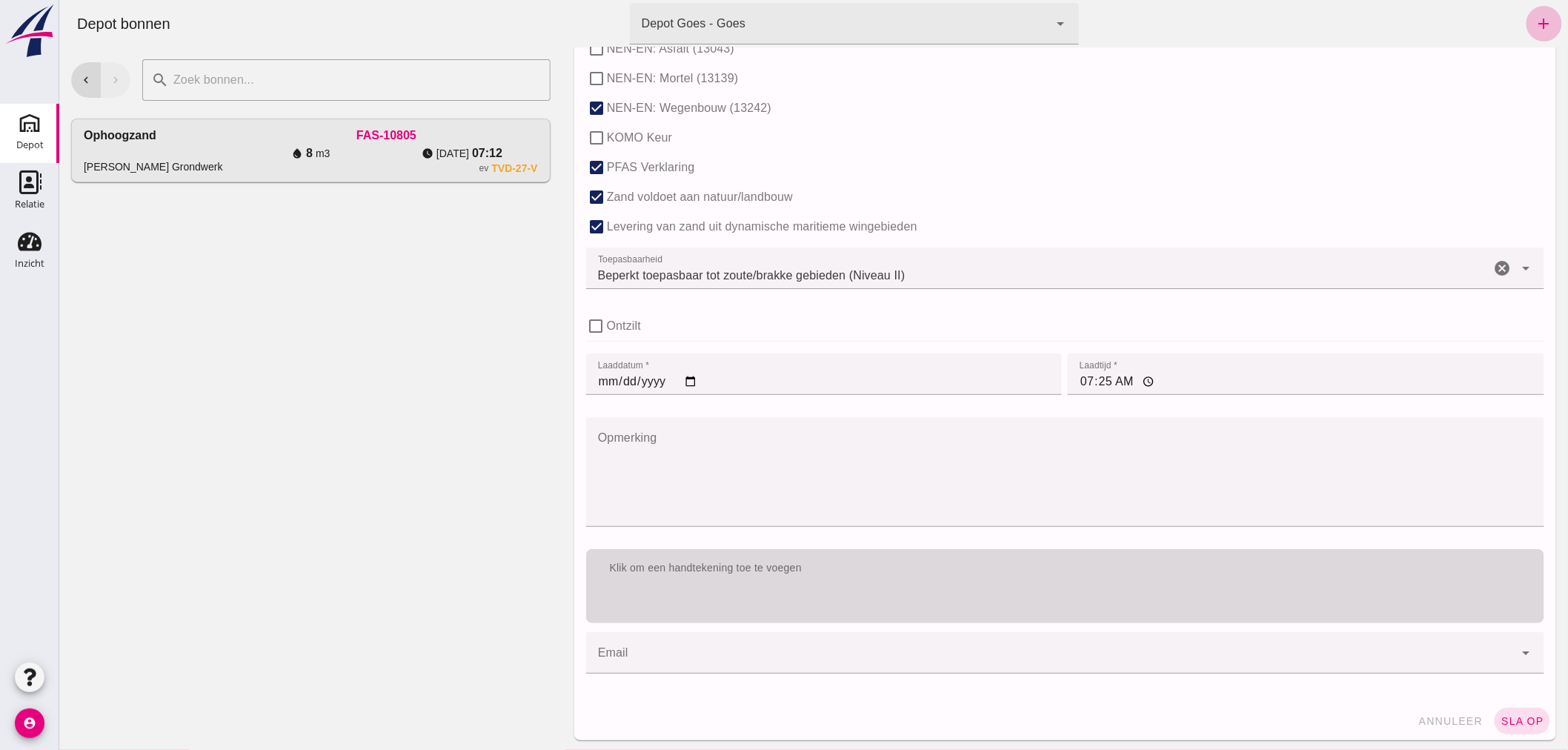
scroll to position [909, 0]
type input "10"
click at [912, 583] on div "Klik om een handtekening toe te voegen" at bounding box center [1064, 584] width 958 height 74
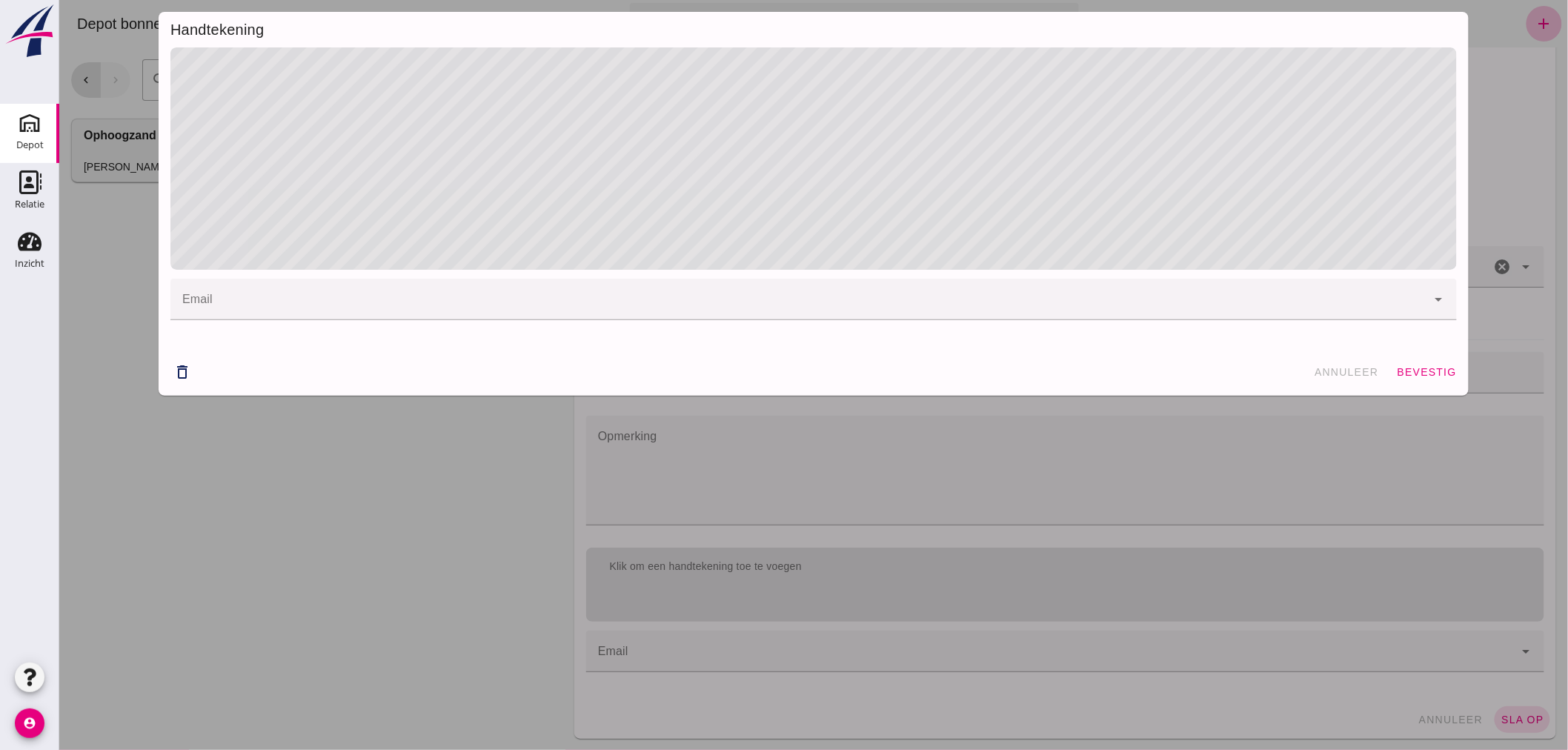
click at [1424, 366] on span "bevestig" at bounding box center [1426, 372] width 60 height 11
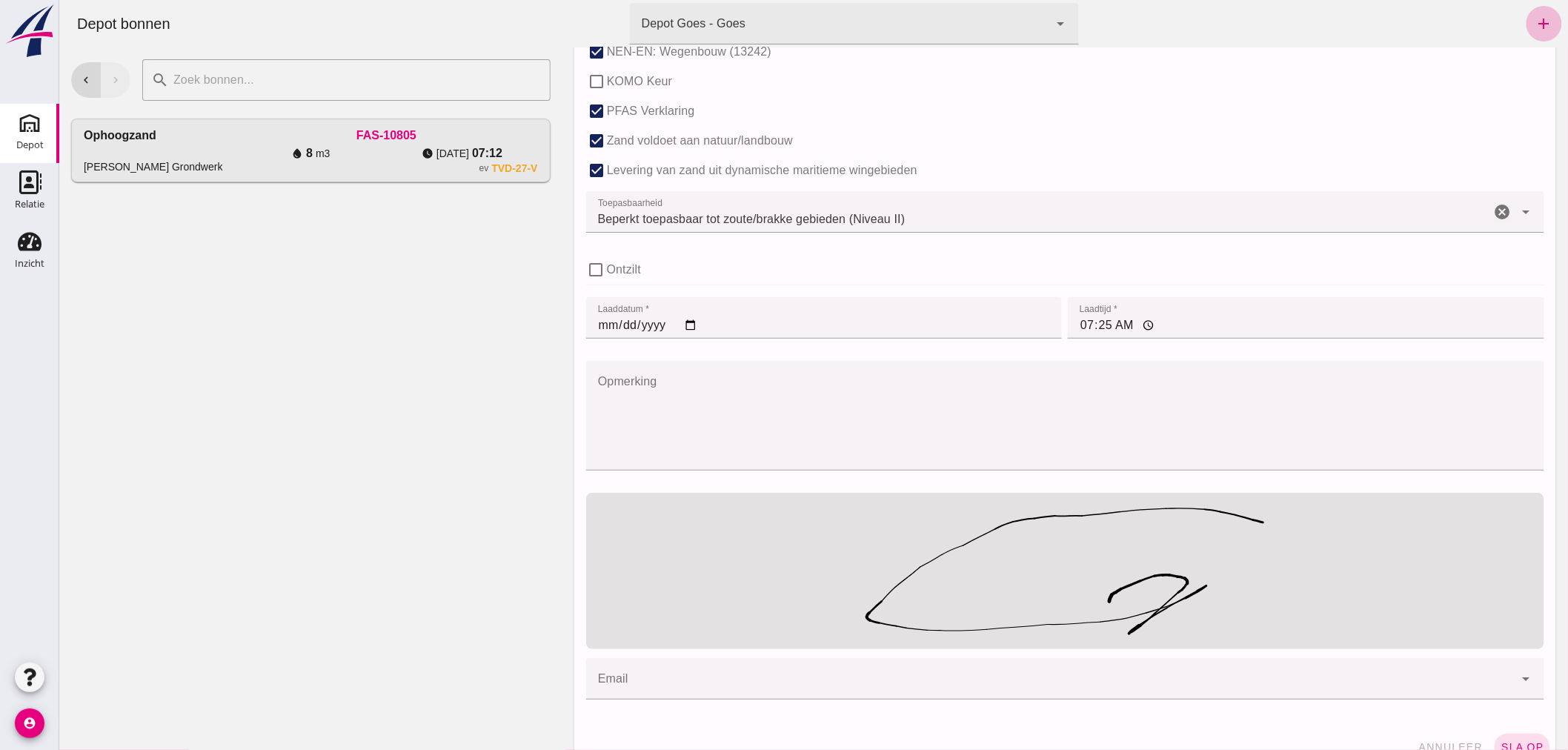
scroll to position [993, 0]
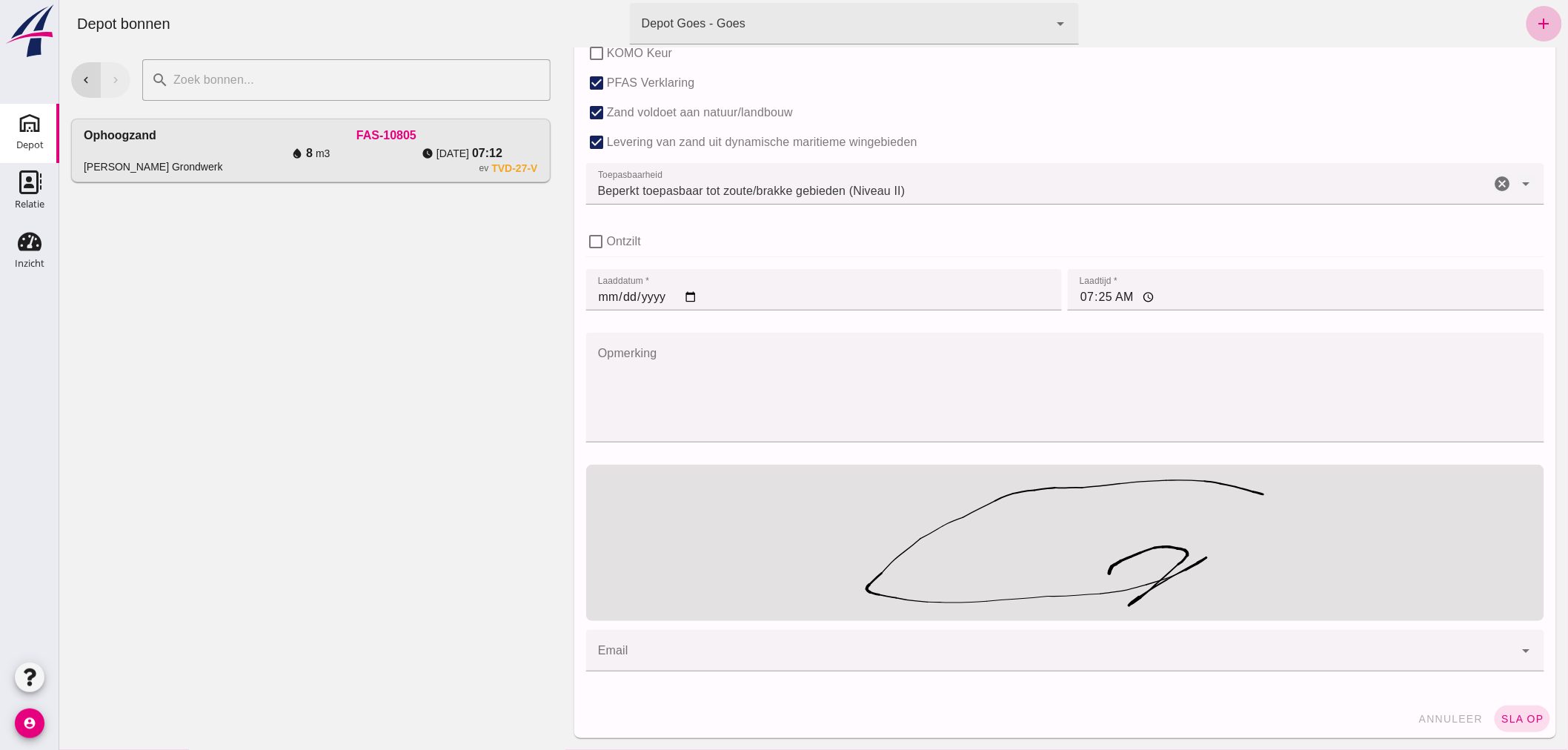
click at [1513, 712] on button "sla op" at bounding box center [1521, 718] width 56 height 27
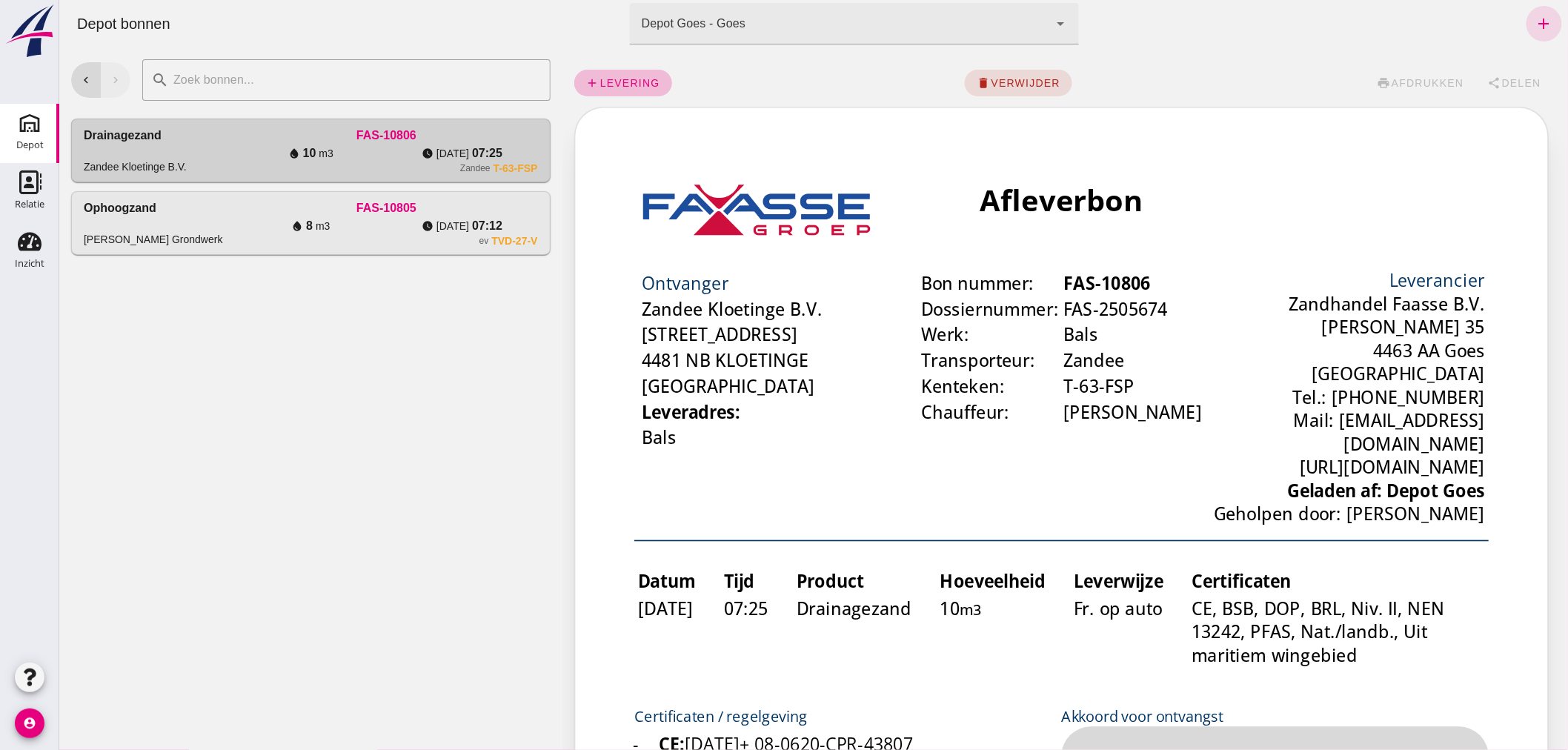
scroll to position [0, 0]
click at [1512, 78] on span "Delen" at bounding box center [1520, 83] width 40 height 11
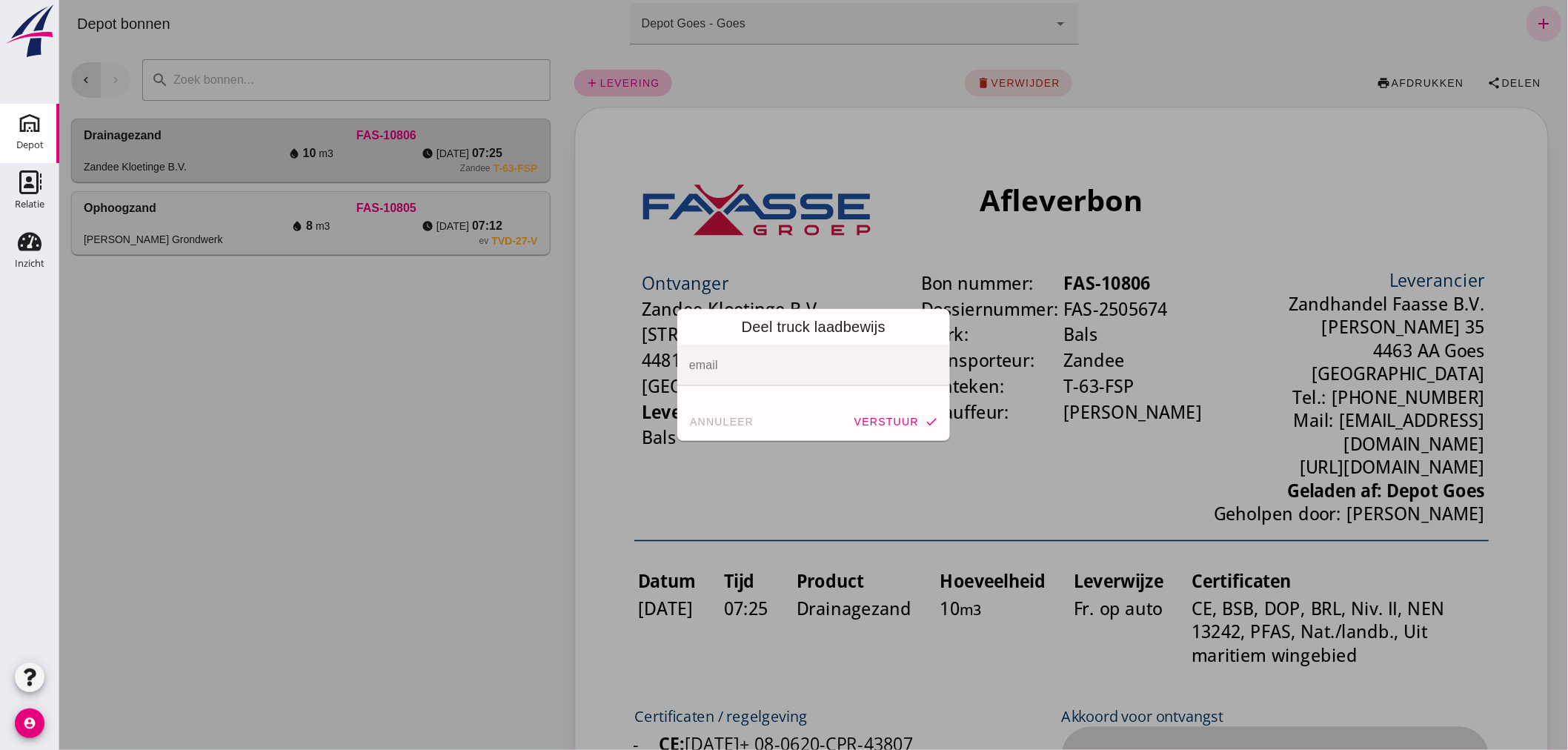
click at [745, 371] on input "email" at bounding box center [812, 373] width 248 height 18
click at [758, 369] on input "email" at bounding box center [812, 373] width 248 height 18
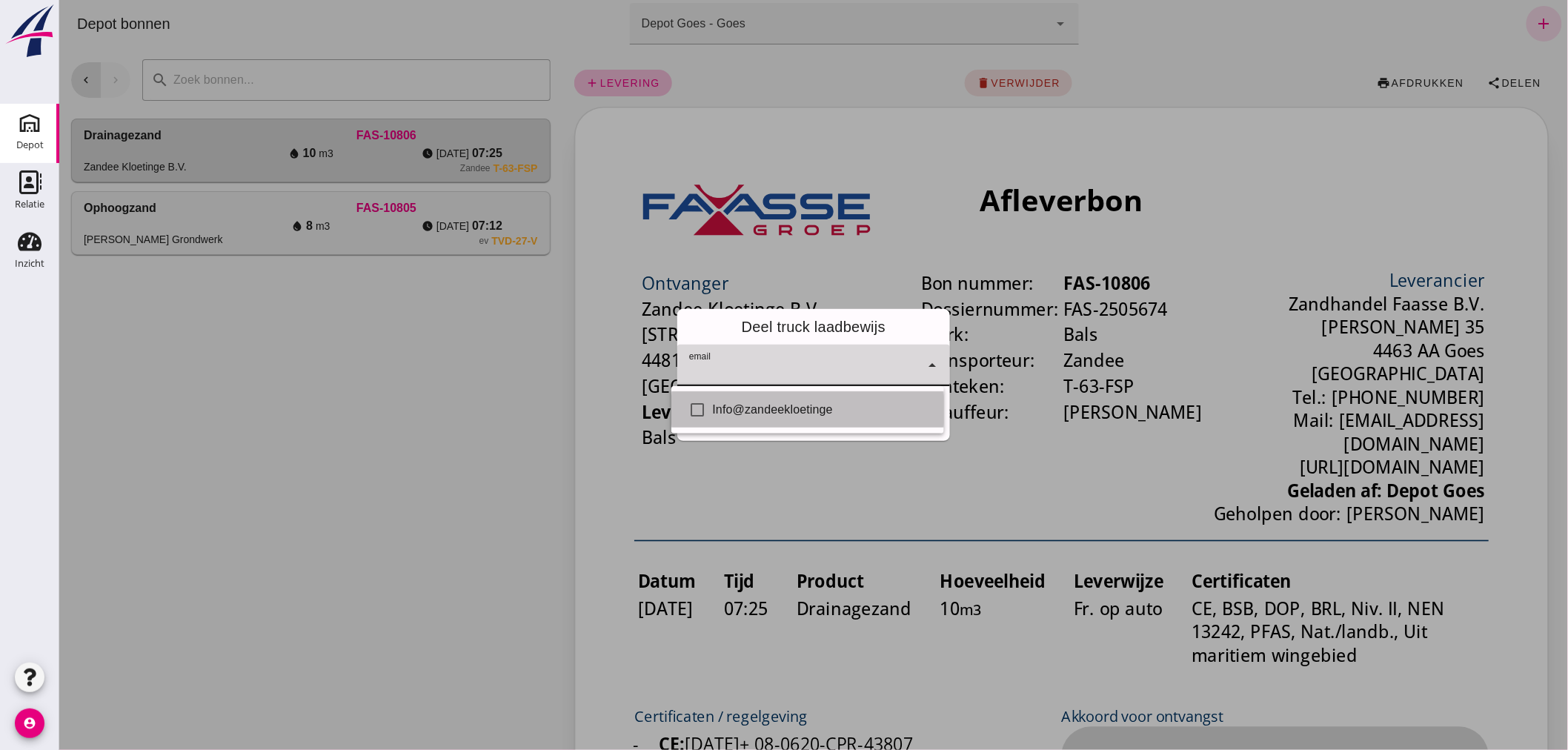
click at [777, 409] on div "Info@zandeekloetinge" at bounding box center [822, 410] width 219 height 18
checkbox input "true"
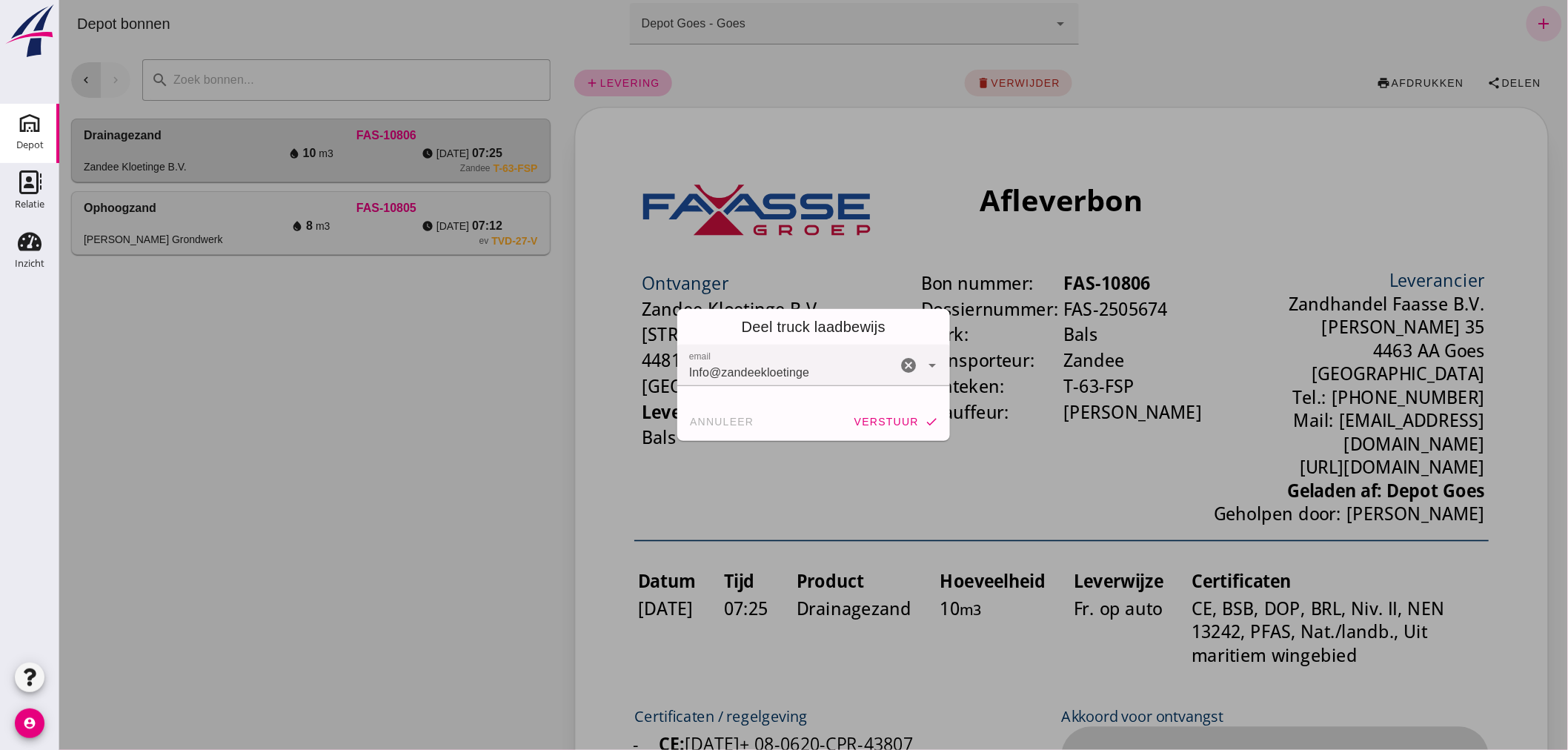
click at [817, 469] on div at bounding box center [813, 375] width 1508 height 750
click at [865, 413] on button "verstuur check" at bounding box center [895, 421] width 97 height 27
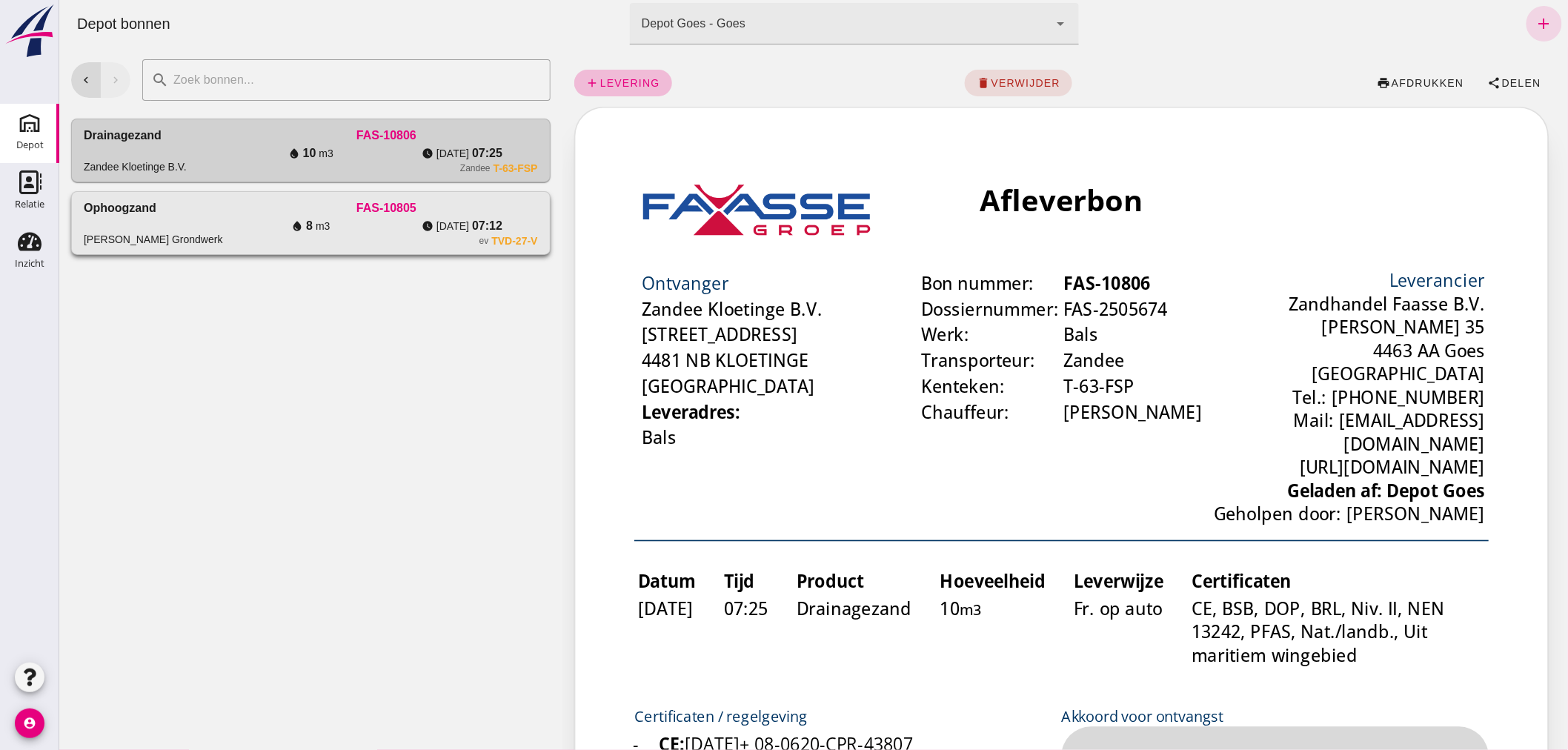
click at [226, 205] on div "[PERSON_NAME] Grondwerk" at bounding box center [158, 223] width 151 height 47
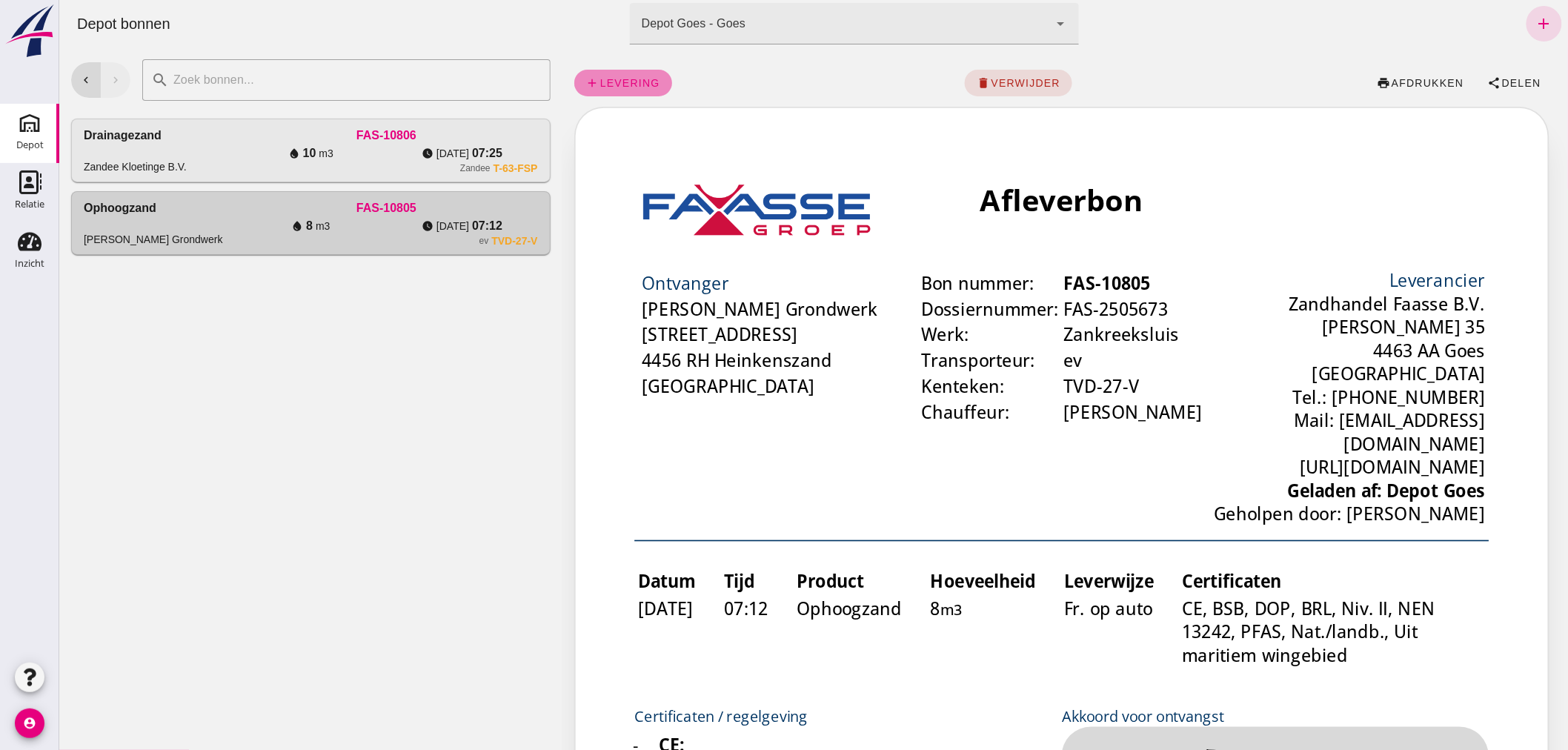
click at [618, 77] on span "levering" at bounding box center [629, 83] width 61 height 11
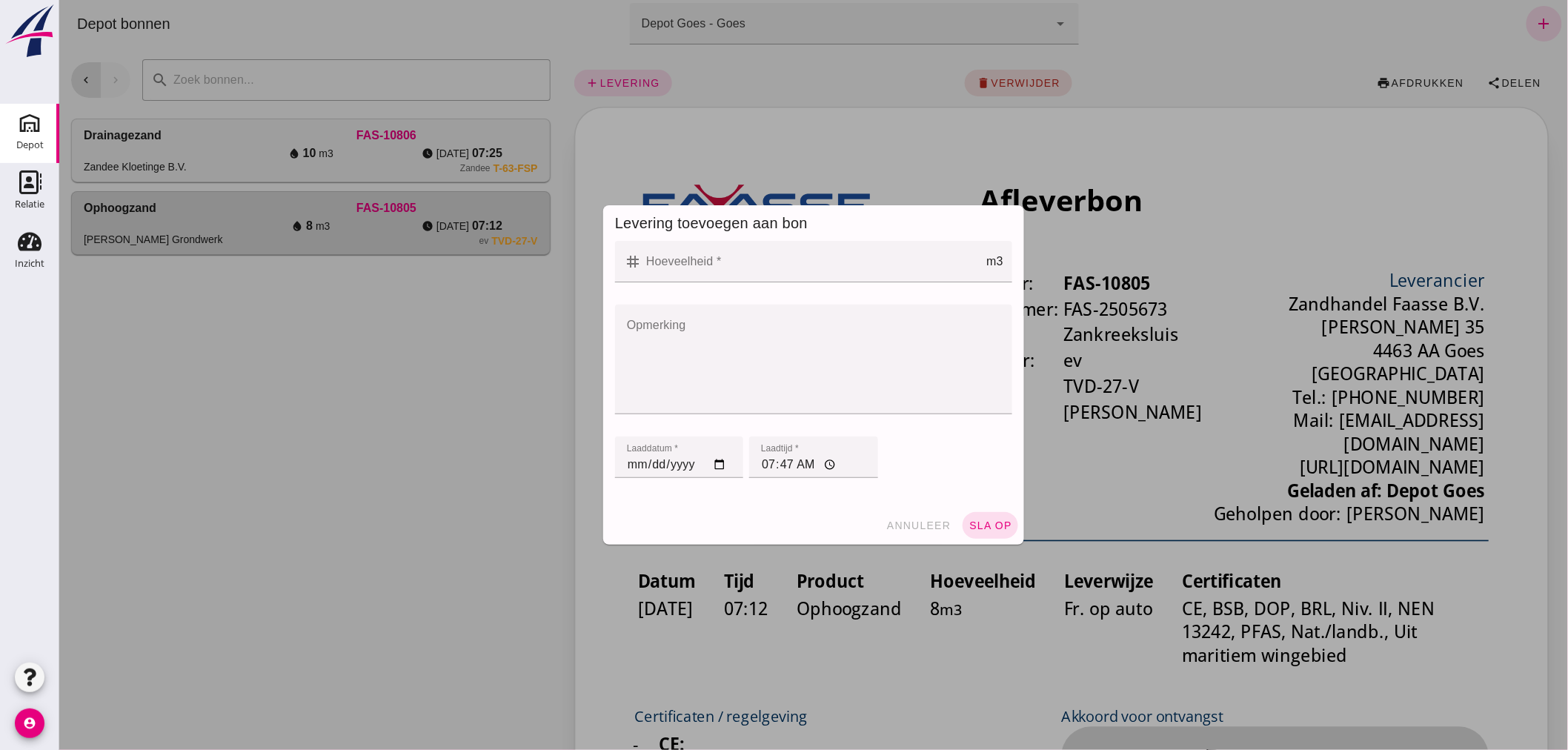
click at [708, 265] on input "Hoeveelheid *" at bounding box center [813, 261] width 344 height 42
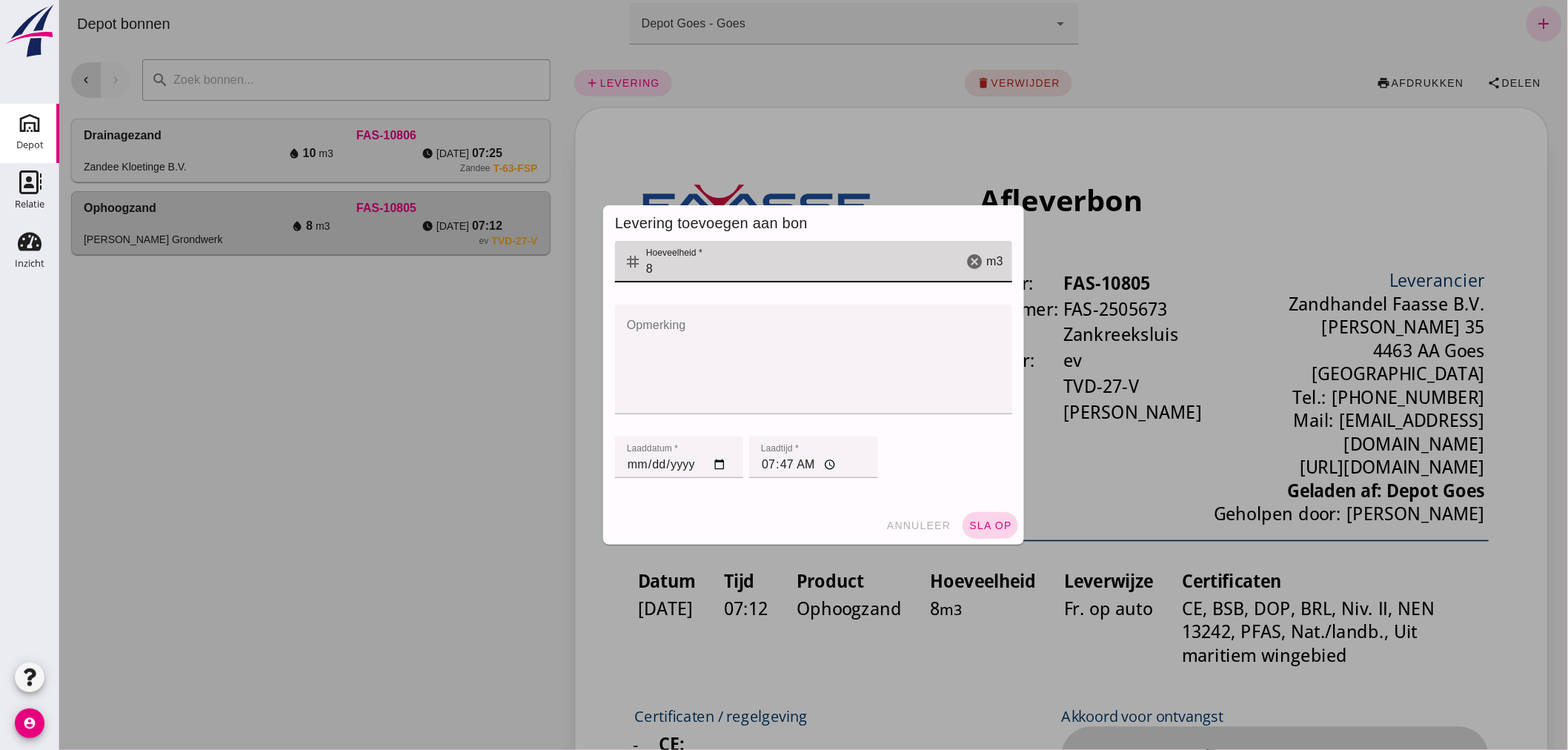
type input "8"
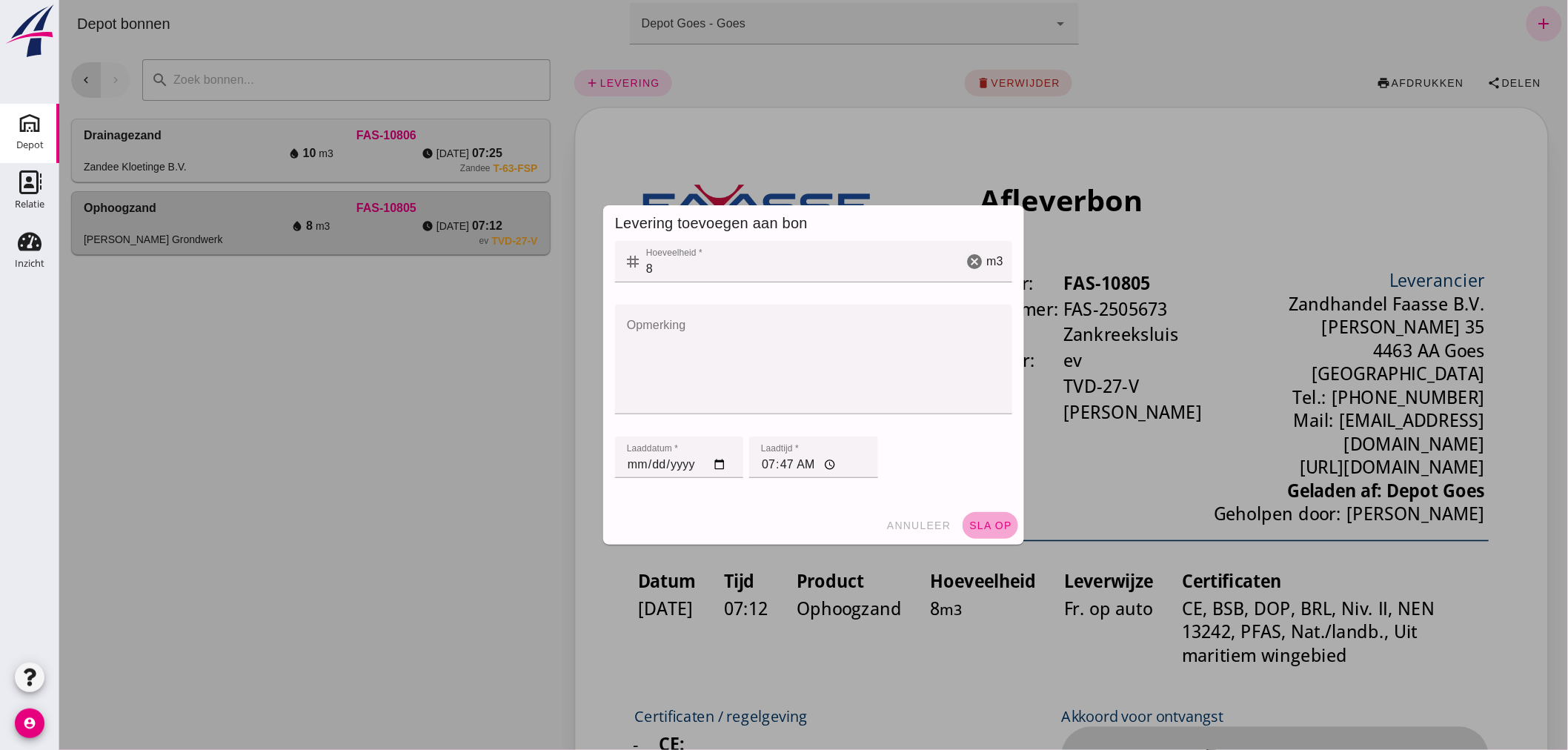
click at [980, 515] on button "sla op" at bounding box center [990, 525] width 56 height 27
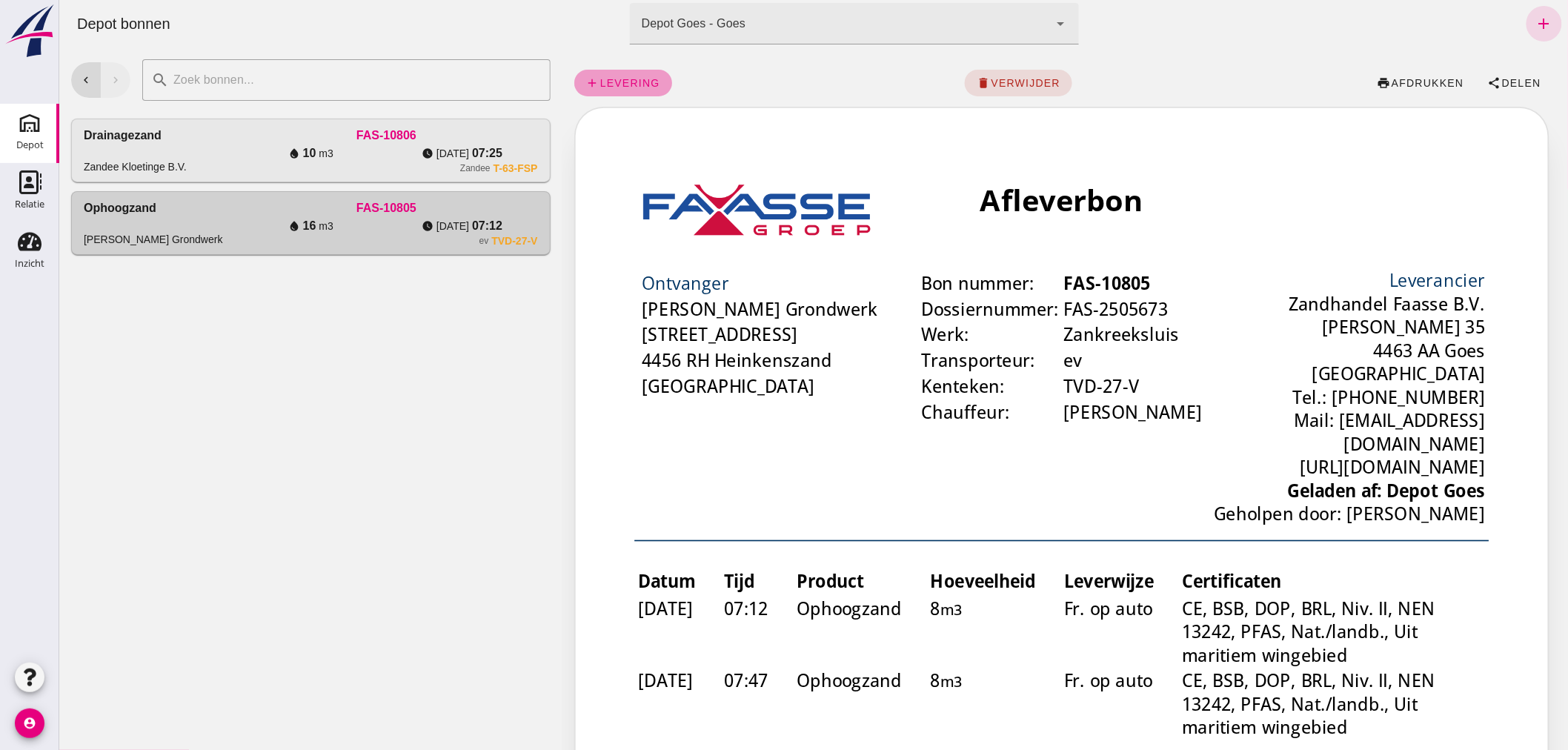
click at [625, 83] on span "levering" at bounding box center [629, 83] width 61 height 11
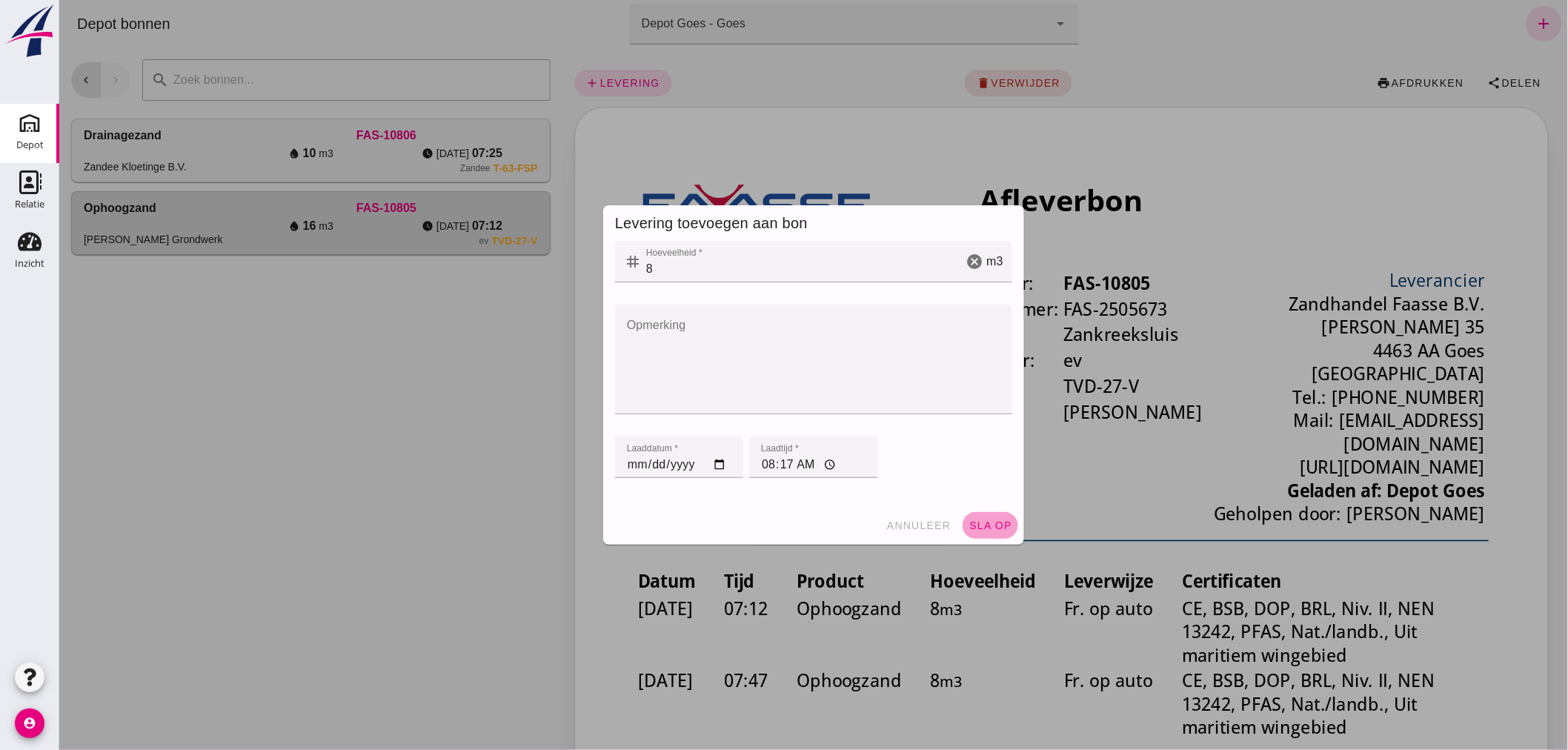
click at [986, 522] on span "sla op" at bounding box center [989, 525] width 43 height 11
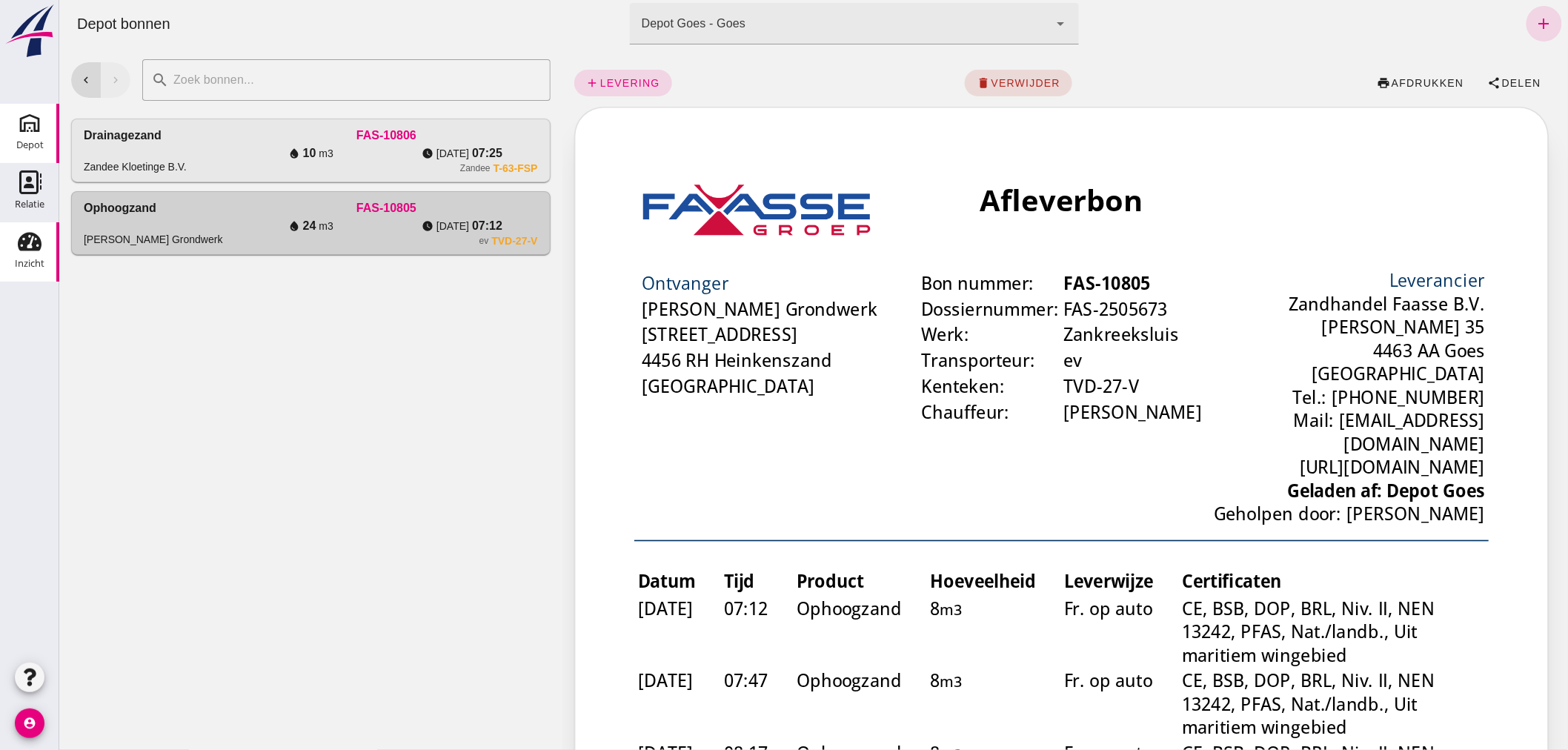
click at [34, 245] on use at bounding box center [29, 241] width 24 height 19
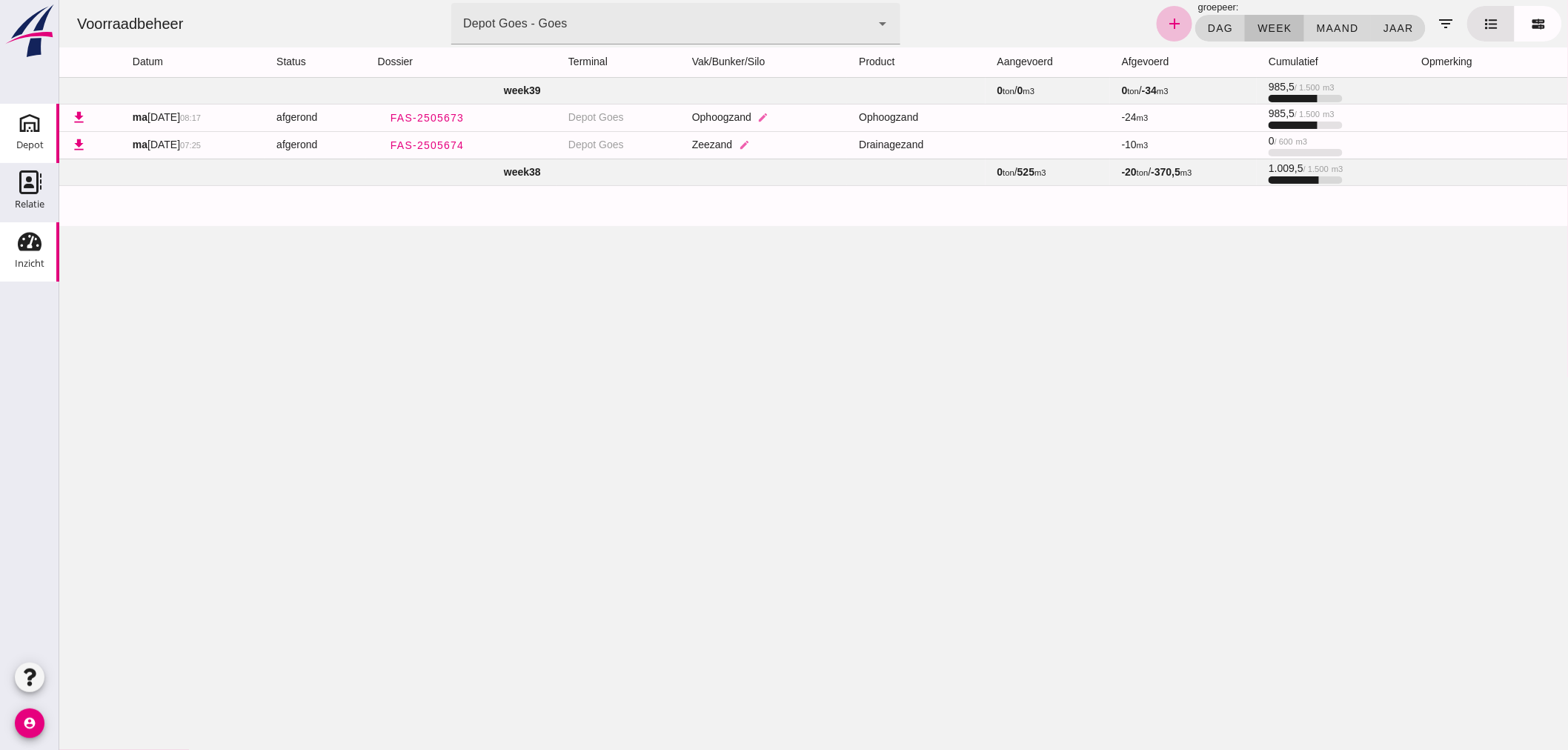
click at [20, 128] on use at bounding box center [29, 123] width 24 height 24
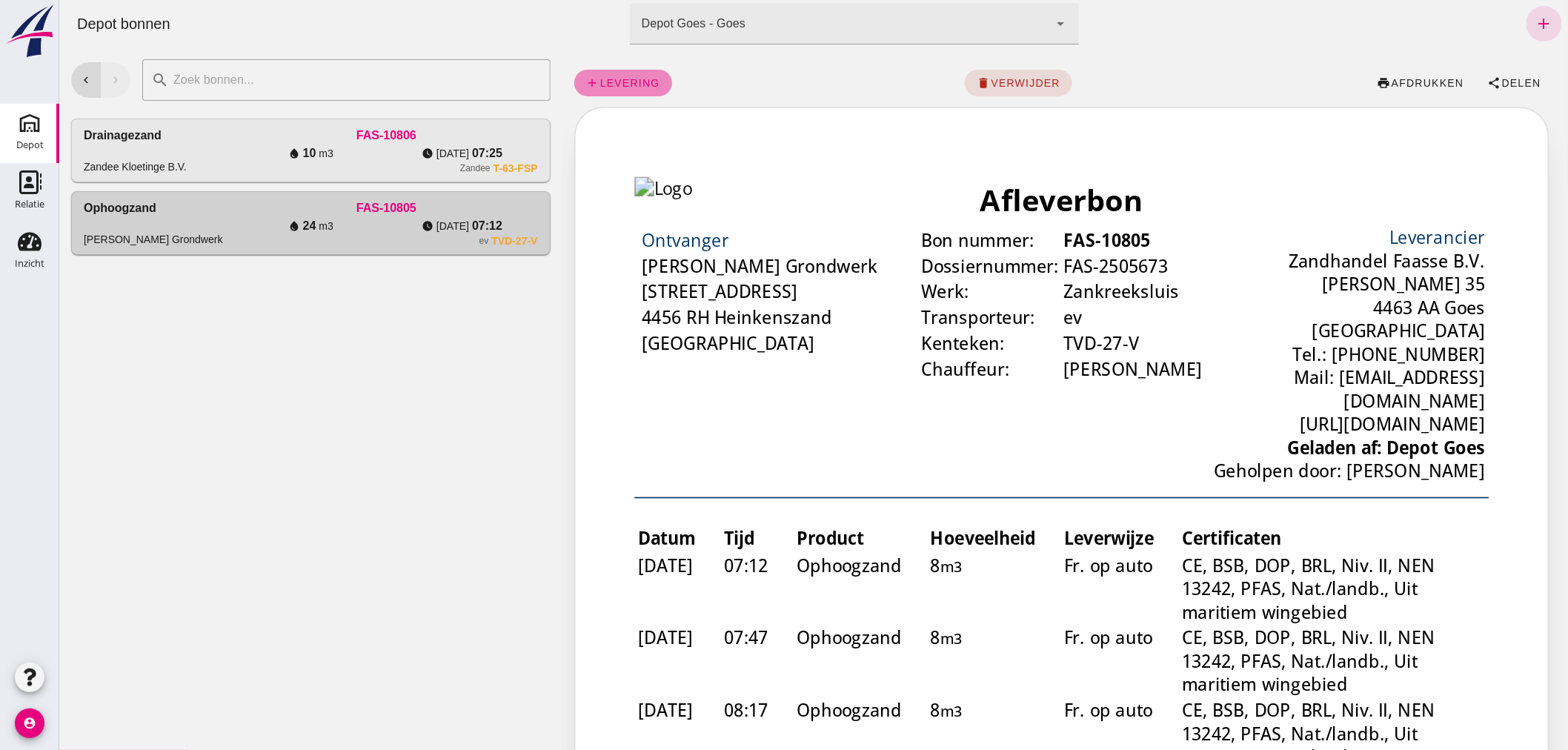
click at [623, 83] on span "levering" at bounding box center [629, 83] width 61 height 11
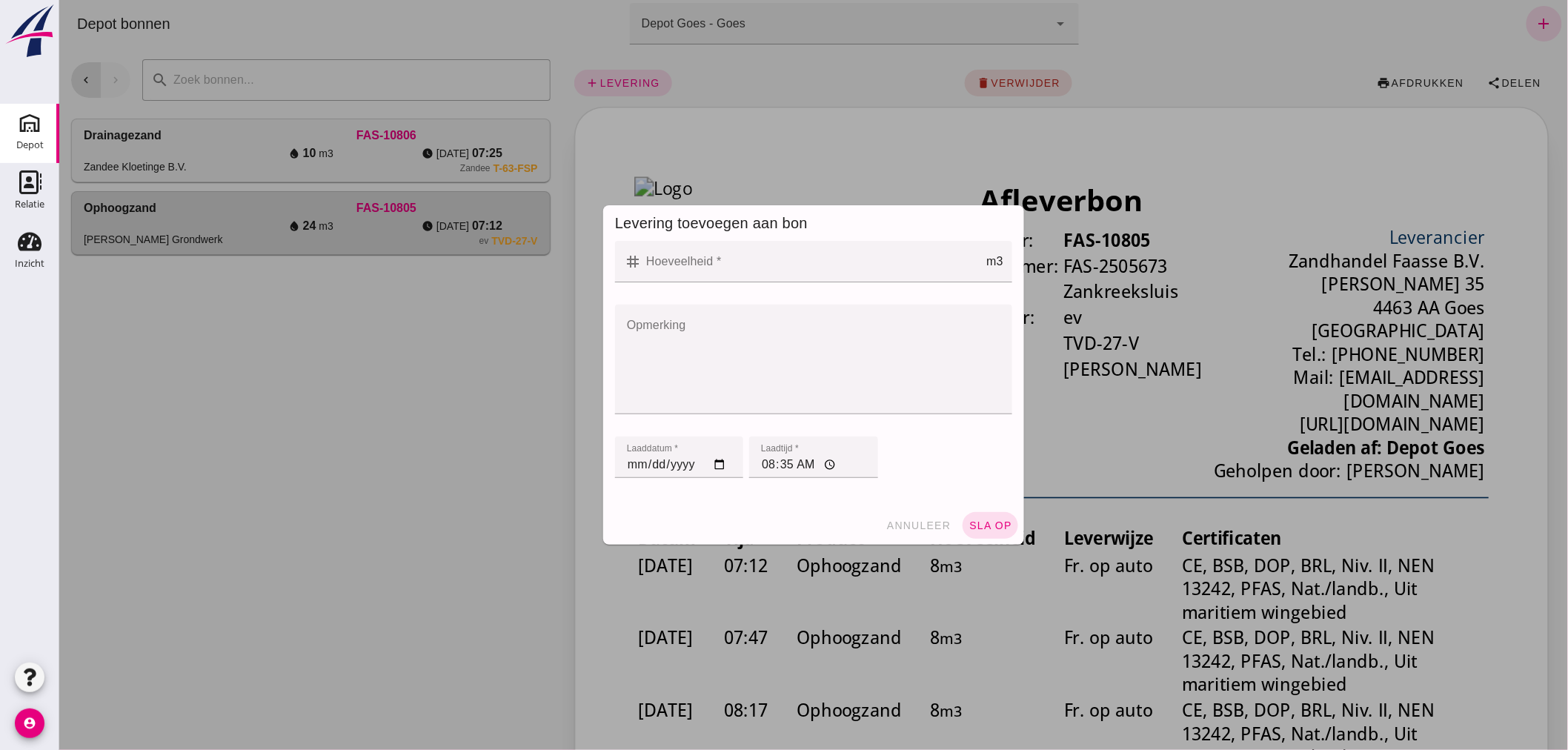
click at [461, 317] on div at bounding box center [813, 375] width 1508 height 750
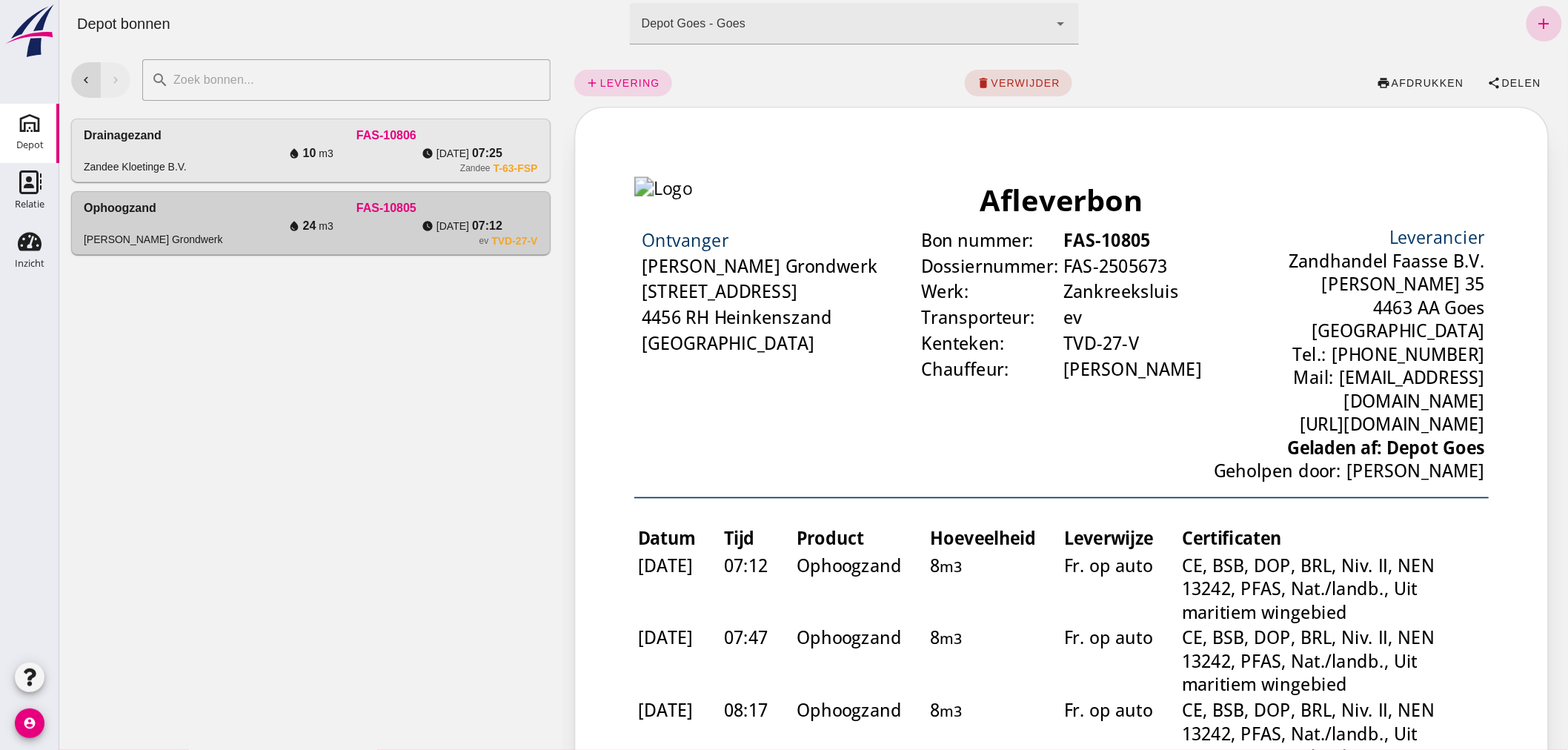
click at [1539, 18] on icon "add" at bounding box center [1543, 24] width 18 height 18
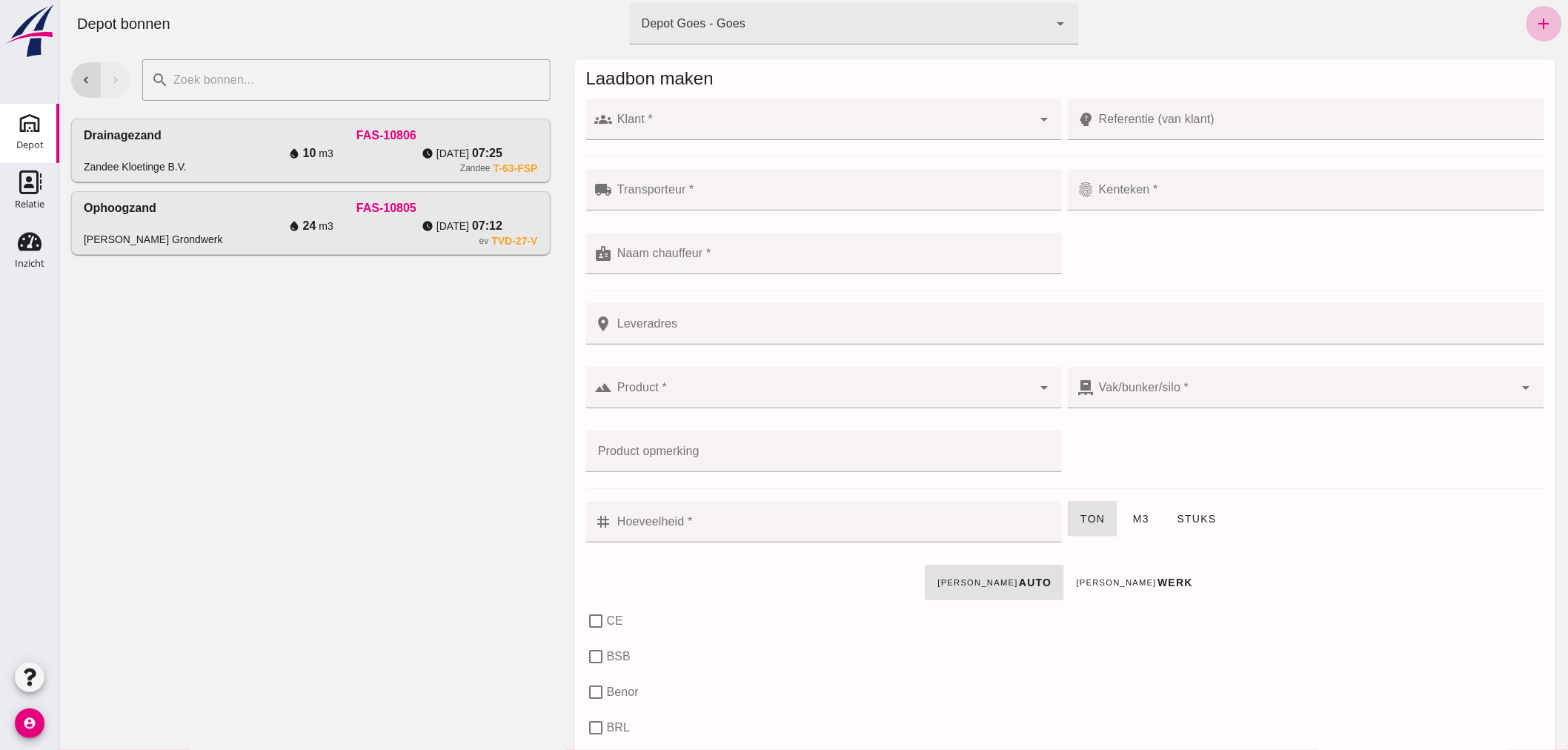
click at [829, 115] on div at bounding box center [822, 119] width 420 height 42
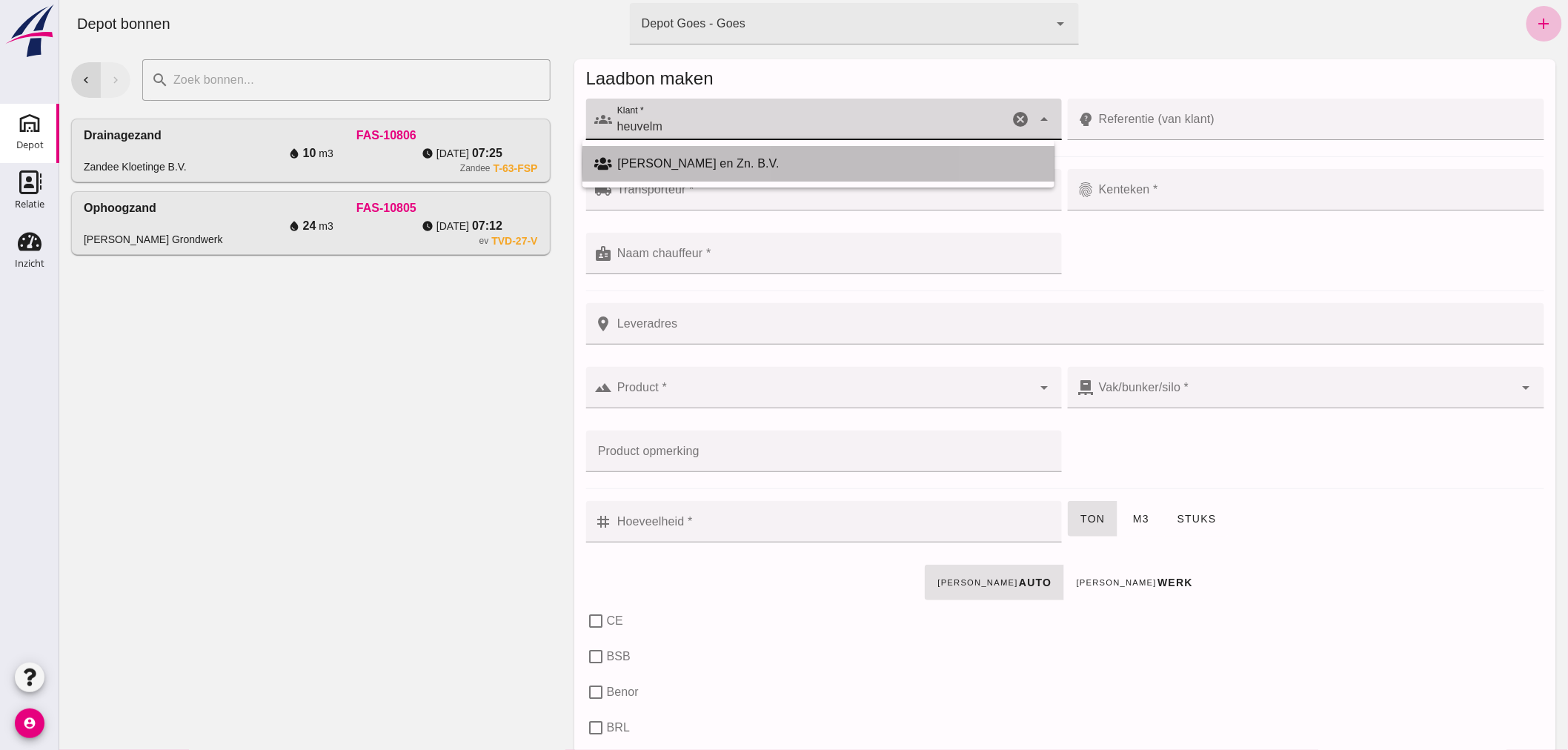
click at [735, 155] on div "[PERSON_NAME] en Zn. B.V." at bounding box center [829, 164] width 425 height 18
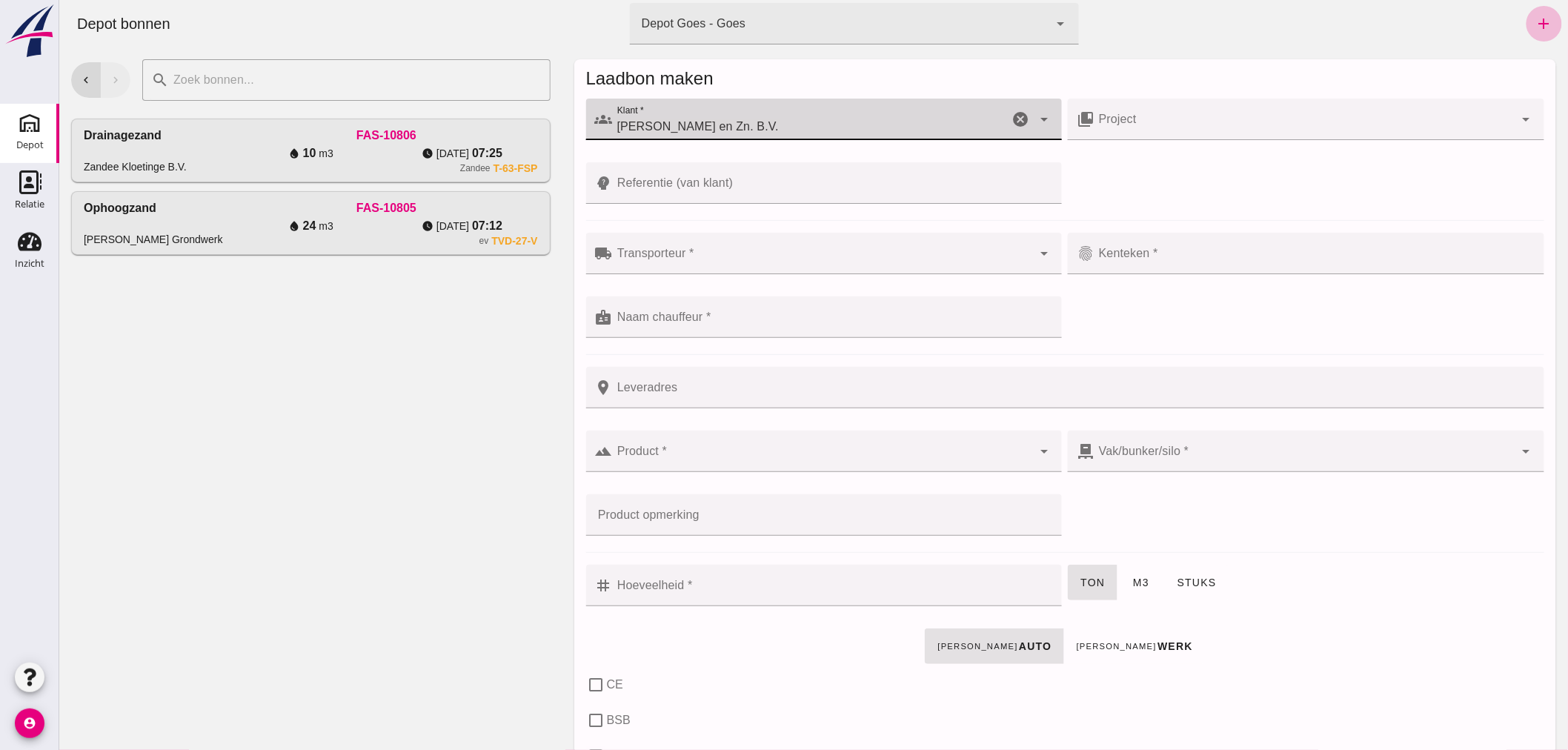
type input "[PERSON_NAME] en Zn. B.V."
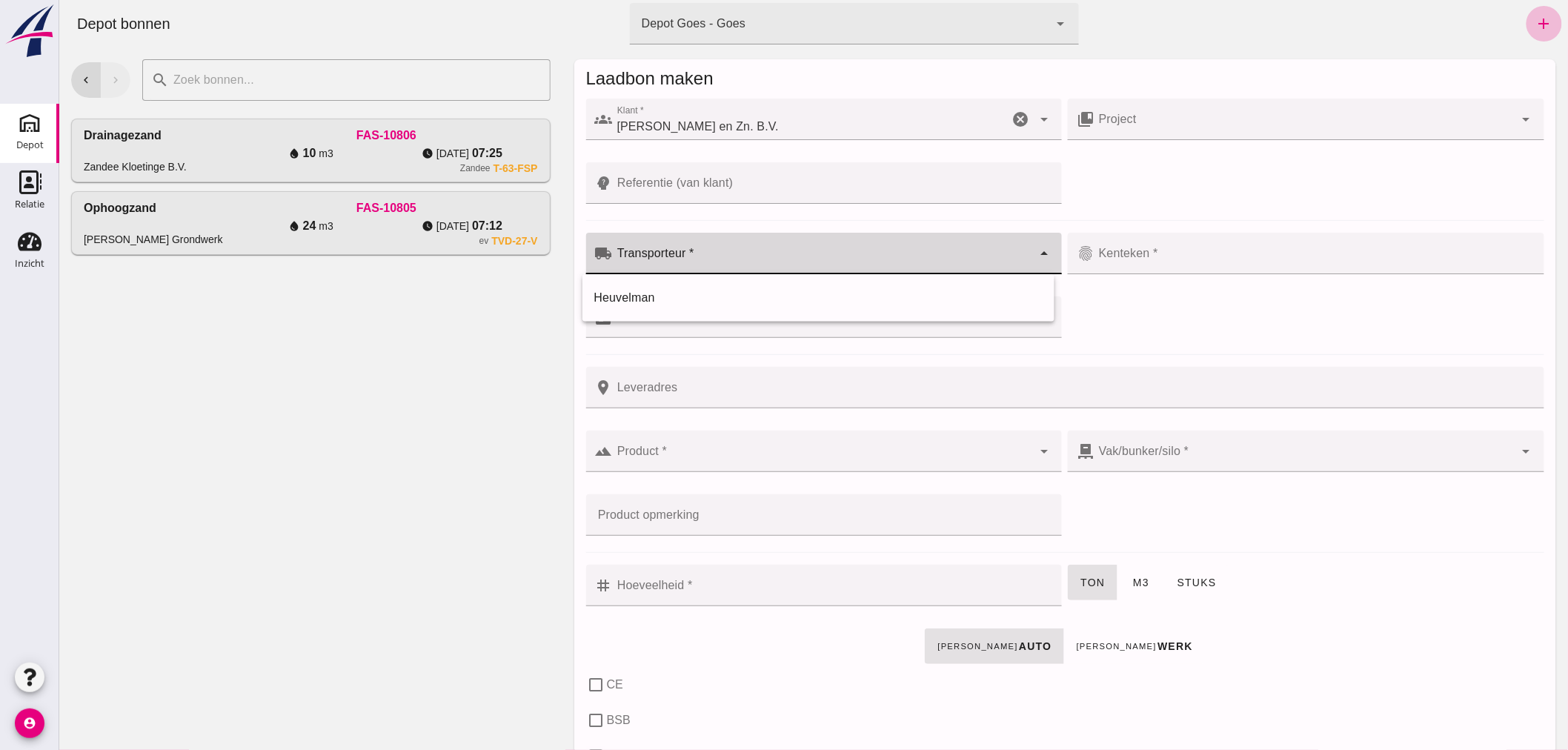
click at [724, 249] on div at bounding box center [822, 253] width 420 height 42
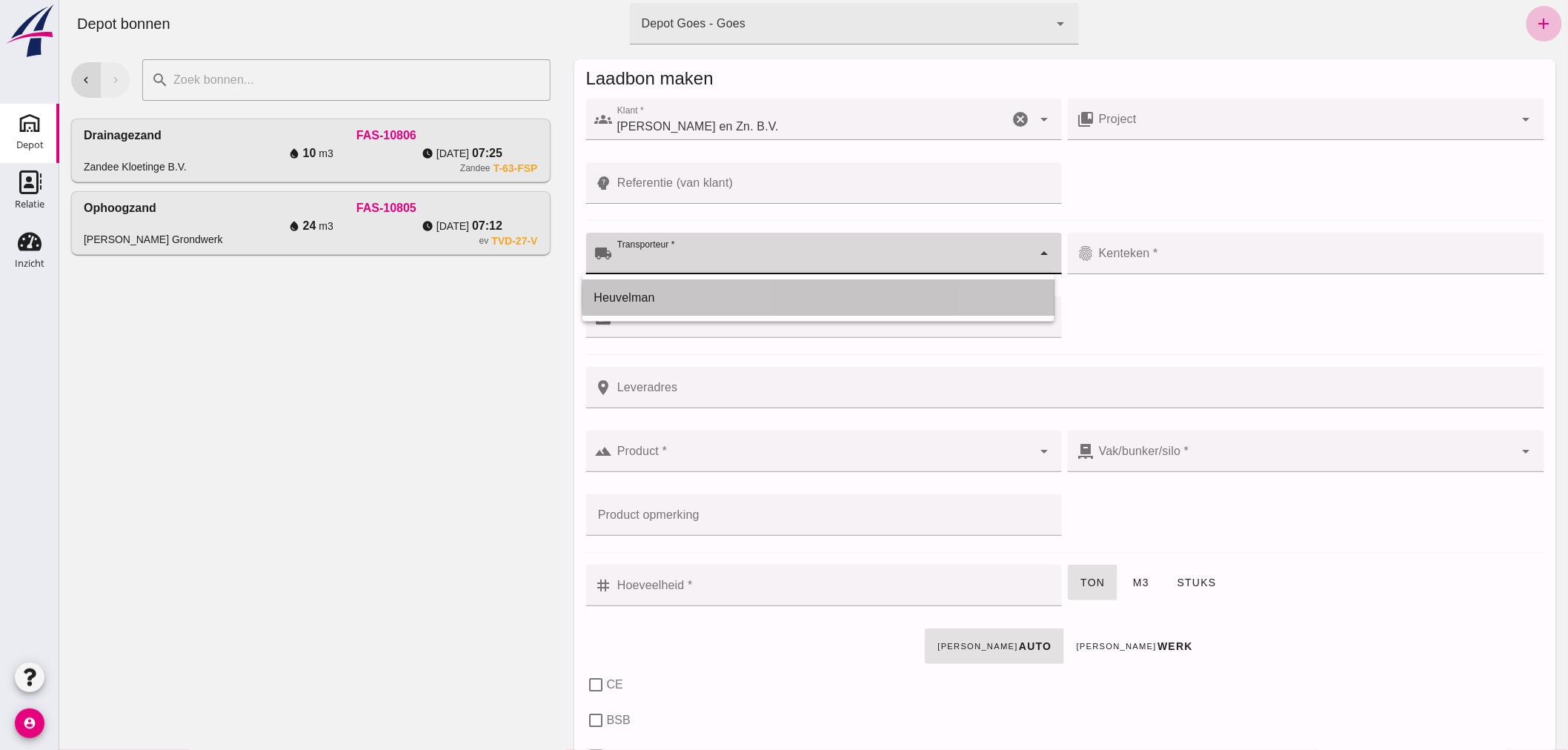
click at [691, 289] on div "Heuvelman" at bounding box center [818, 298] width 448 height 18
type input "Heuvelman"
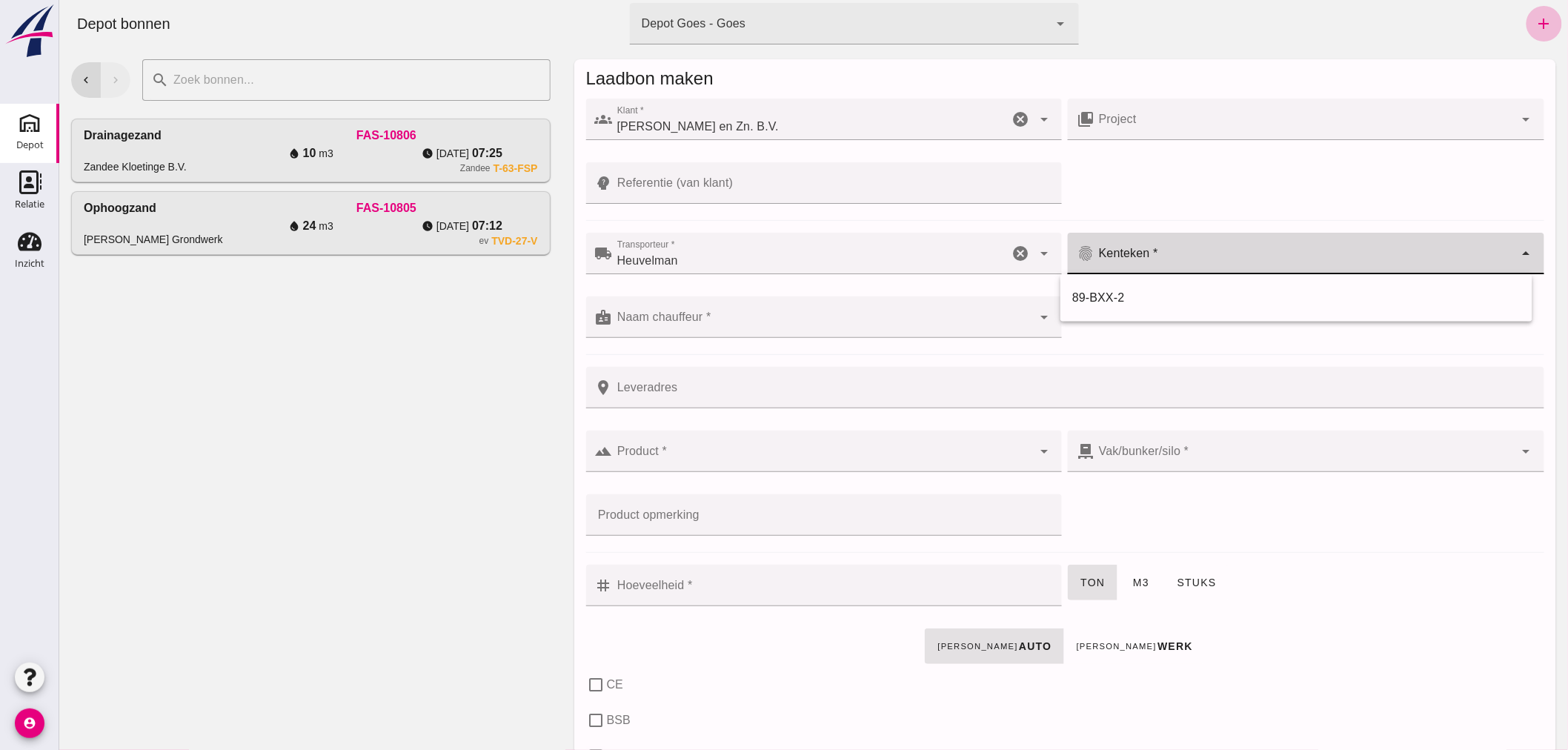
click at [1188, 260] on input "Kenteken *" at bounding box center [1304, 261] width 420 height 18
type input "05-BRG-4"
click at [820, 317] on input "Naam chauffeur *" at bounding box center [822, 325] width 420 height 18
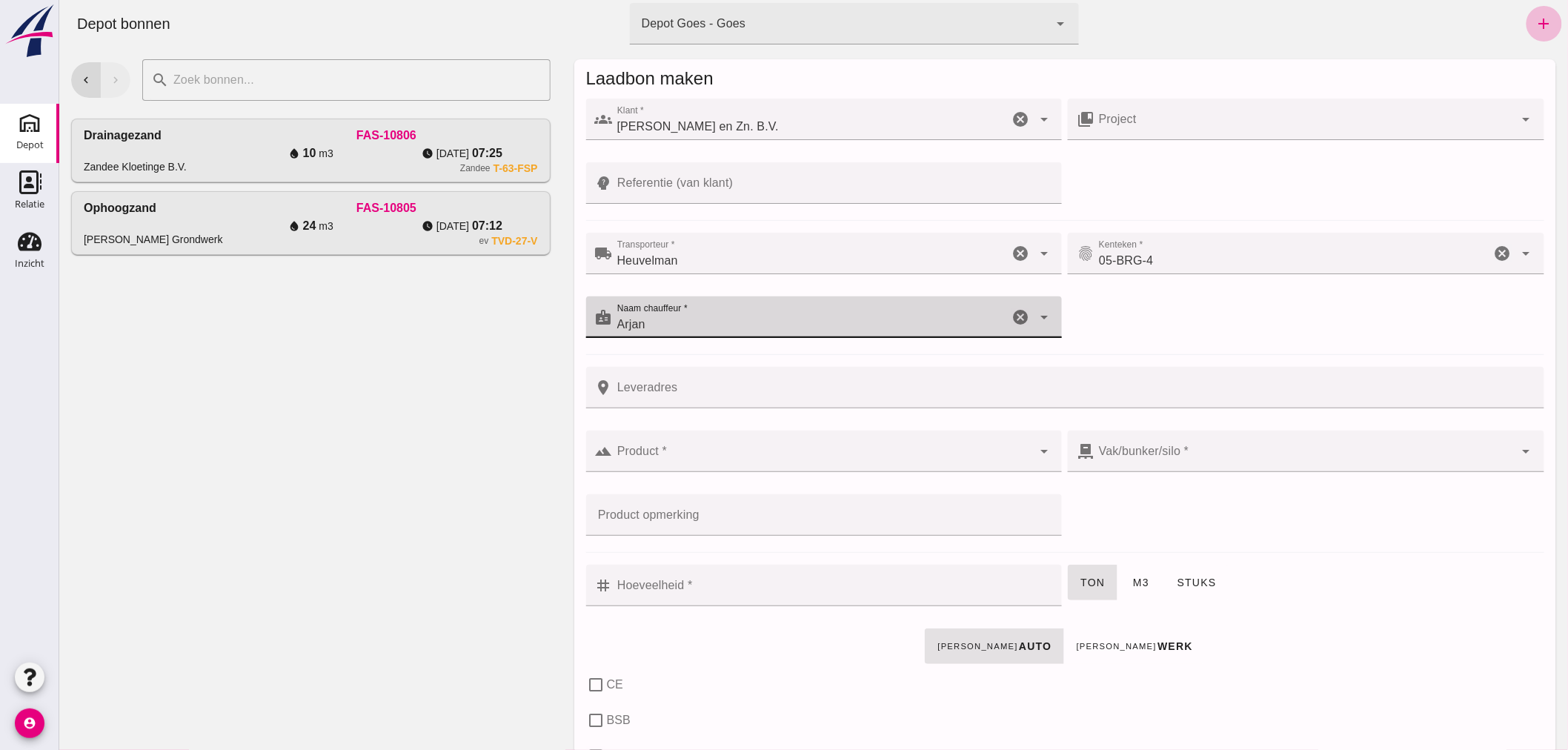
type input "Arjan"
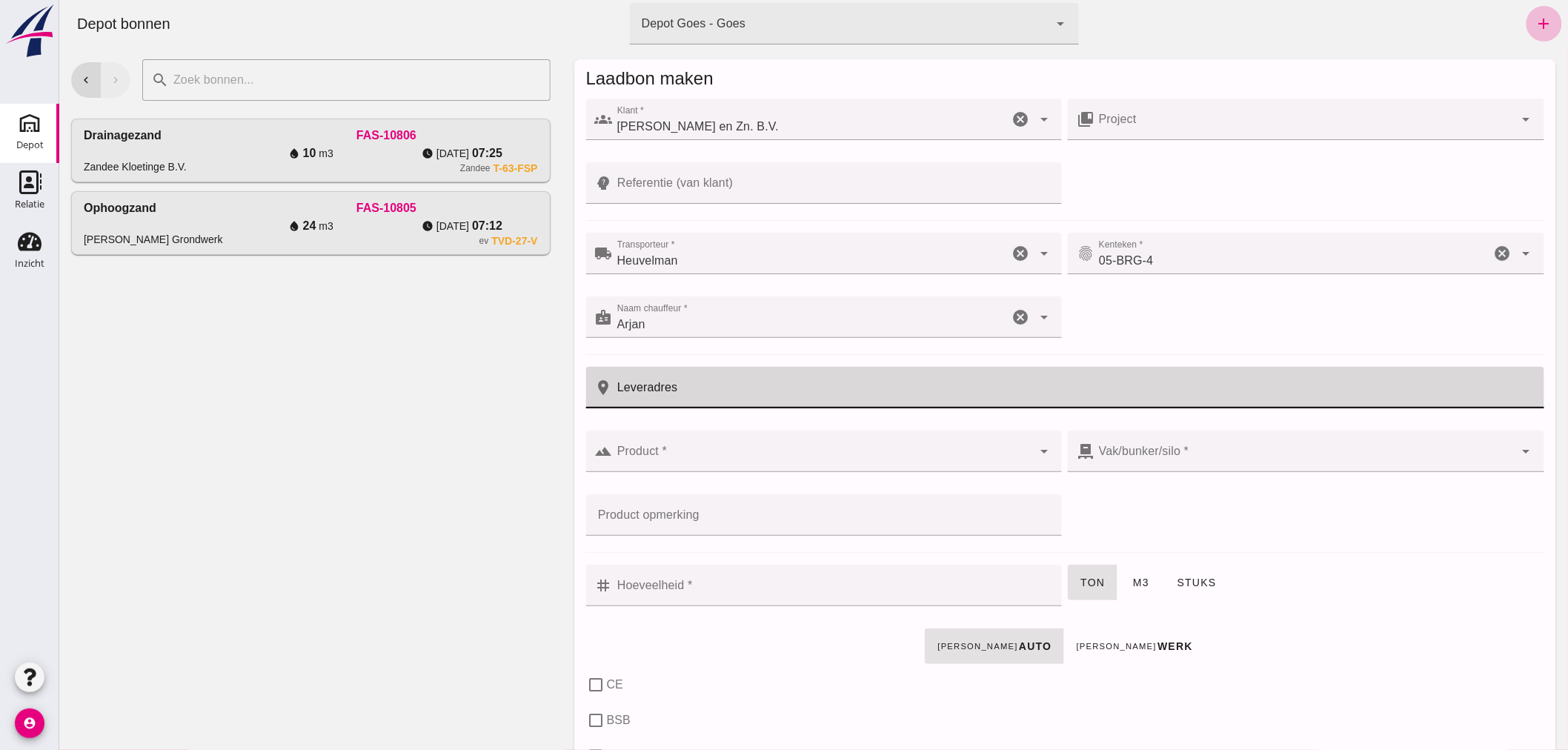
click at [708, 389] on input "Leveradres" at bounding box center [1073, 387] width 923 height 42
type input "Borssele"
click at [746, 453] on input "Product *" at bounding box center [822, 459] width 420 height 18
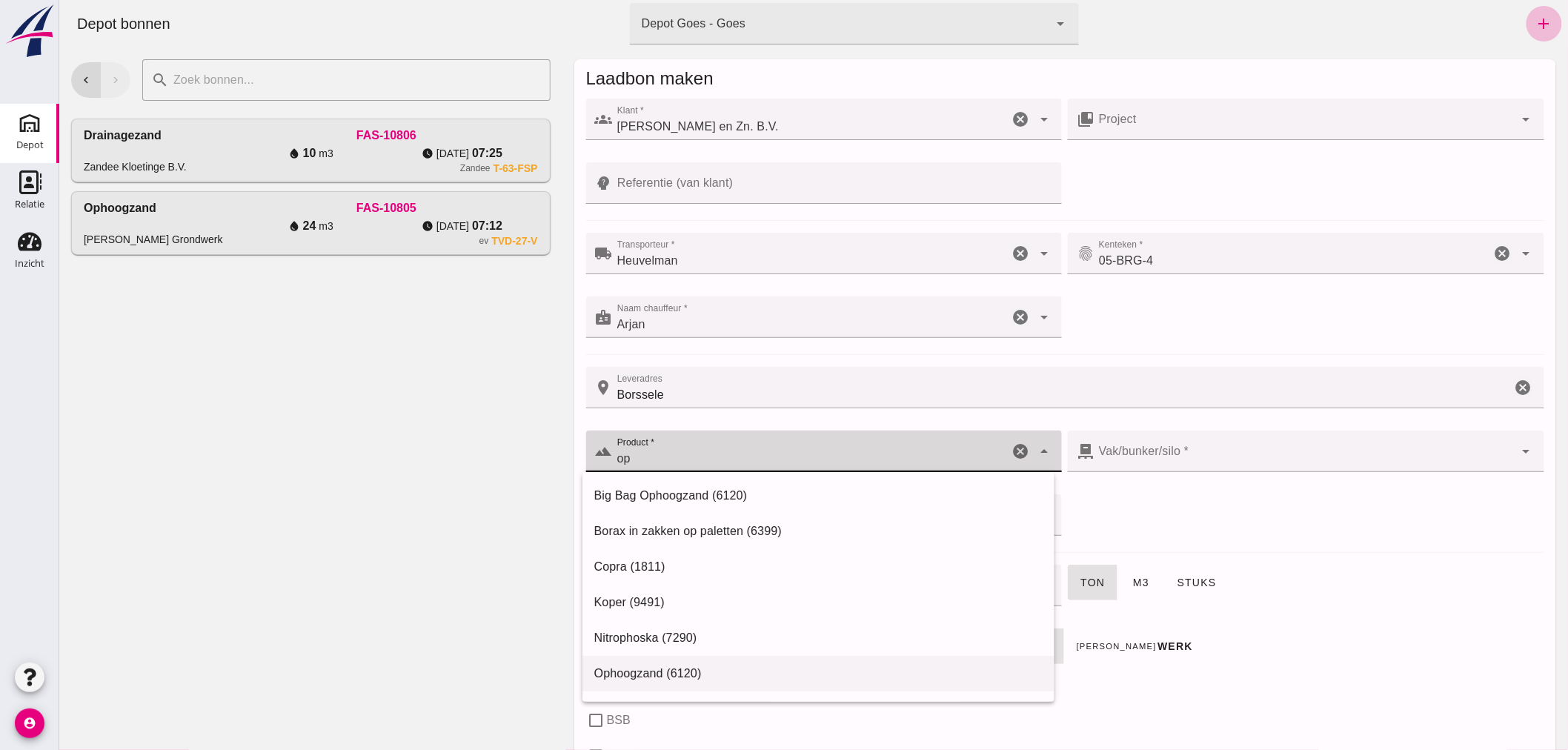
click at [681, 669] on div "Ophoogzand (6120)" at bounding box center [818, 674] width 448 height 18
type input "Ophoogzand (6120)"
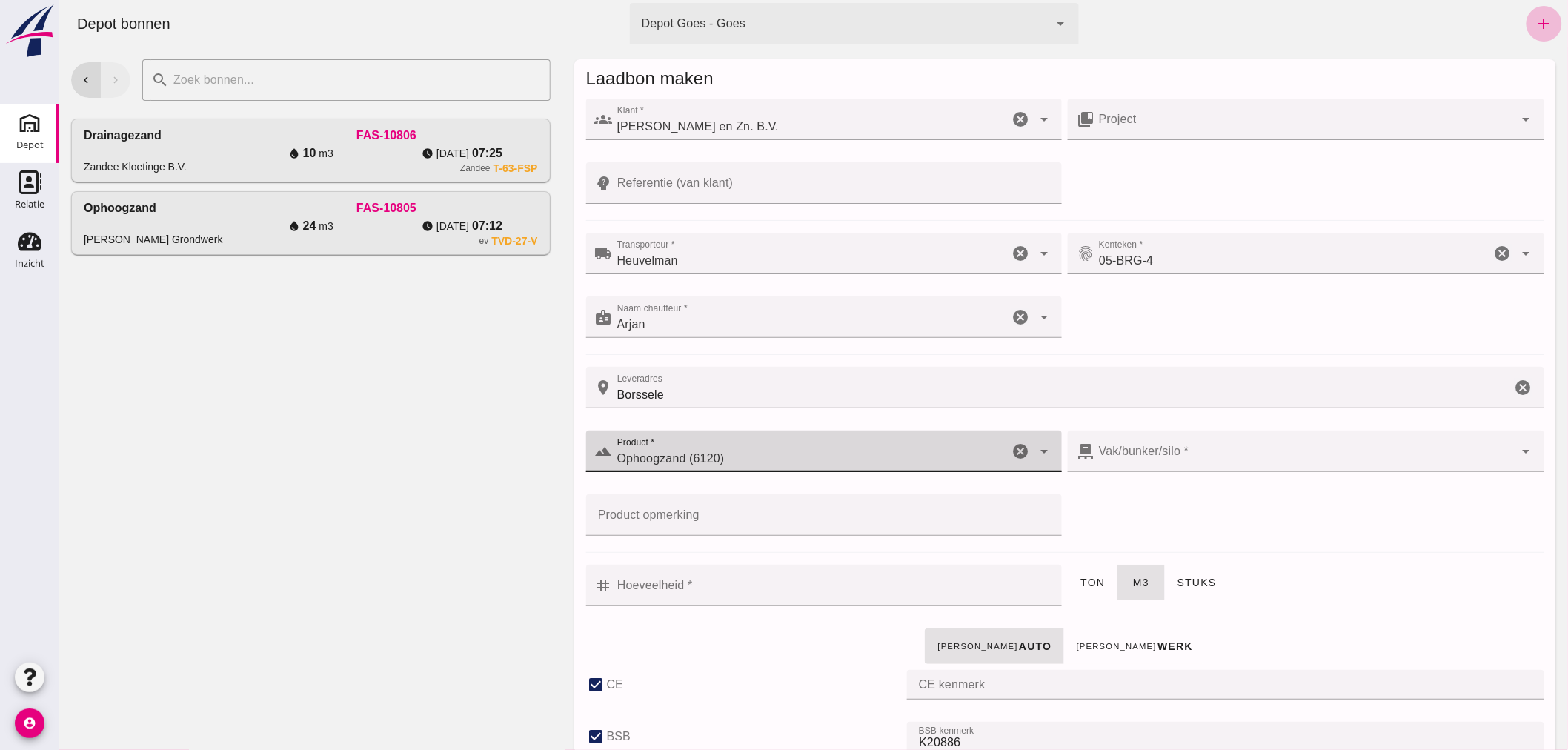
checkbox input "true"
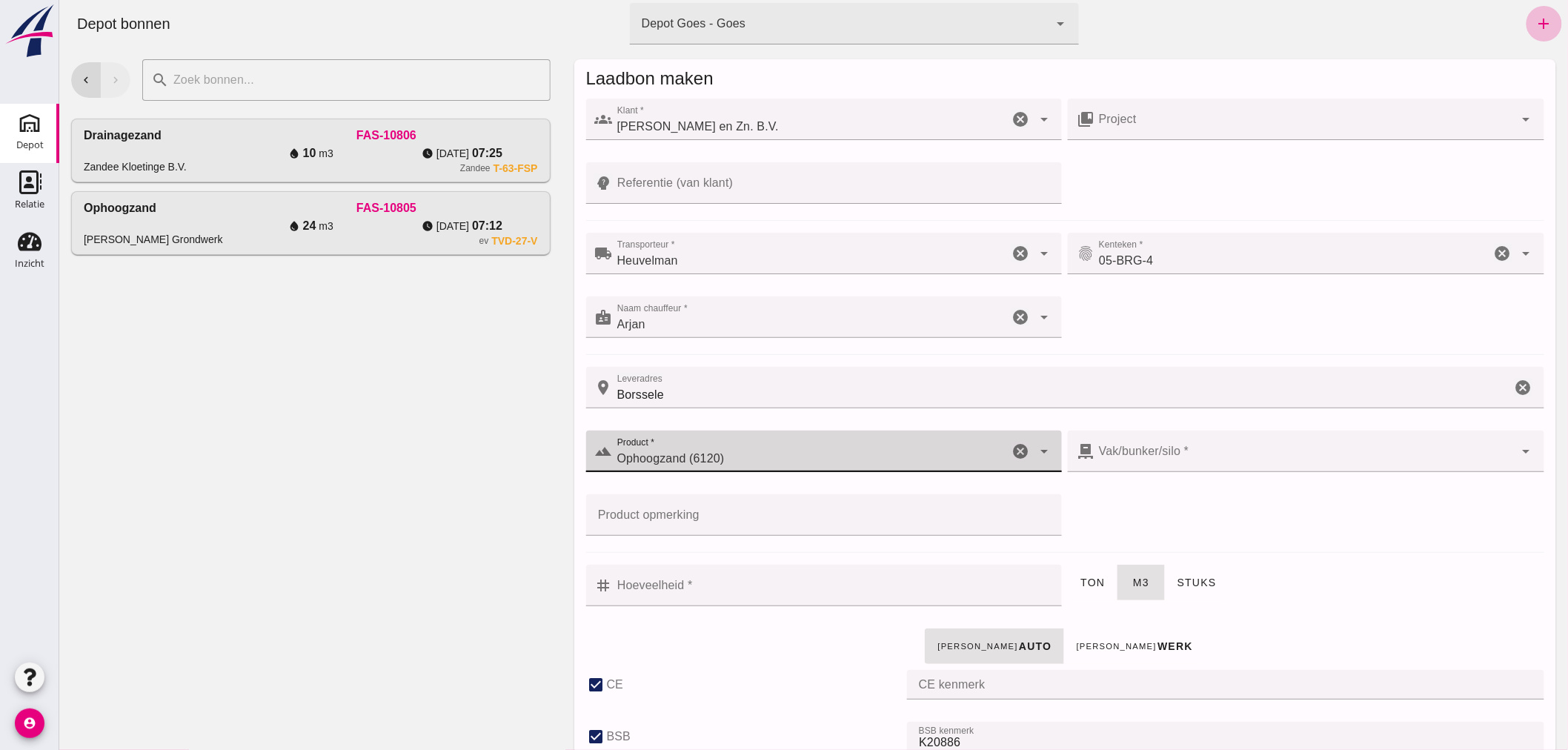
checkbox input "true"
type input "40"
type input "38"
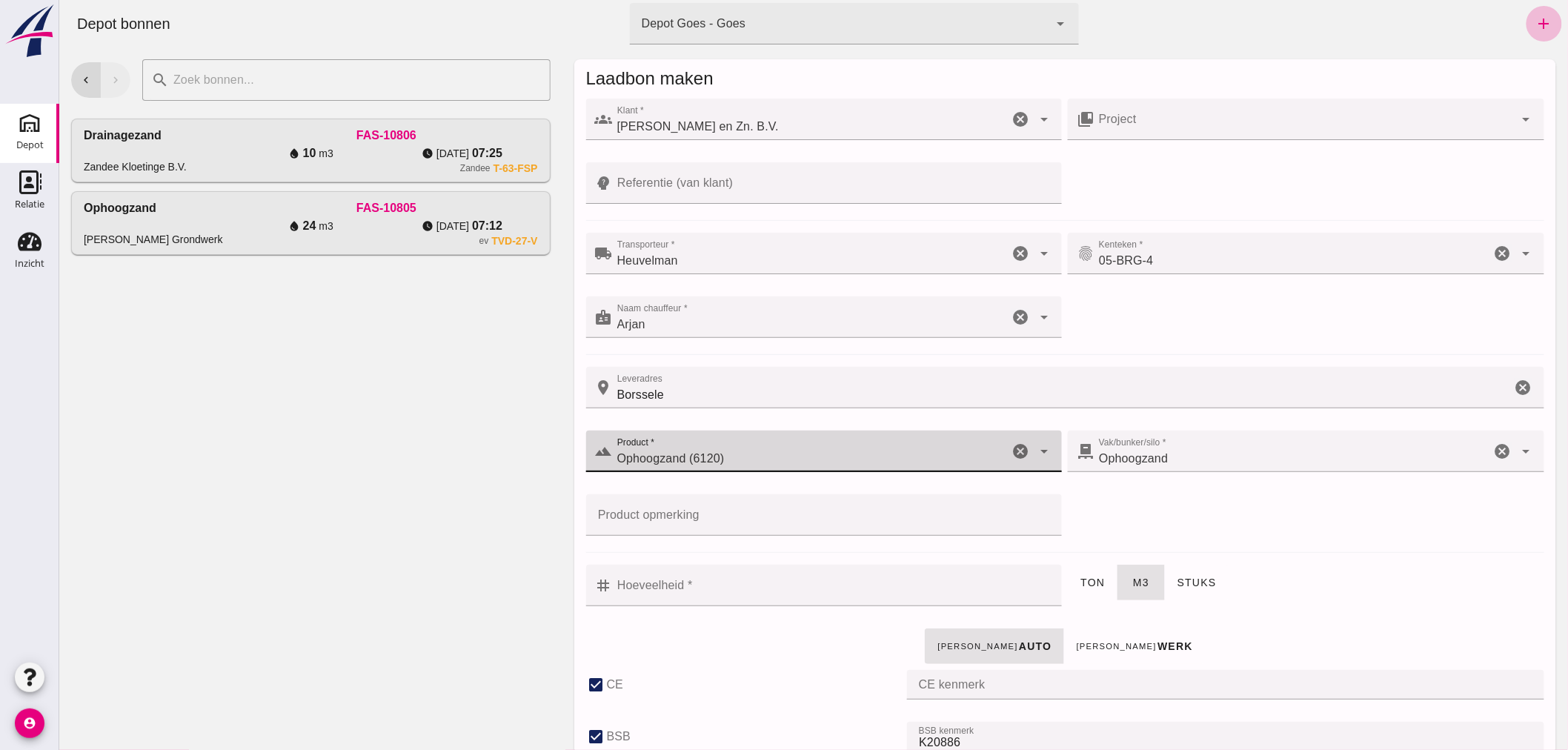
type input "Ophoogzand (6120)"
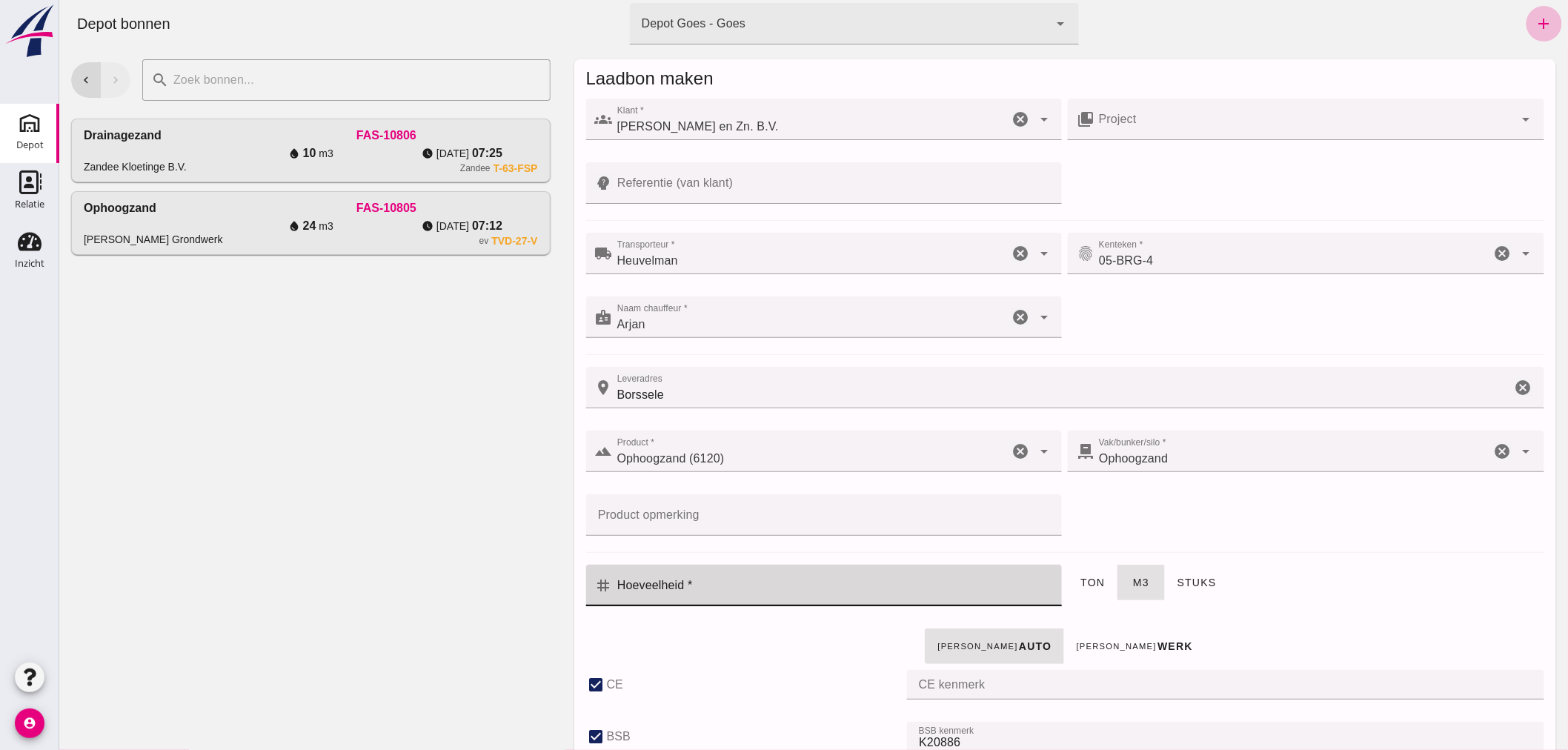
click at [784, 589] on input "Hoeveelheid *" at bounding box center [832, 585] width 441 height 42
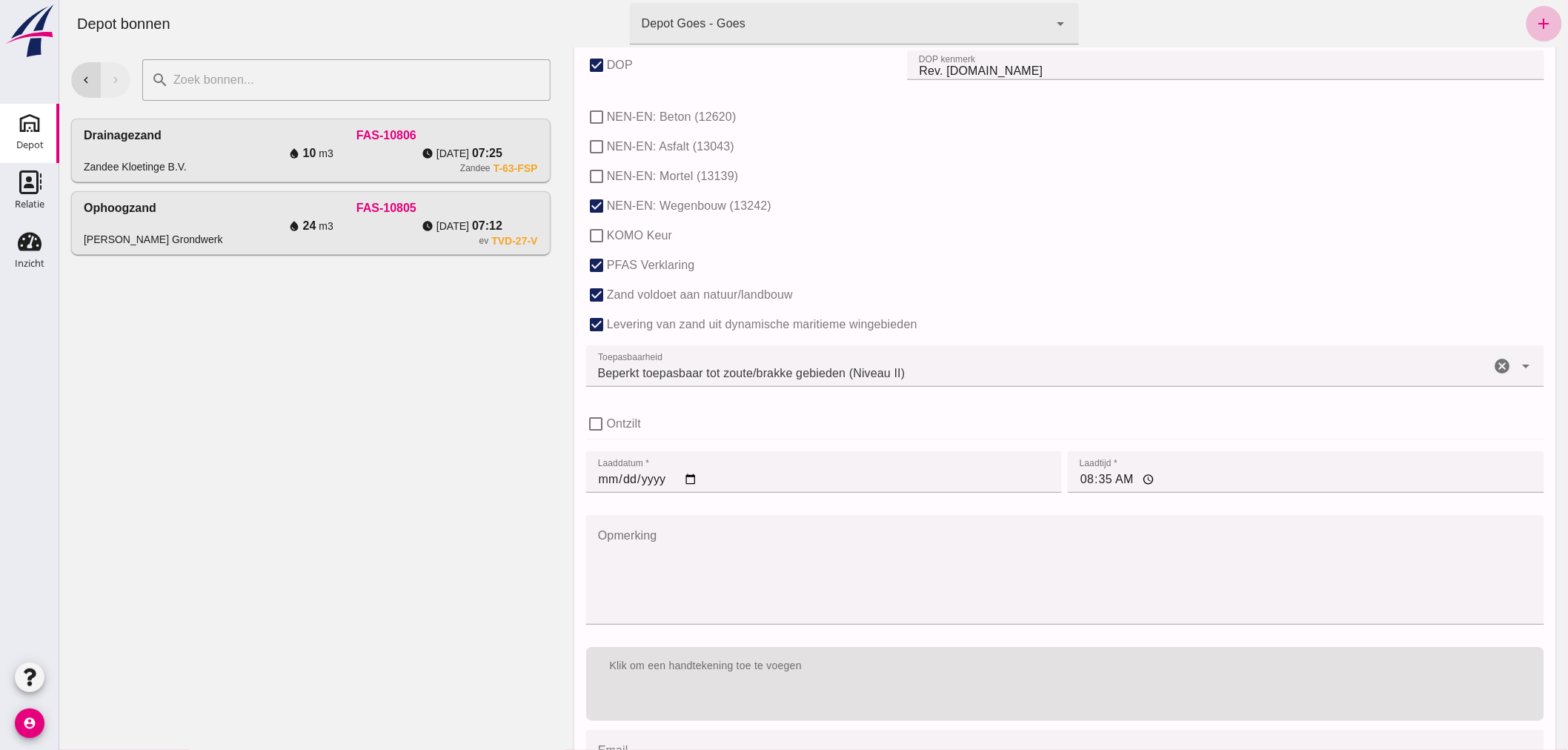
scroll to position [823, 0]
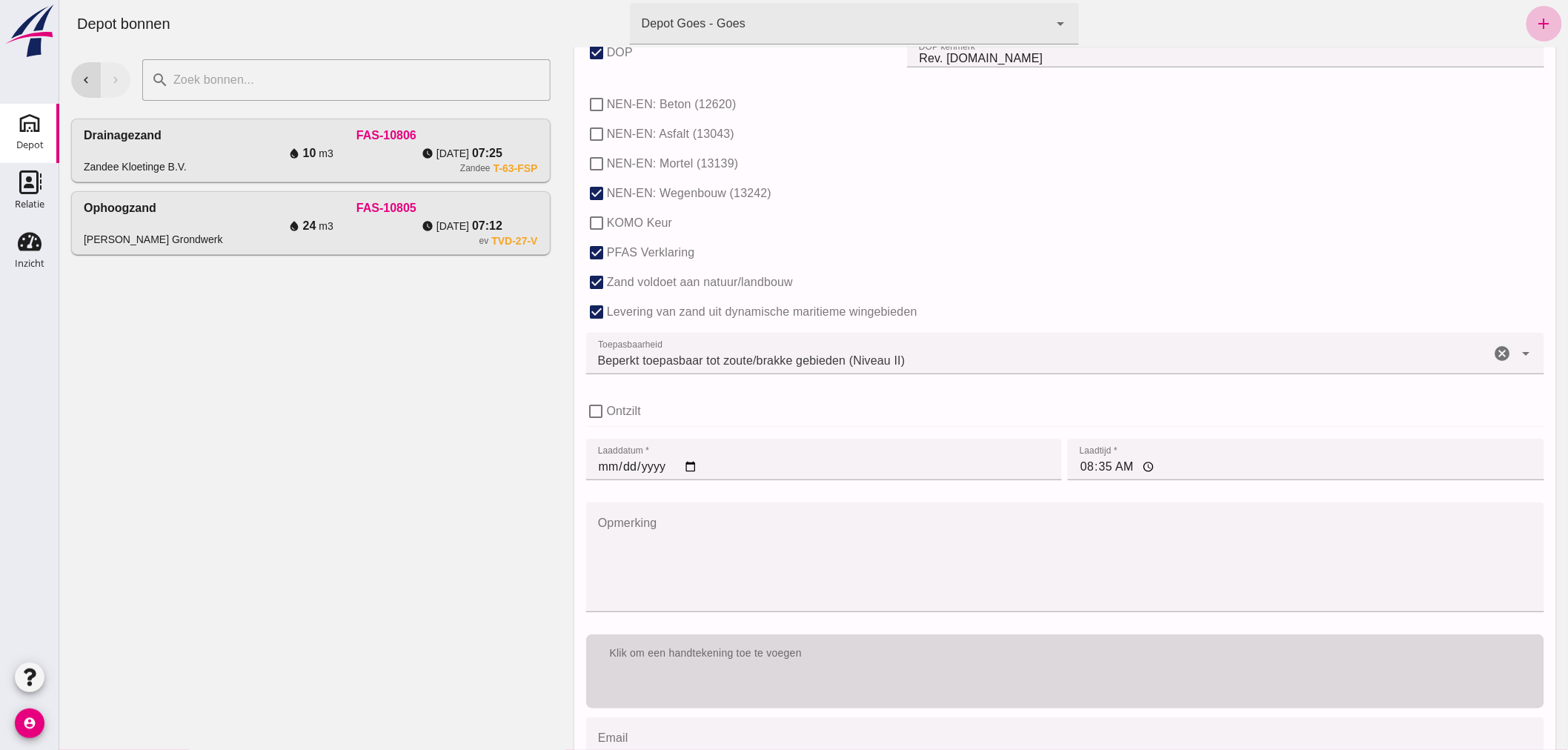
type input "22"
click at [819, 658] on div "Klik om een handtekening toe te voegen" at bounding box center [1064, 653] width 934 height 15
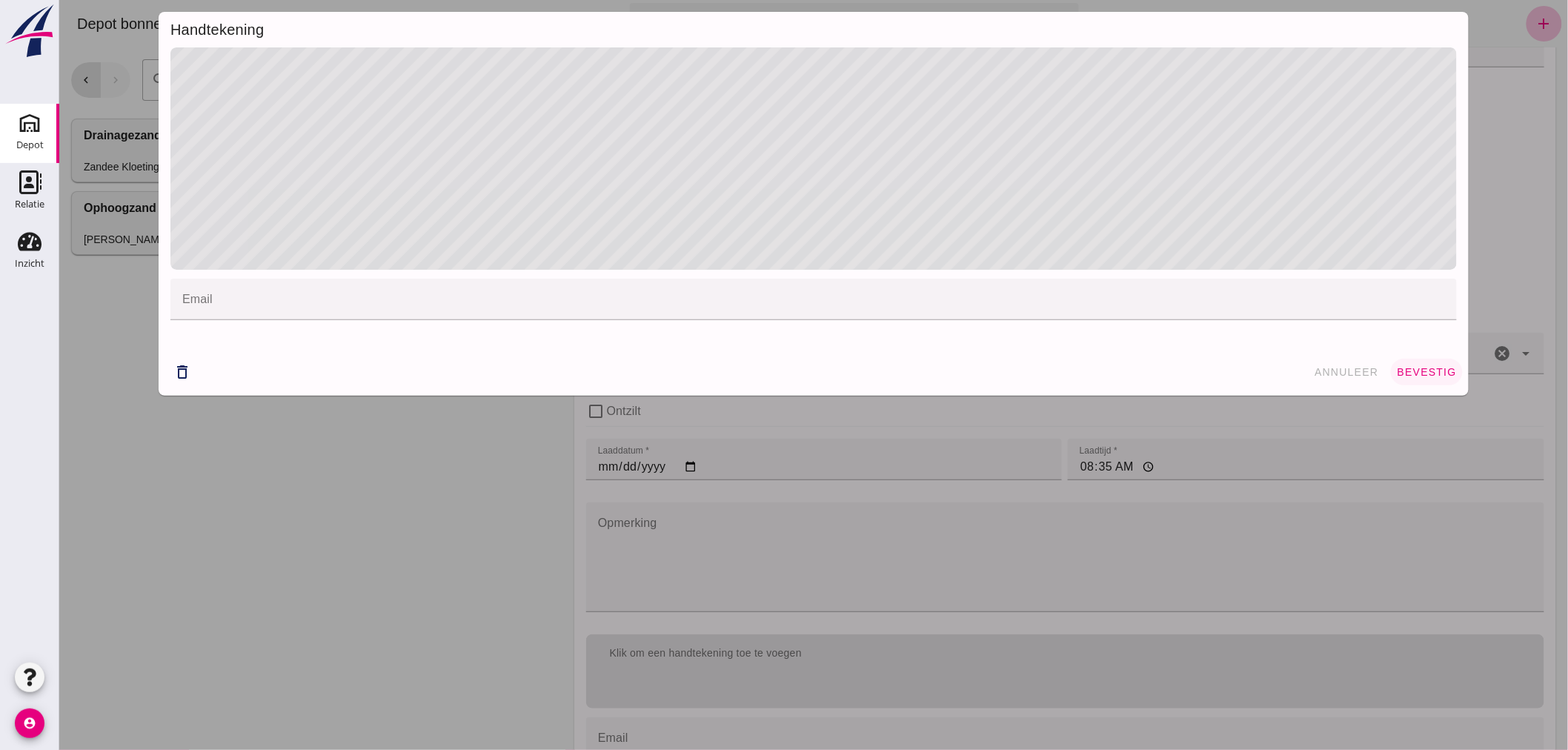
click at [1398, 366] on span "bevestig" at bounding box center [1426, 372] width 60 height 11
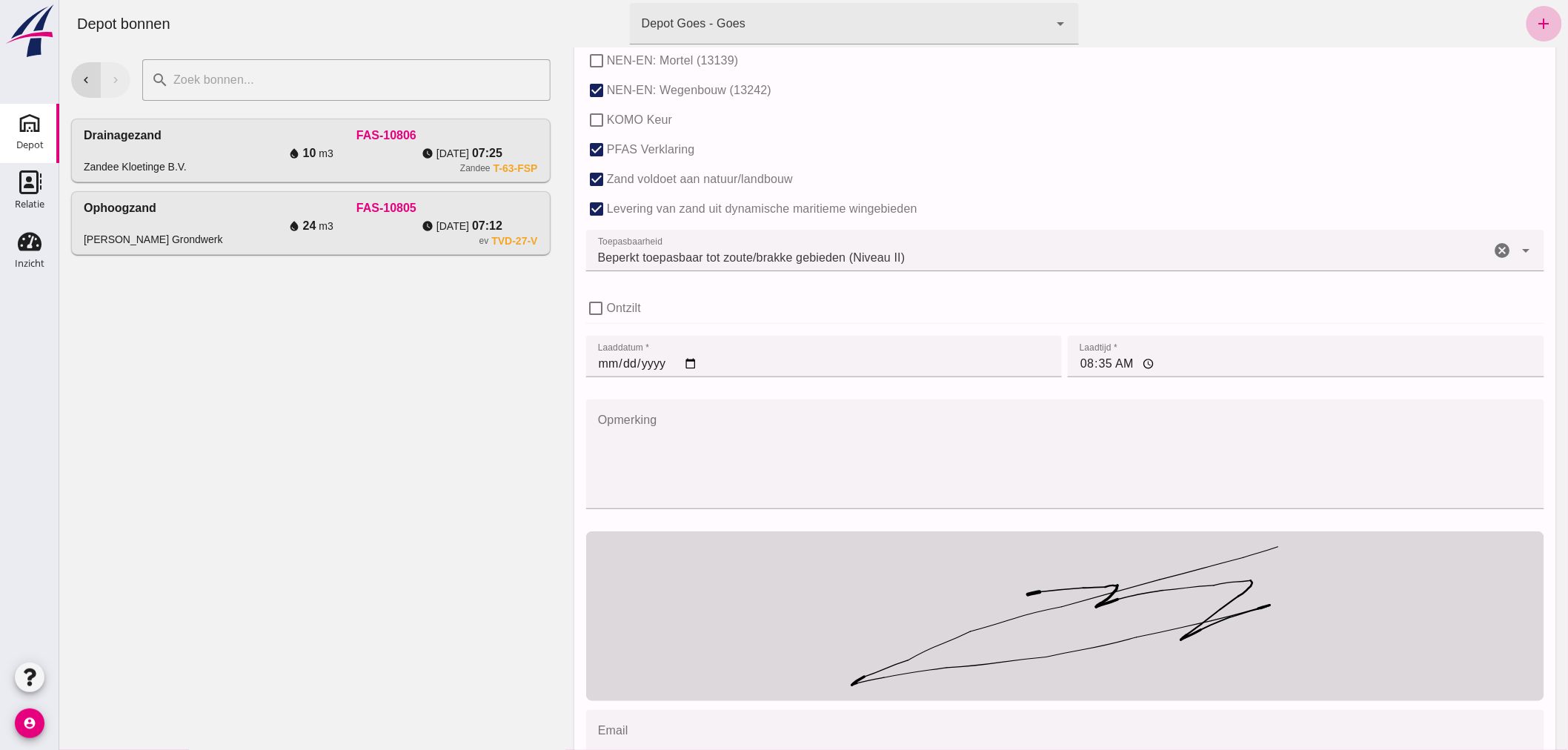
scroll to position [1005, 0]
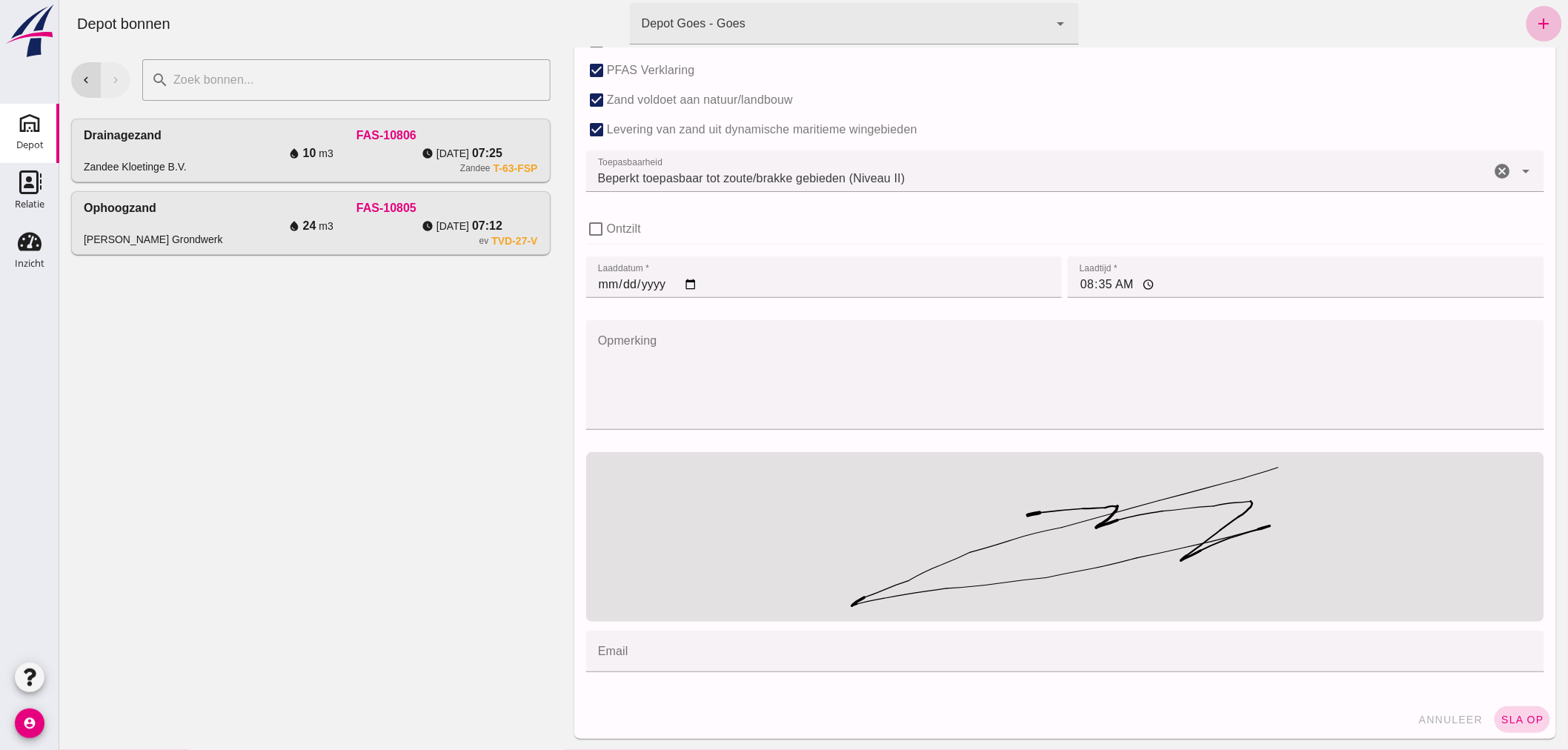
click at [1507, 716] on span "sla op" at bounding box center [1521, 719] width 43 height 11
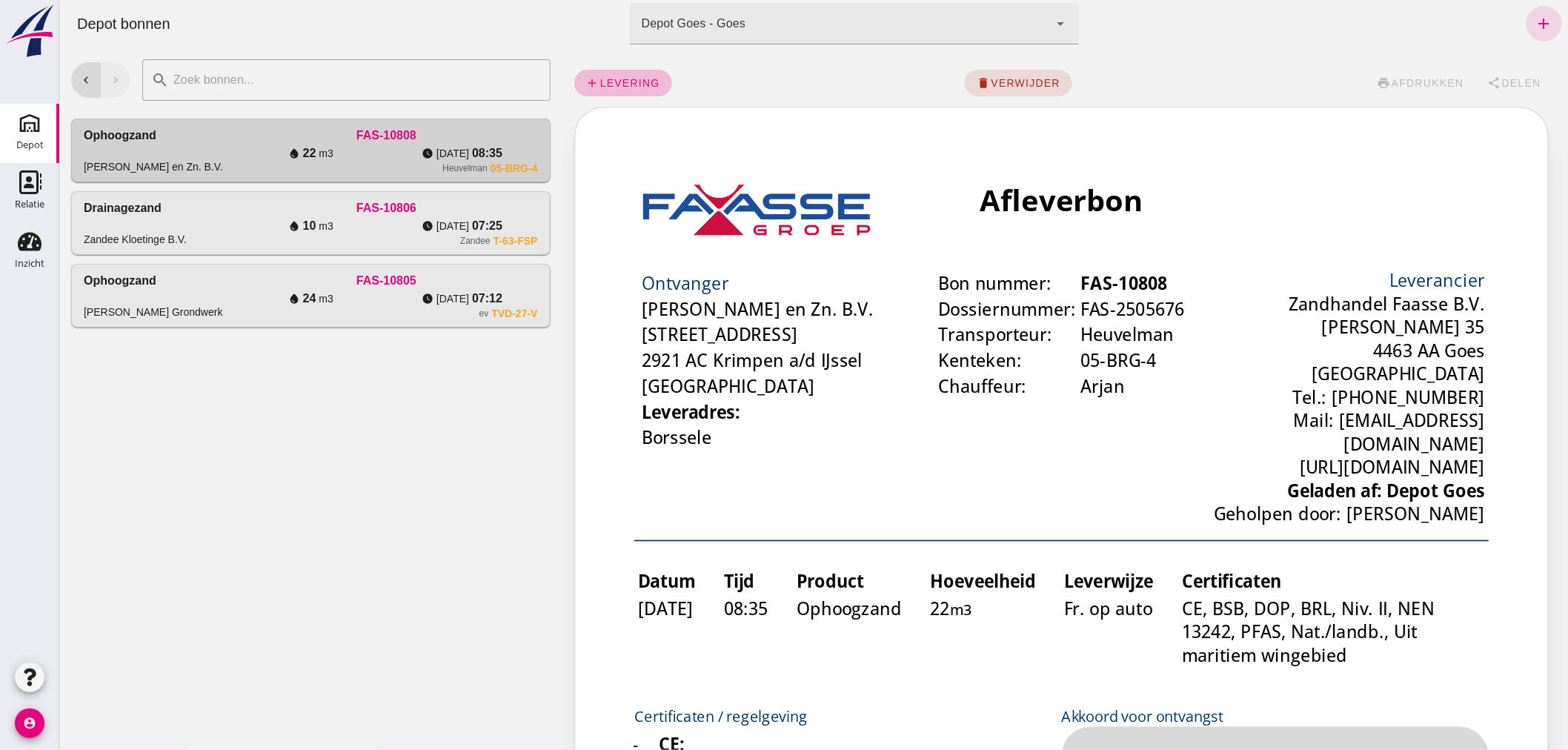
scroll to position [0, 0]
click at [204, 293] on div "[PERSON_NAME] Grondwerk" at bounding box center [158, 295] width 151 height 47
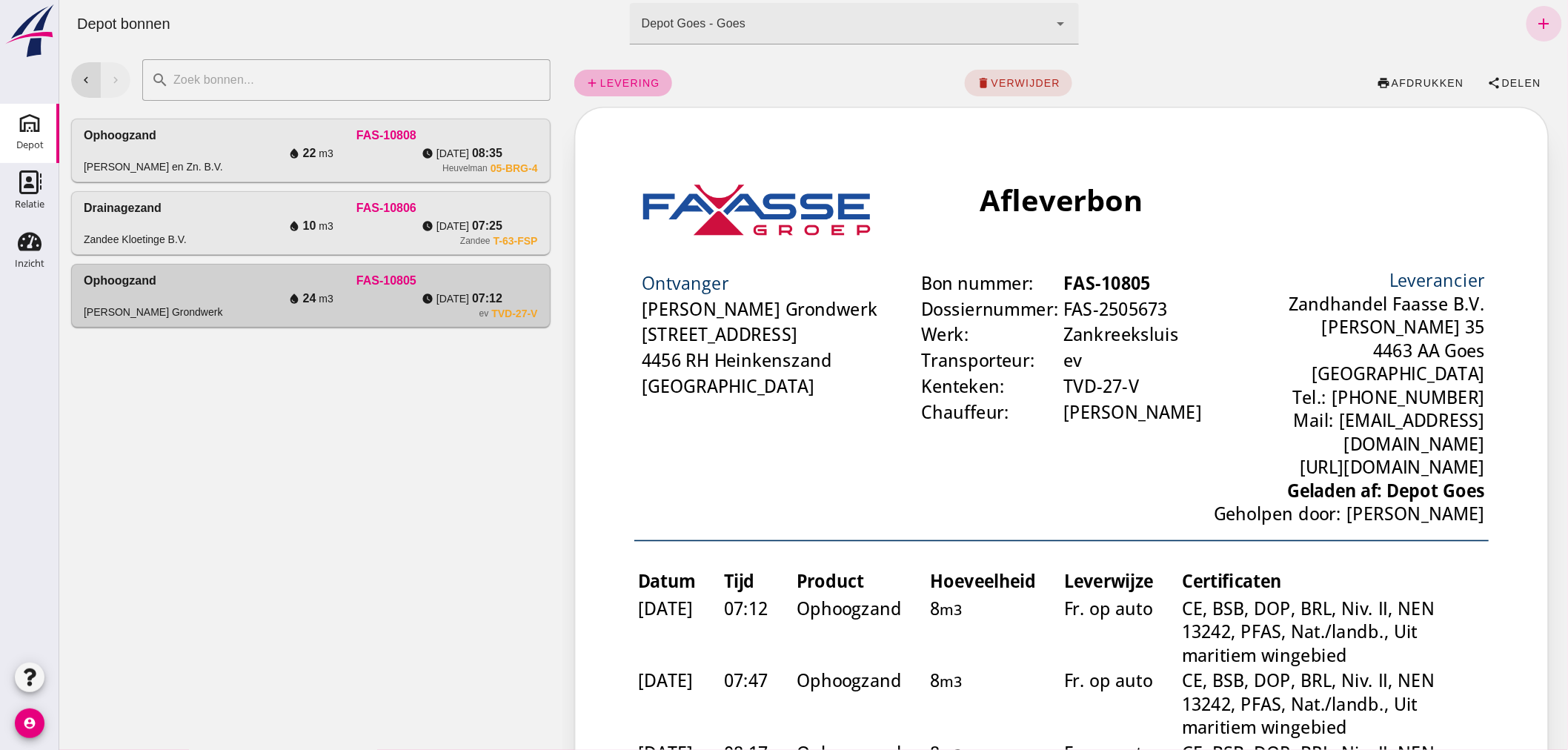
click at [634, 74] on link "add levering" at bounding box center [622, 83] width 98 height 27
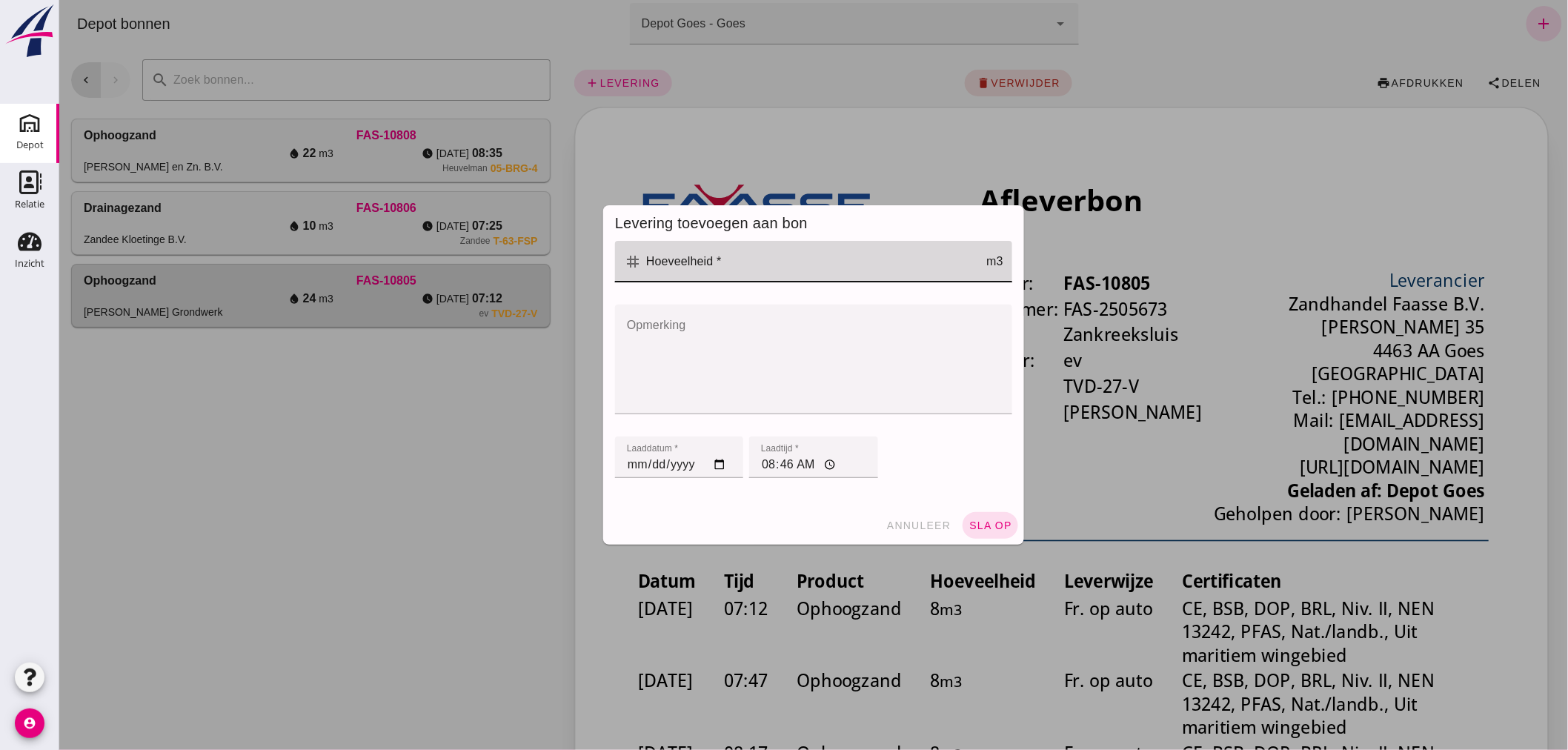
click at [708, 267] on input "Hoeveelheid *" at bounding box center [813, 261] width 344 height 42
type input "8"
click at [987, 516] on button "sla op" at bounding box center [990, 525] width 56 height 27
